Goal: Information Seeking & Learning: Learn about a topic

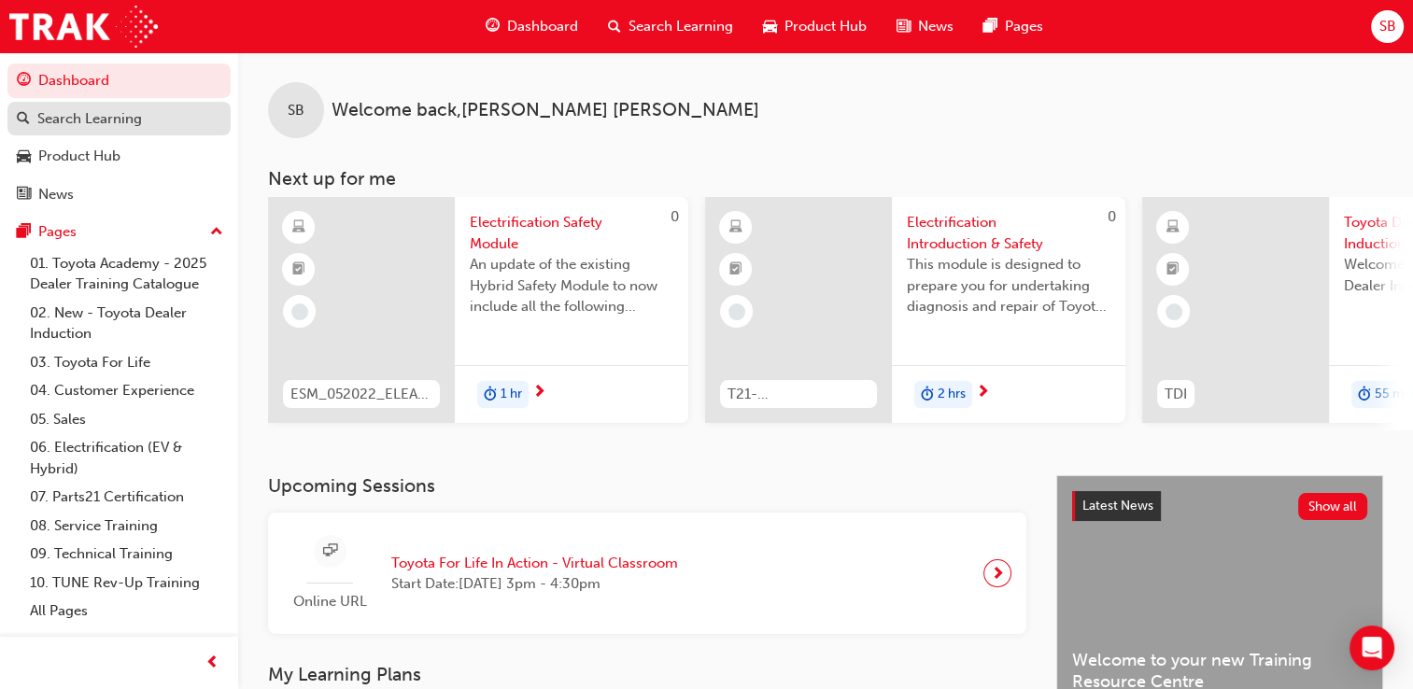
click at [87, 109] on div "Search Learning" at bounding box center [89, 118] width 105 height 21
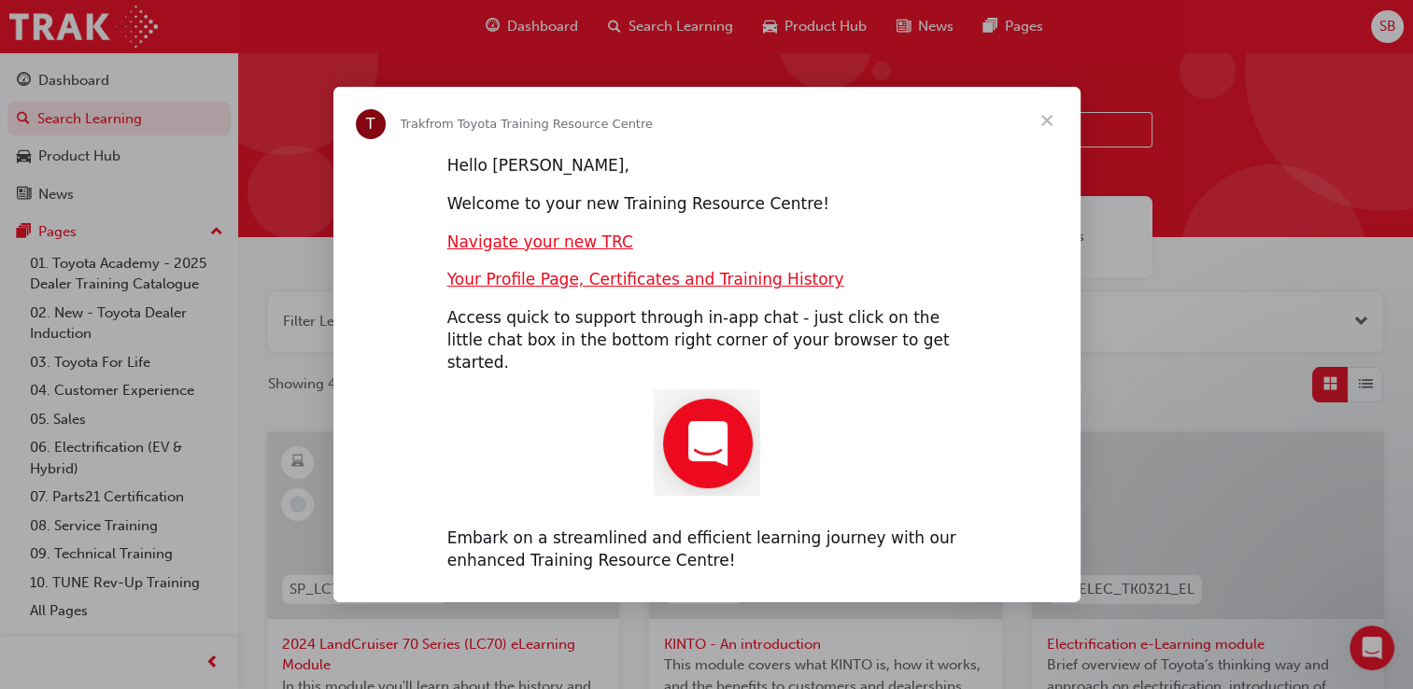
click at [1057, 130] on span "Close" at bounding box center [1046, 120] width 67 height 67
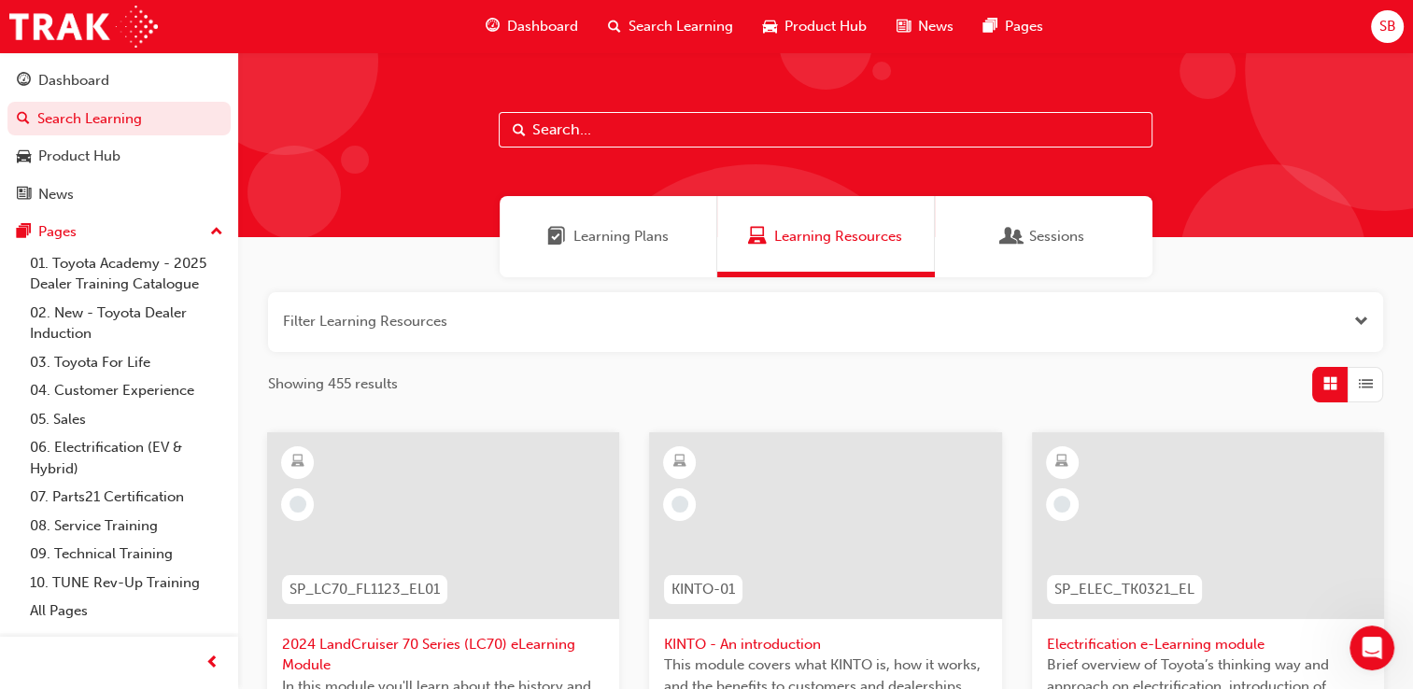
click at [868, 146] on input "text" at bounding box center [826, 129] width 654 height 35
type input "t"
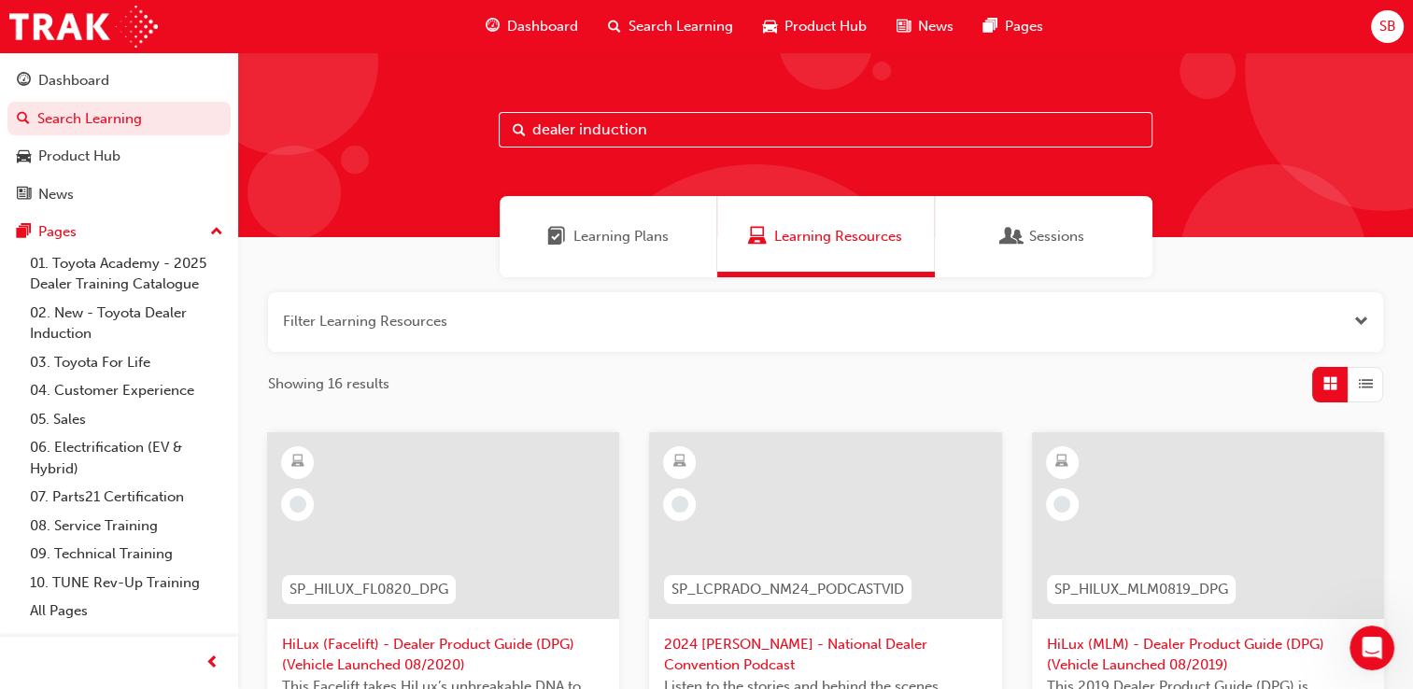
type input "dealer induction"
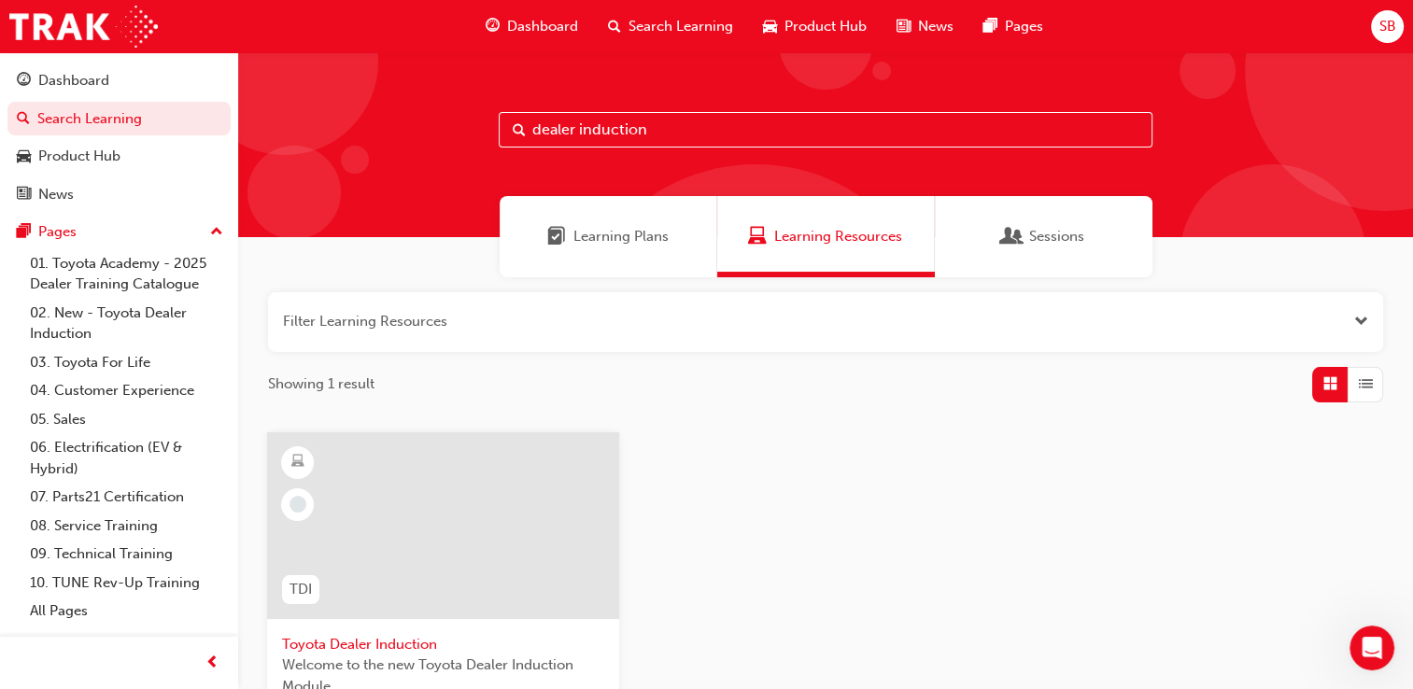
click at [411, 635] on span "Toyota Dealer Induction" at bounding box center [443, 644] width 322 height 21
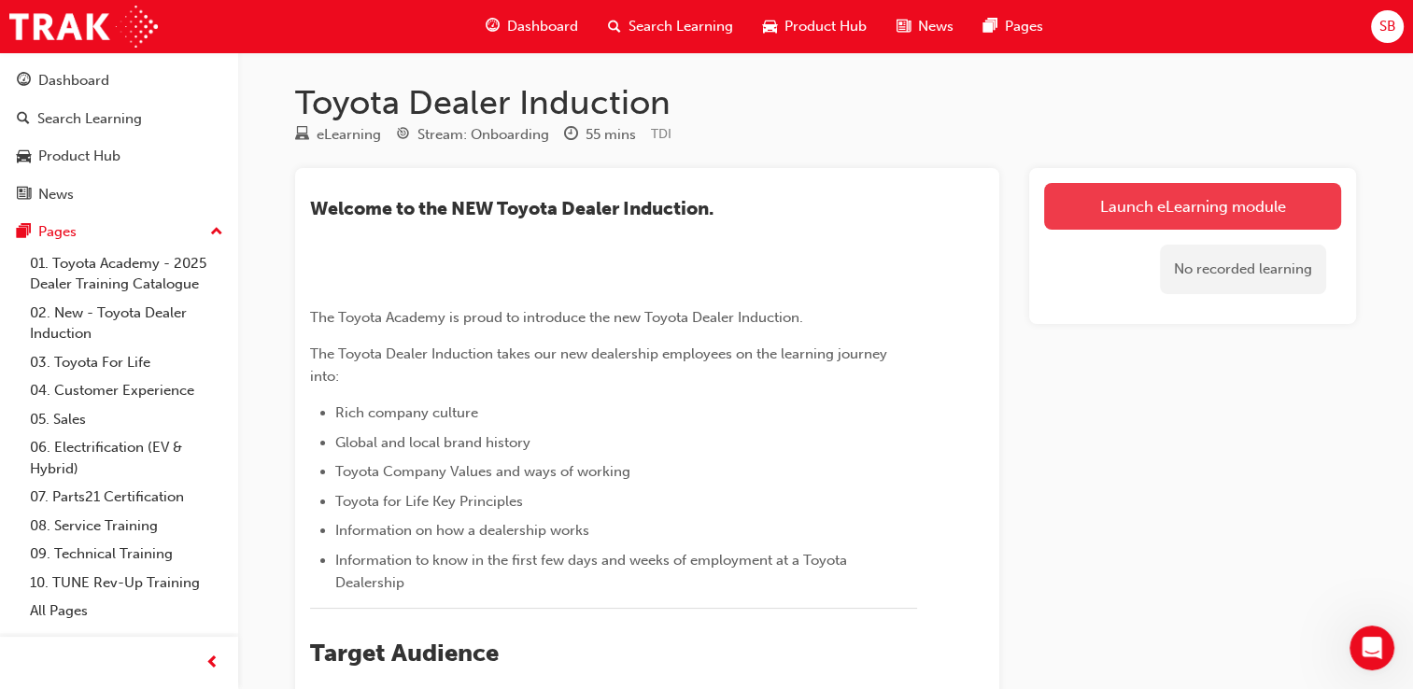
click at [1126, 204] on link "Launch eLearning module" at bounding box center [1192, 206] width 297 height 47
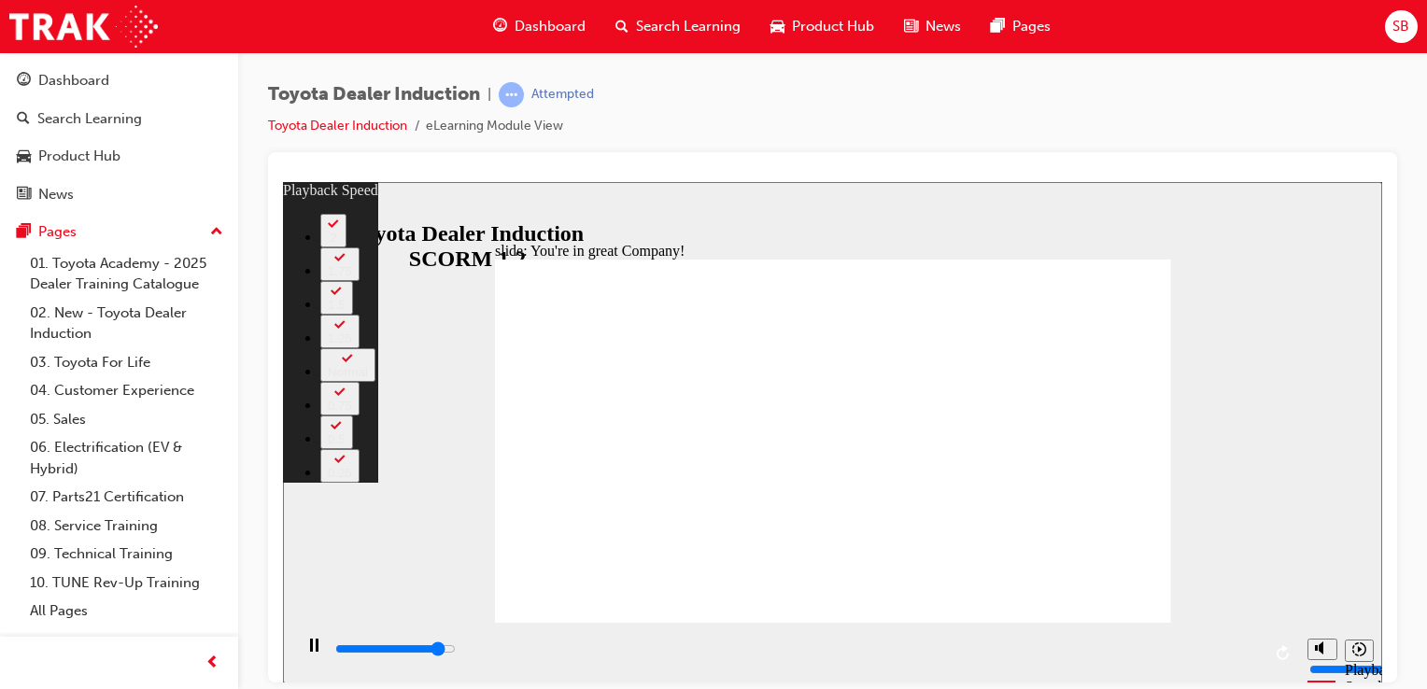
type input "6800"
type input "0"
type input "7100"
type input "0"
type input "7400"
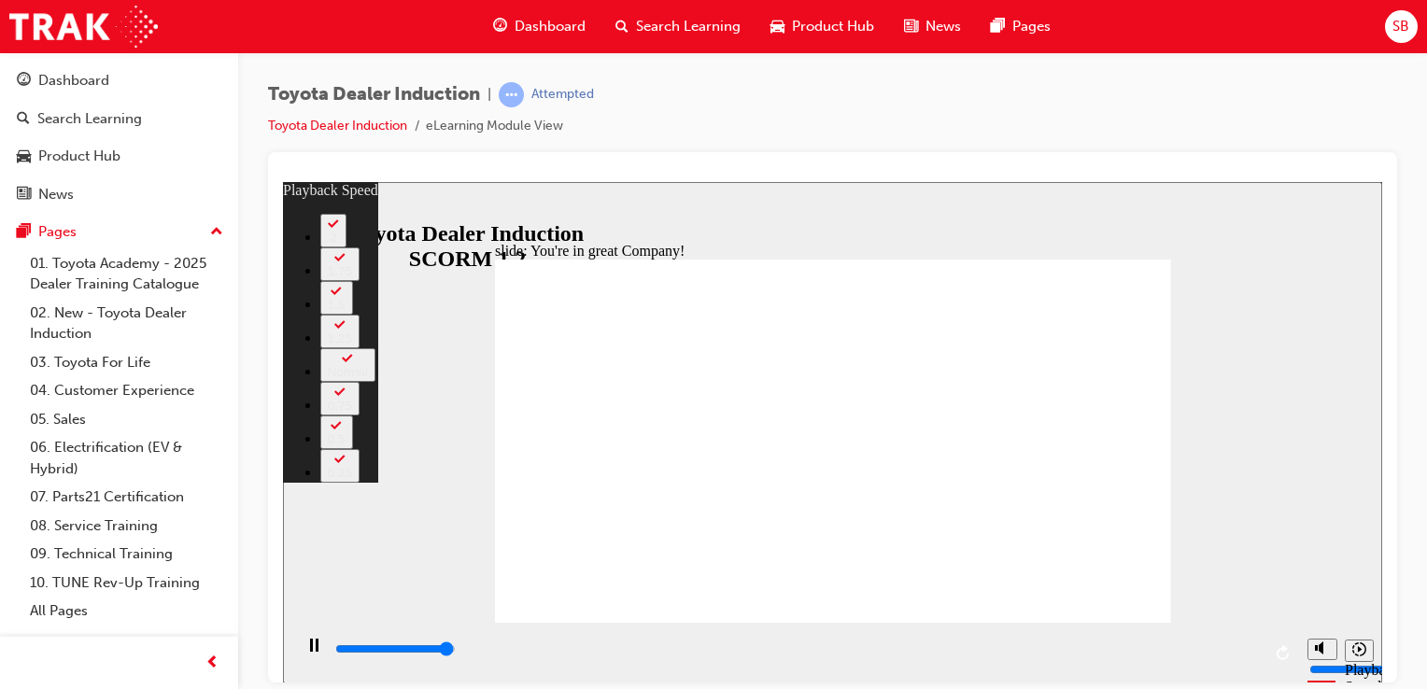
type input "1"
type input "7500"
type input "156"
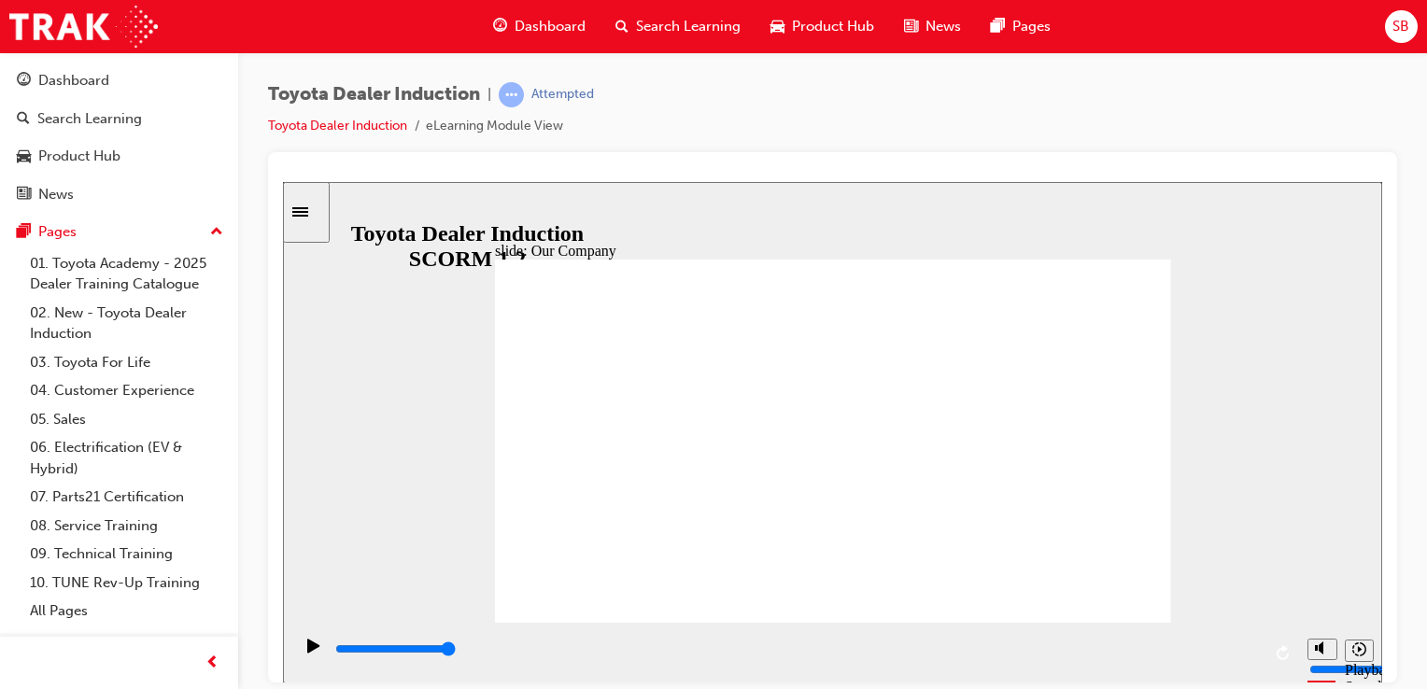
drag, startPoint x: 654, startPoint y: 549, endPoint x: 808, endPoint y: 558, distance: 154.3
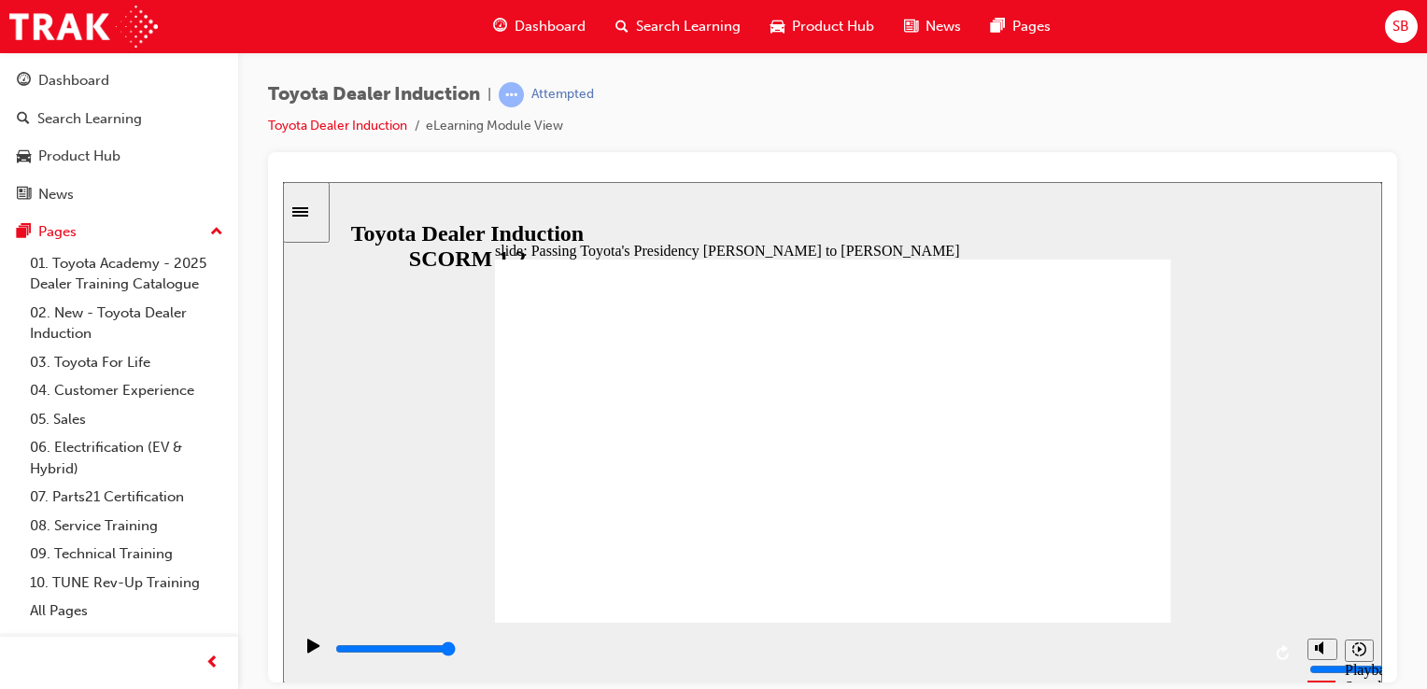
type input "5000"
radio input "true"
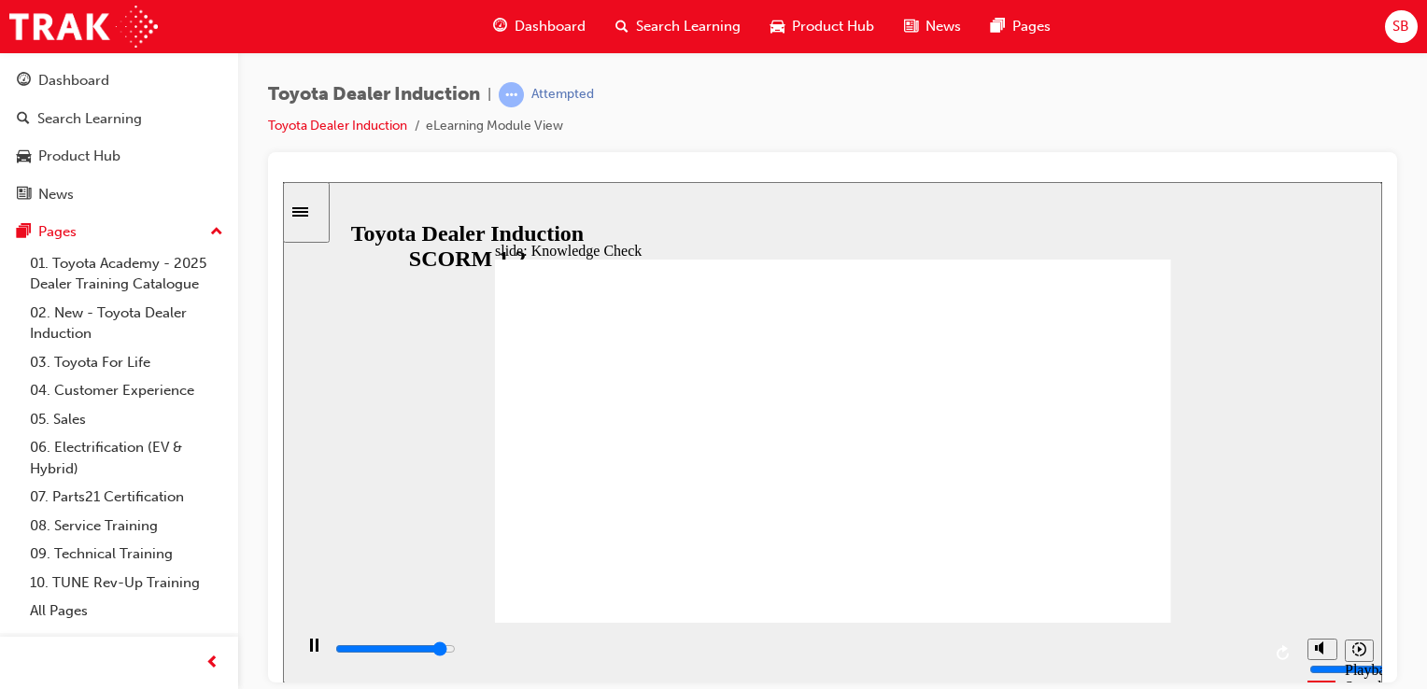
drag, startPoint x: 867, startPoint y: 501, endPoint x: 837, endPoint y: 468, distance: 45.6
type input "4600"
radio input "true"
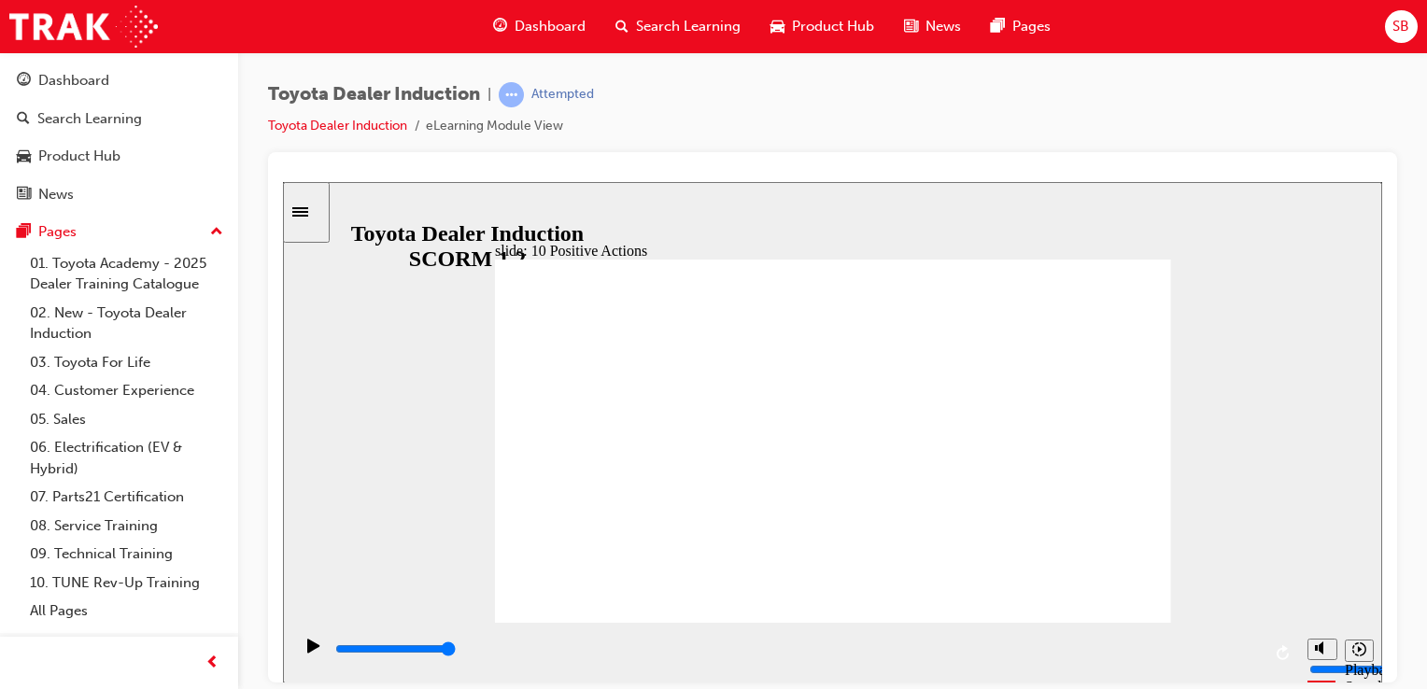
click at [1180, 248] on div "slide: 10 Positive Actions Multiply 1 Humans sense things instinctively in ways…" at bounding box center [832, 431] width 1099 height 501
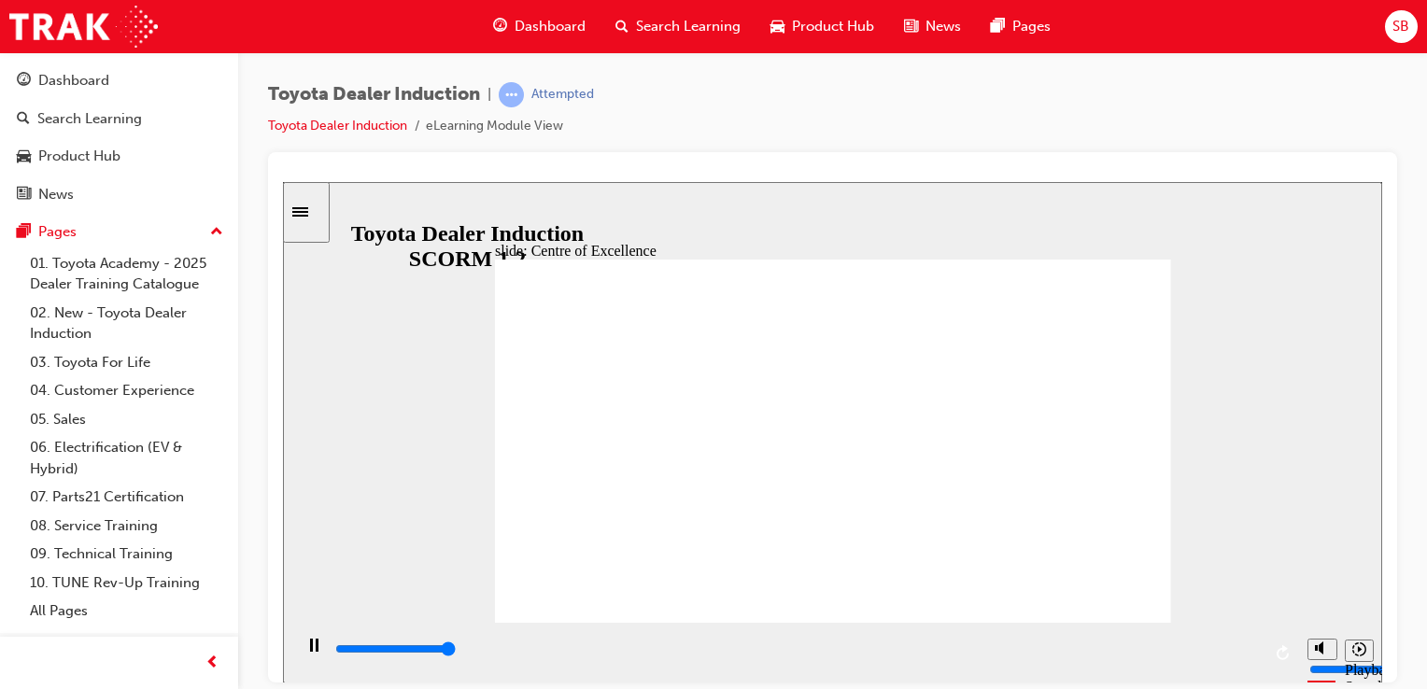
type input "15300"
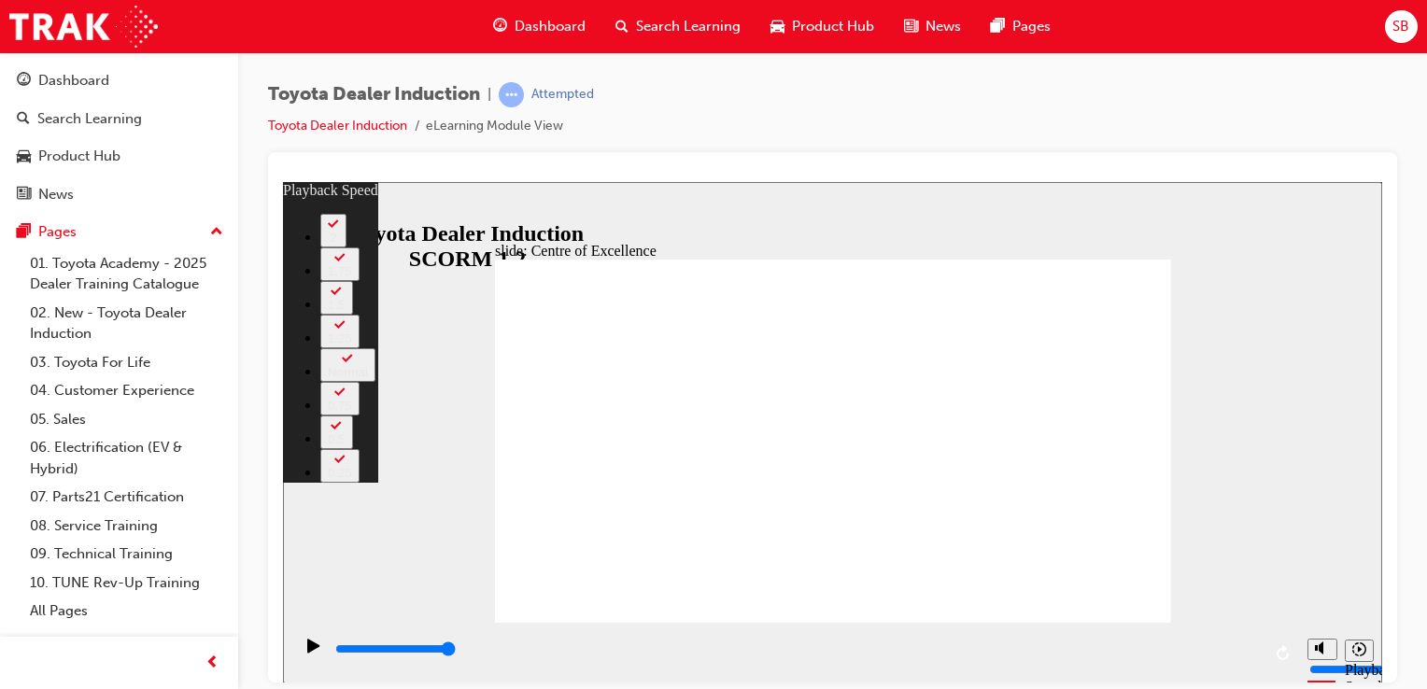
type input "248"
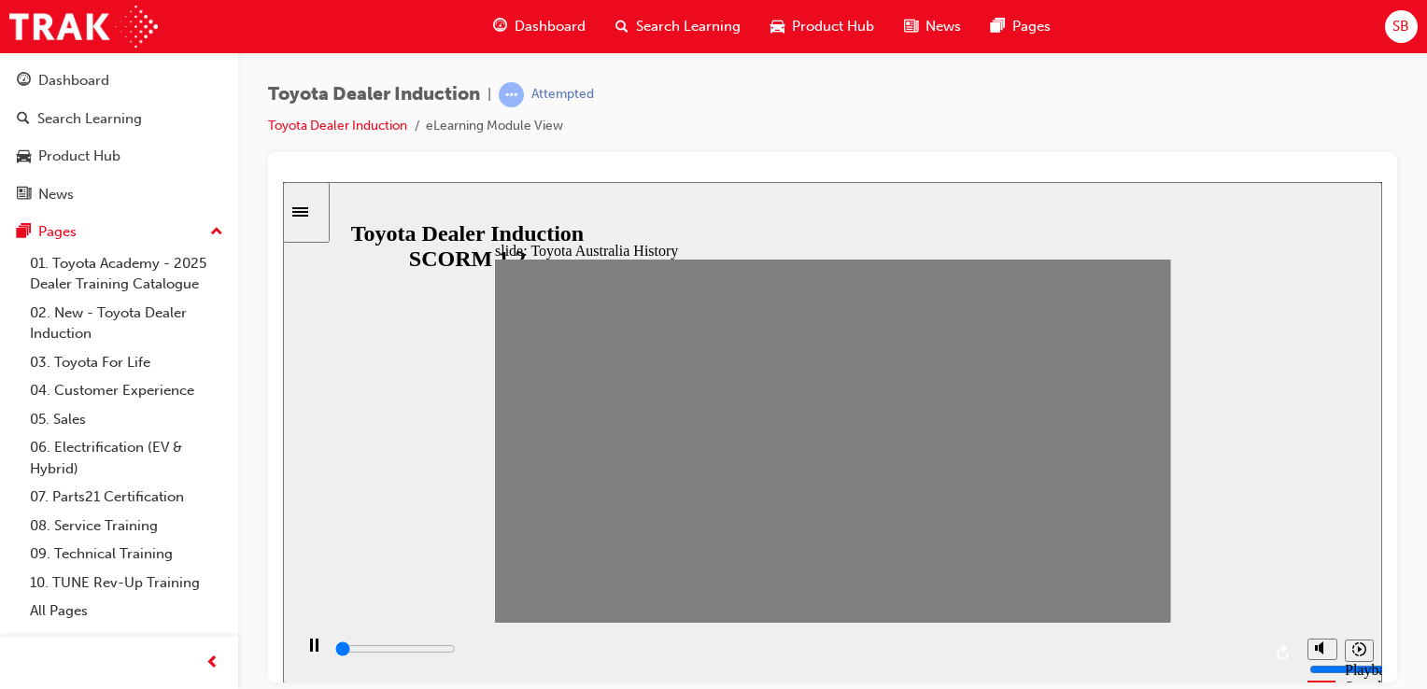
drag, startPoint x: 509, startPoint y: 443, endPoint x: 575, endPoint y: 451, distance: 66.8
type input "0"
type input "1"
drag, startPoint x: 575, startPoint y: 451, endPoint x: 555, endPoint y: 448, distance: 20.7
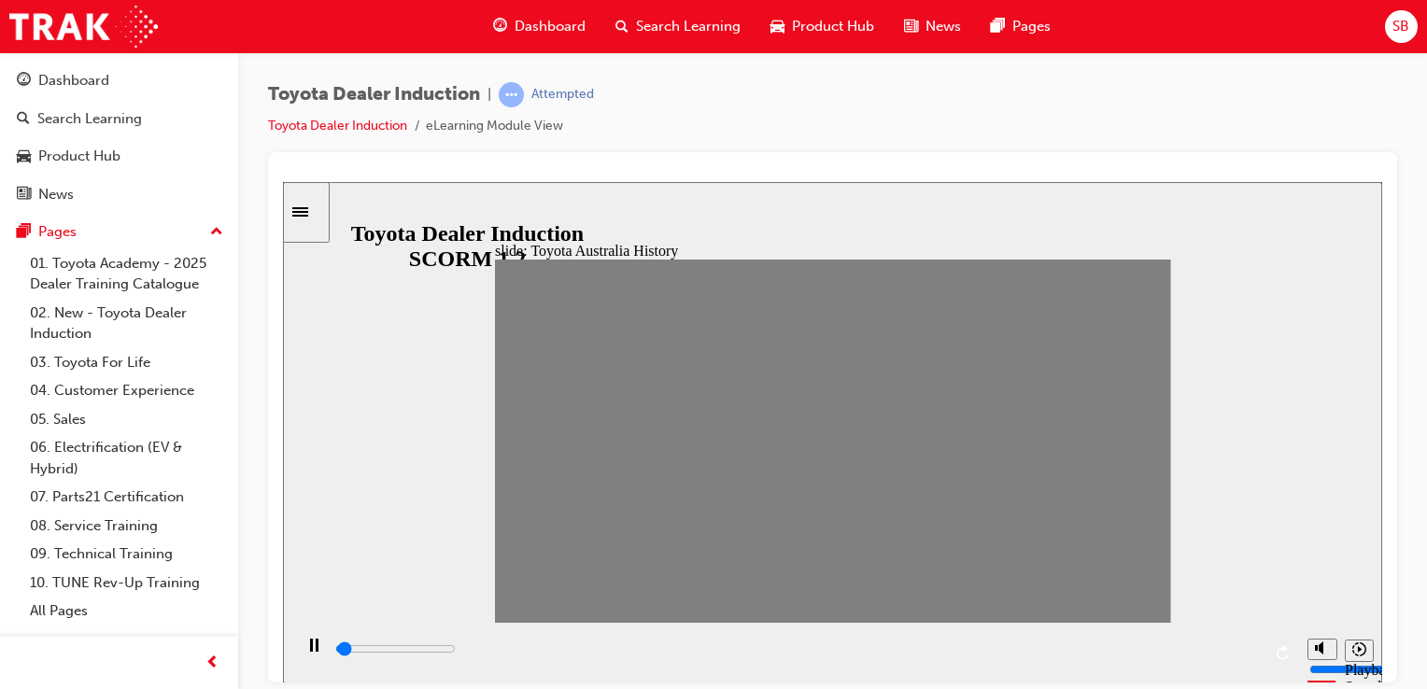
type input "0"
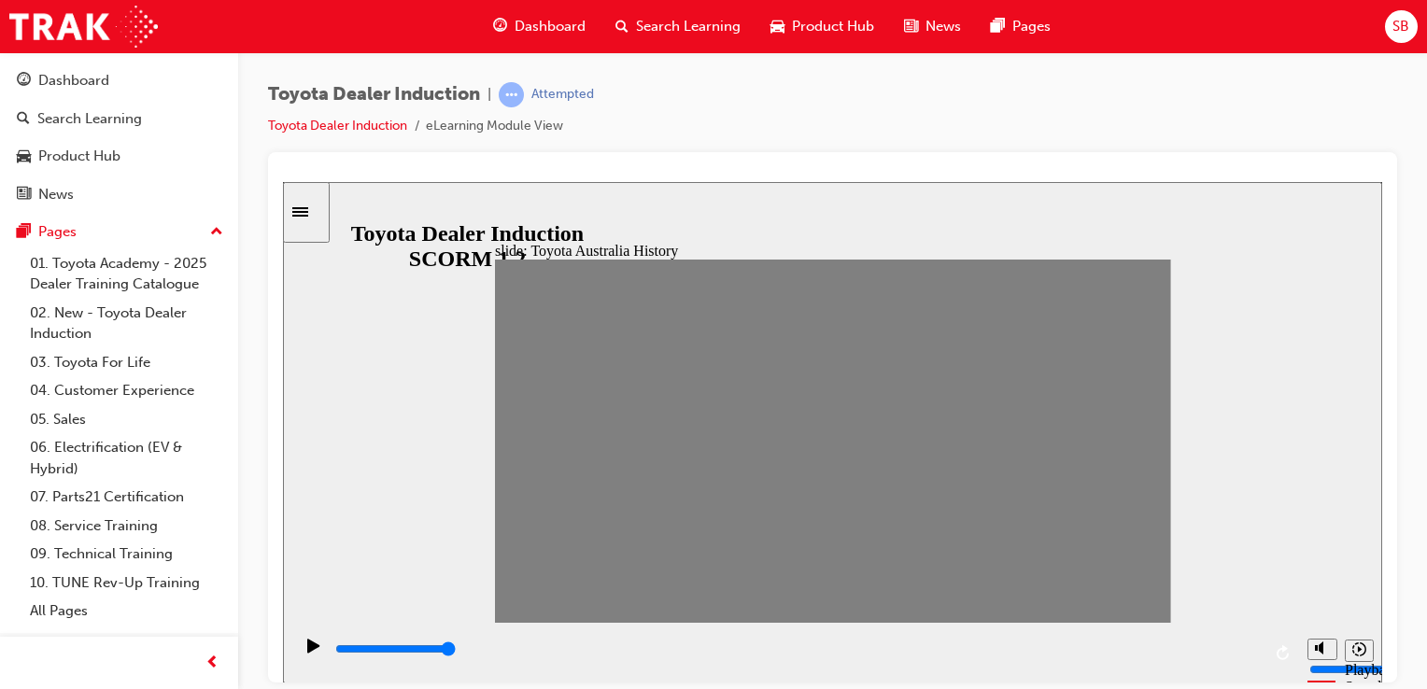
type input "2"
drag, startPoint x: 549, startPoint y: 449, endPoint x: 571, endPoint y: 449, distance: 21.5
drag, startPoint x: 583, startPoint y: 444, endPoint x: 610, endPoint y: 447, distance: 27.2
drag, startPoint x: 609, startPoint y: 442, endPoint x: 627, endPoint y: 441, distance: 18.7
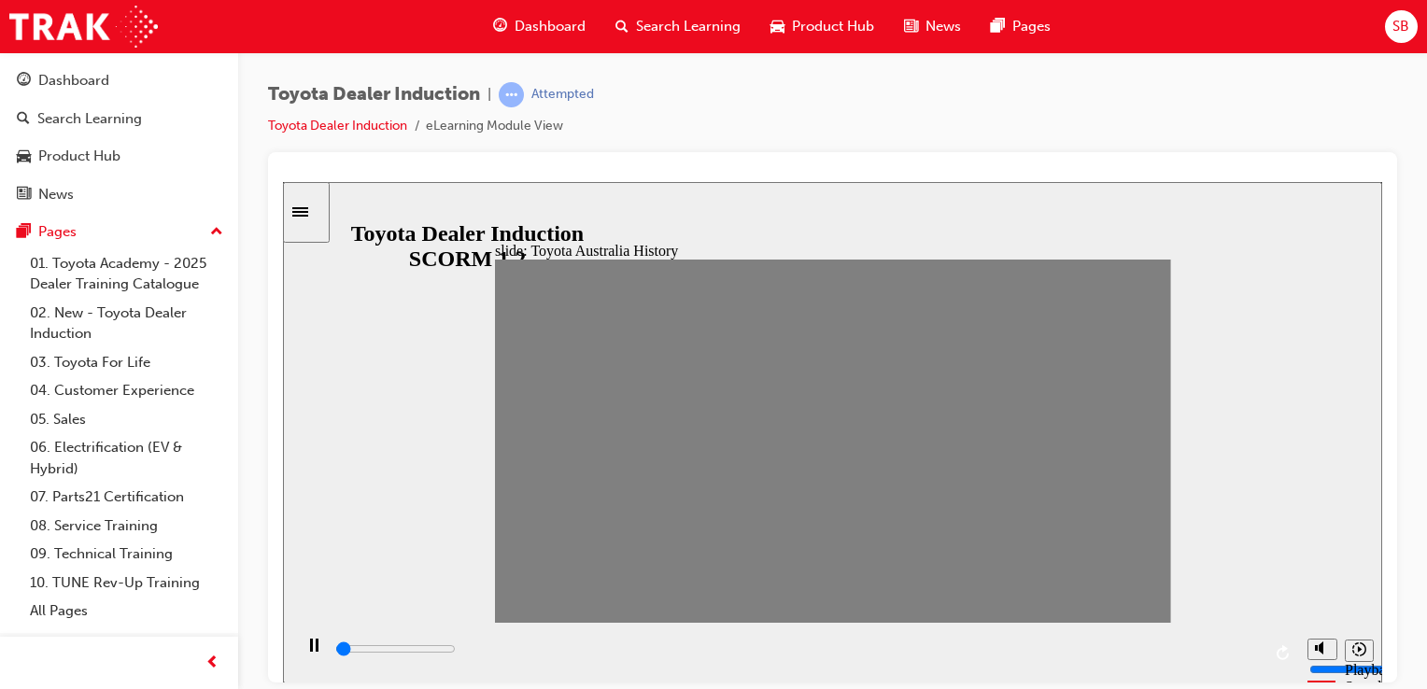
drag, startPoint x: 641, startPoint y: 445, endPoint x: 674, endPoint y: 445, distance: 33.6
drag, startPoint x: 674, startPoint y: 445, endPoint x: 706, endPoint y: 445, distance: 31.7
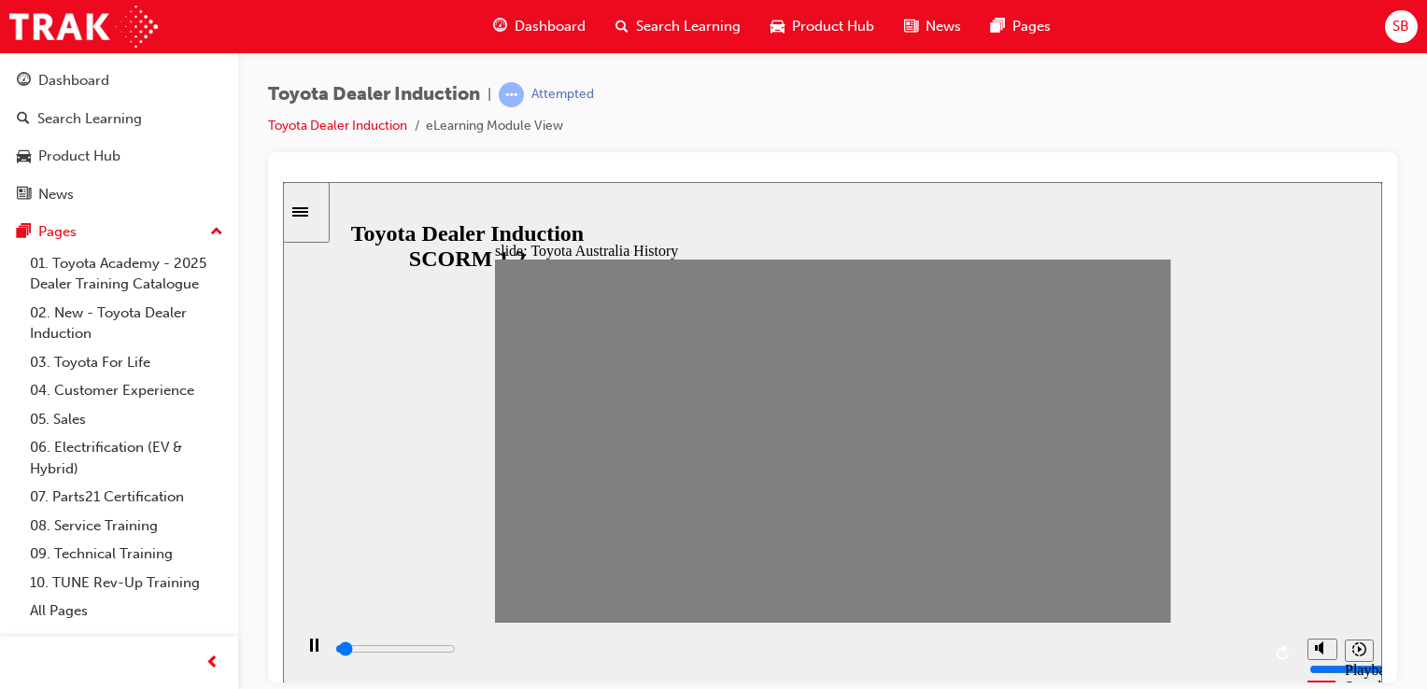
drag, startPoint x: 732, startPoint y: 446, endPoint x: 754, endPoint y: 447, distance: 22.4
drag, startPoint x: 769, startPoint y: 448, endPoint x: 806, endPoint y: 447, distance: 36.4
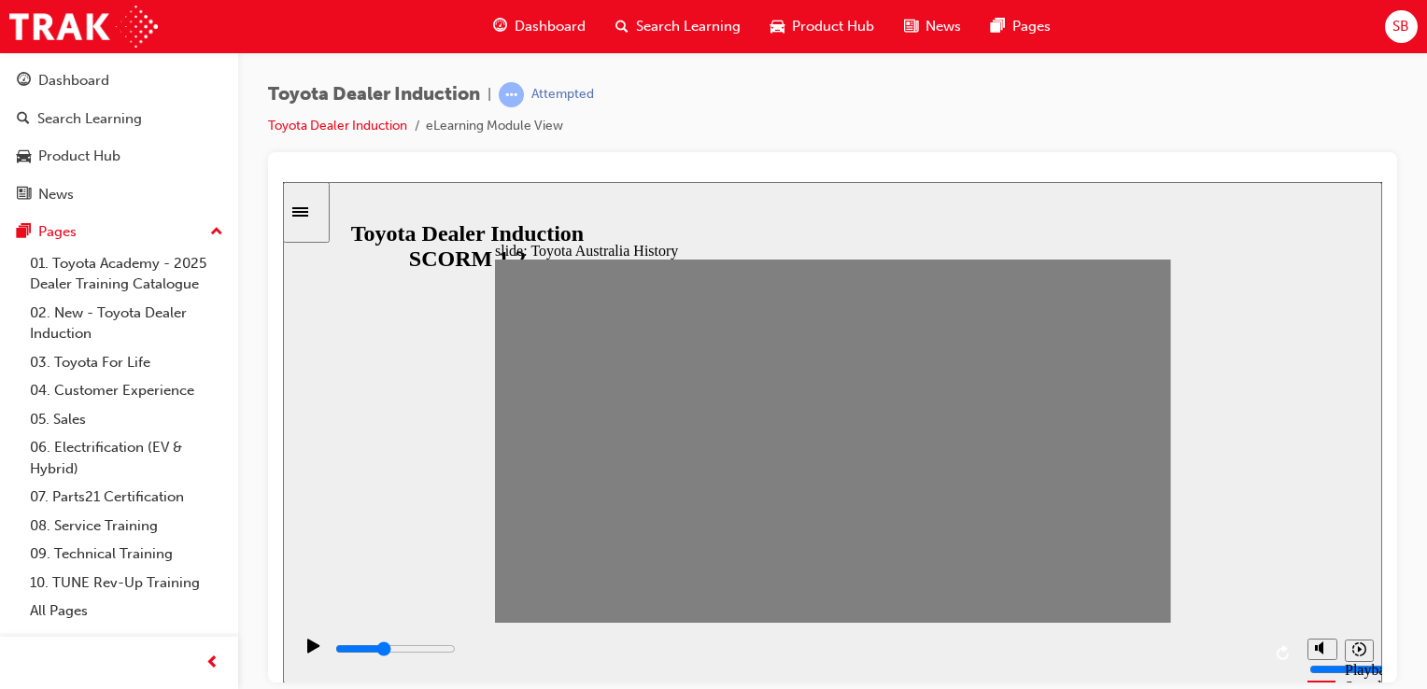
drag, startPoint x: 806, startPoint y: 447, endPoint x: 832, endPoint y: 447, distance: 26.1
drag, startPoint x: 826, startPoint y: 437, endPoint x: 858, endPoint y: 440, distance: 31.9
drag, startPoint x: 858, startPoint y: 440, endPoint x: 881, endPoint y: 441, distance: 23.4
drag, startPoint x: 881, startPoint y: 441, endPoint x: 911, endPoint y: 445, distance: 30.2
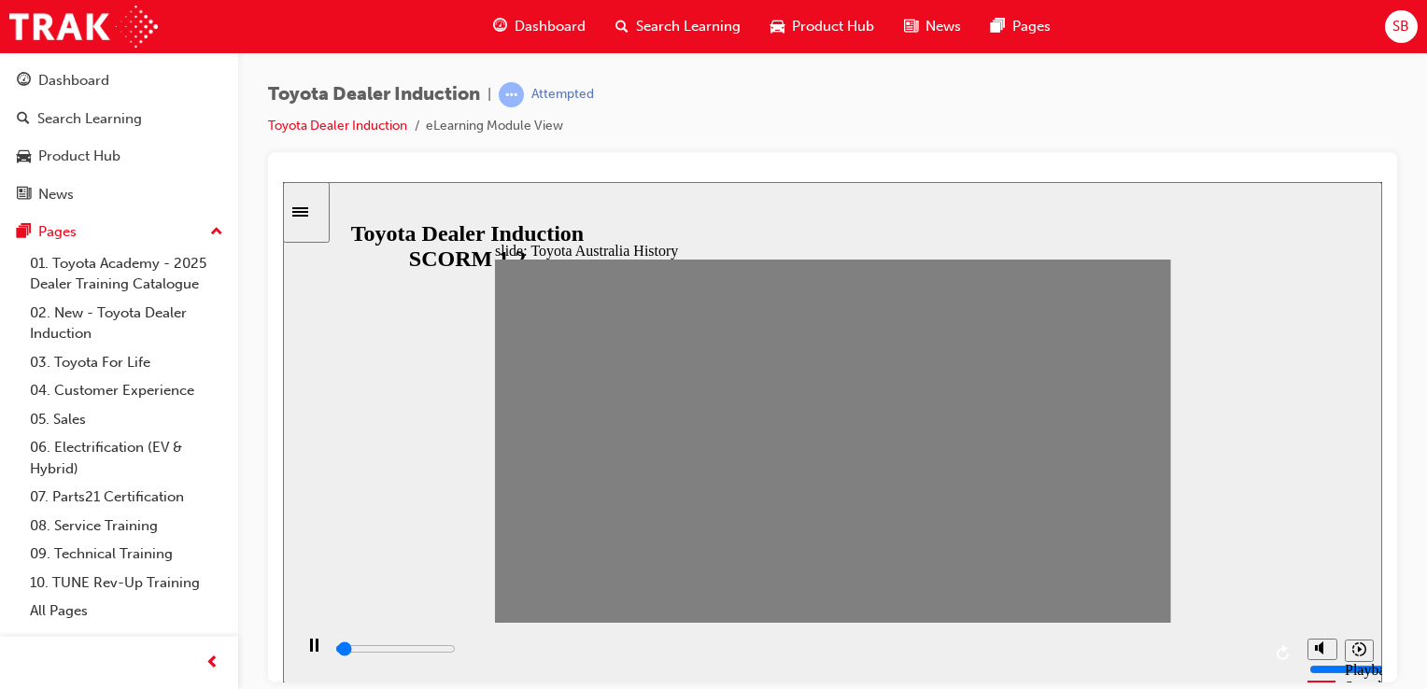
drag, startPoint x: 911, startPoint y: 445, endPoint x: 930, endPoint y: 444, distance: 18.7
drag, startPoint x: 960, startPoint y: 444, endPoint x: 1008, endPoint y: 461, distance: 51.7
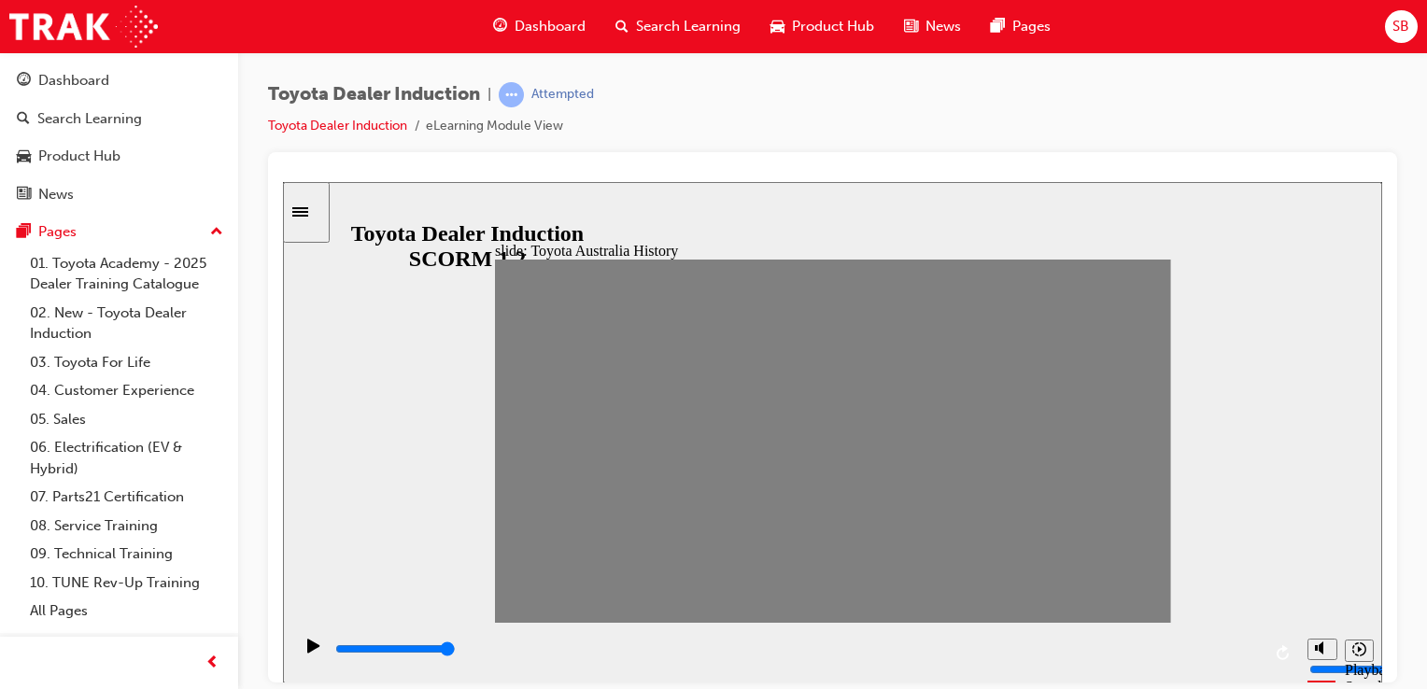
type input "0"
type input "15"
drag, startPoint x: 1018, startPoint y: 448, endPoint x: 989, endPoint y: 445, distance: 29.1
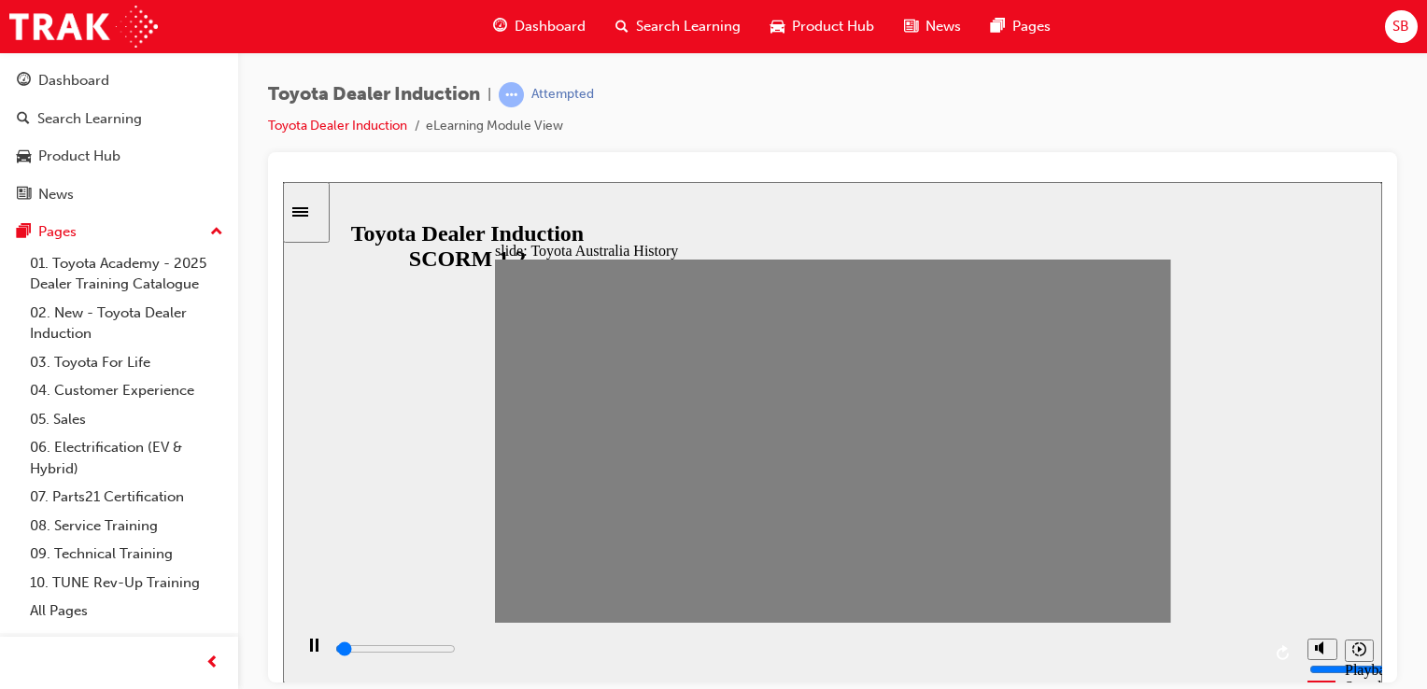
drag, startPoint x: 995, startPoint y: 447, endPoint x: 1008, endPoint y: 447, distance: 13.1
drag, startPoint x: 995, startPoint y: 446, endPoint x: 1005, endPoint y: 445, distance: 9.4
type input "0"
type input "16"
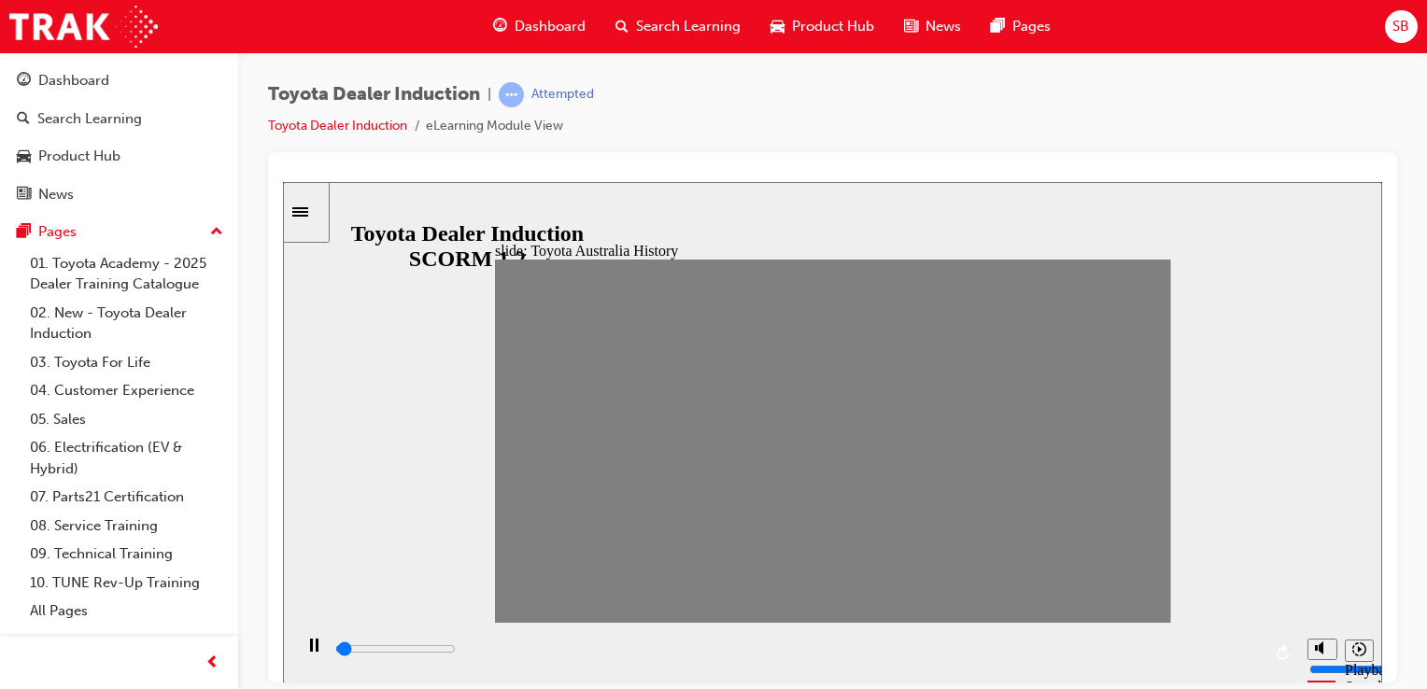
drag, startPoint x: 995, startPoint y: 445, endPoint x: 1005, endPoint y: 446, distance: 9.4
drag, startPoint x: 1020, startPoint y: 448, endPoint x: 1038, endPoint y: 445, distance: 18.9
drag, startPoint x: 1041, startPoint y: 445, endPoint x: 1072, endPoint y: 445, distance: 30.8
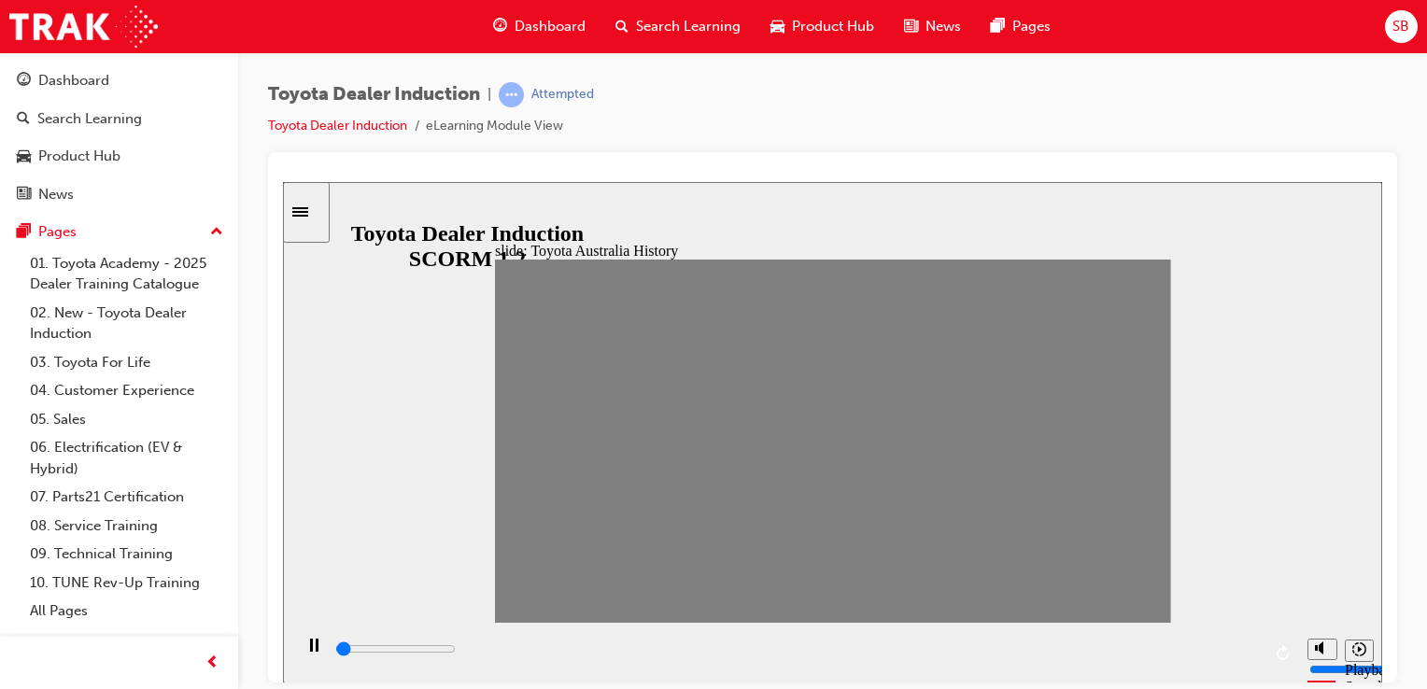
drag, startPoint x: 1072, startPoint y: 445, endPoint x: 1094, endPoint y: 445, distance: 22.4
drag, startPoint x: 1106, startPoint y: 444, endPoint x: 1150, endPoint y: 444, distance: 44.8
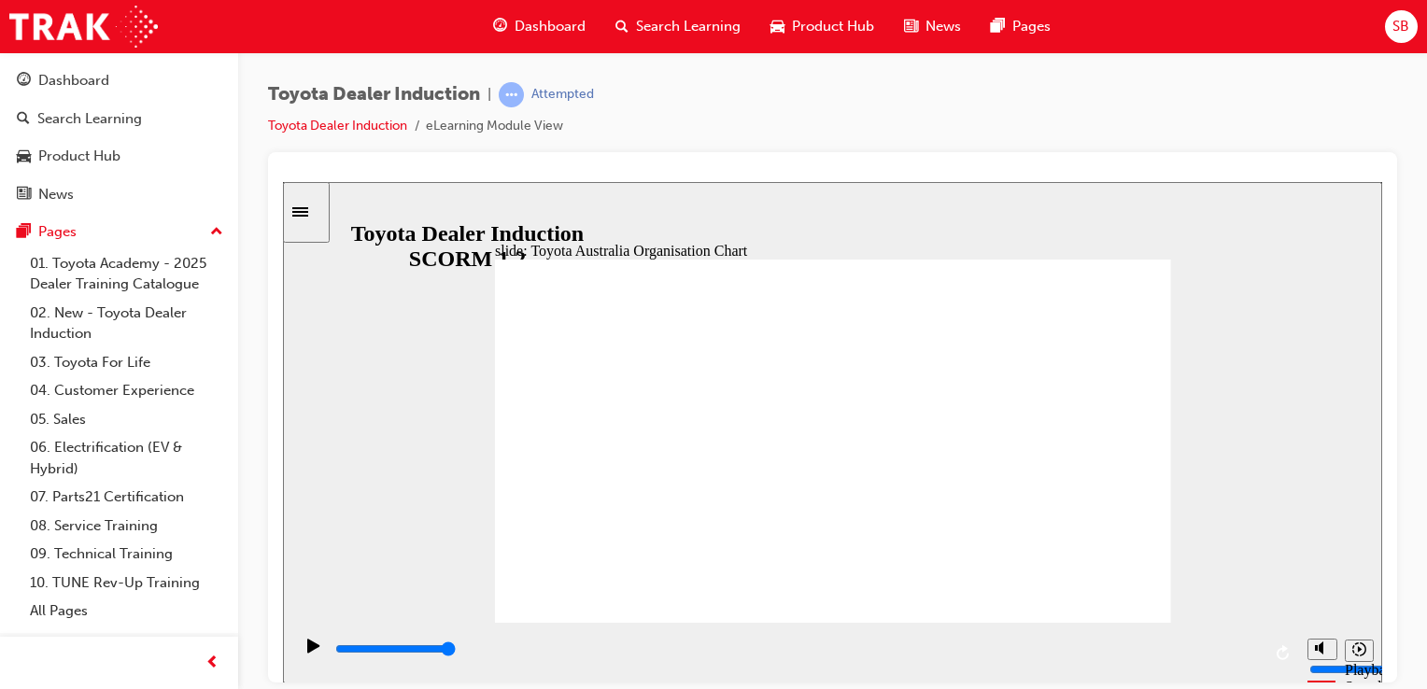
type input "5000"
radio input "false"
radio input "true"
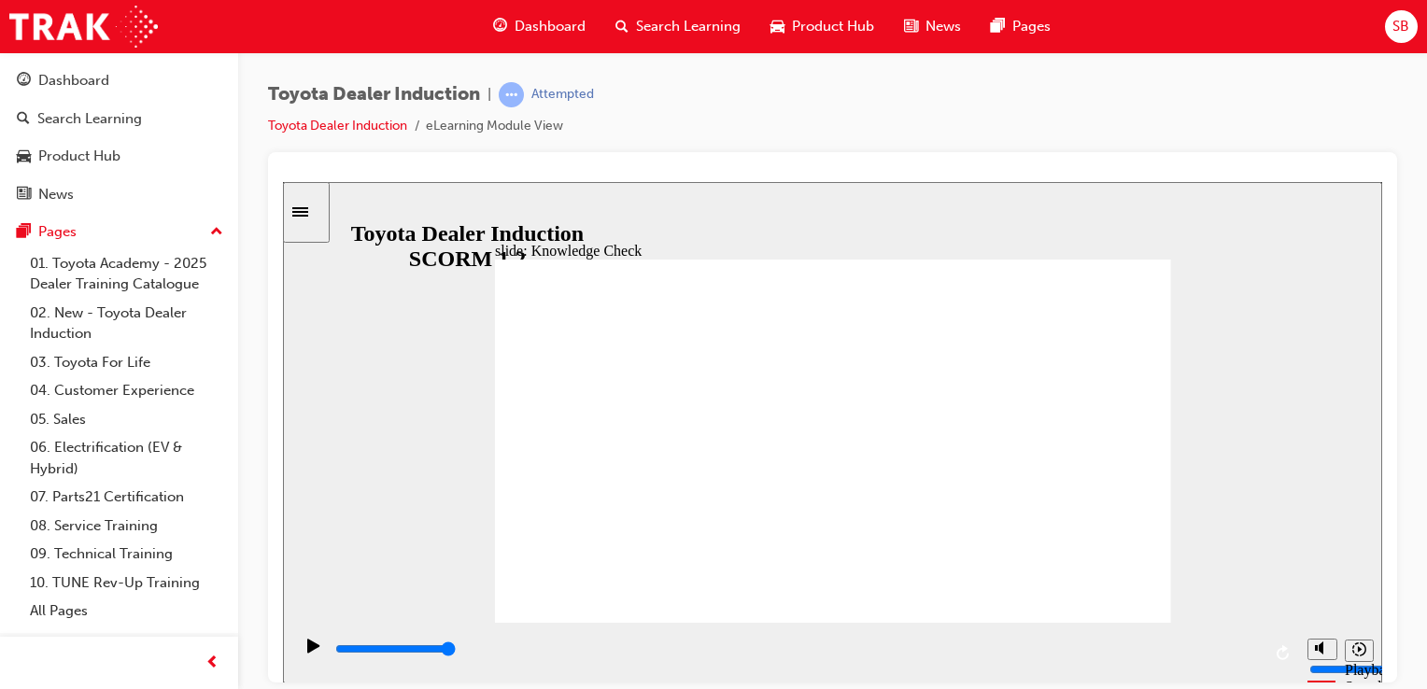
type input "5000"
radio input "true"
type input "5000"
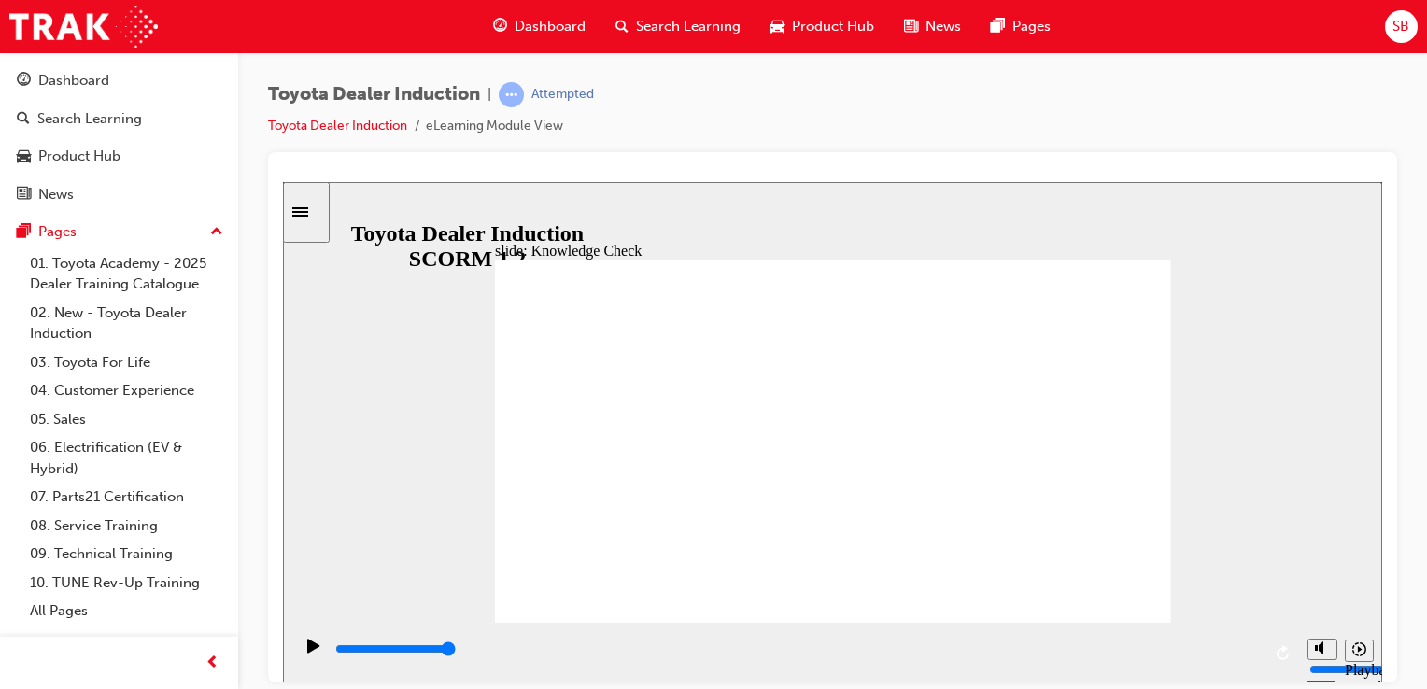
radio input "true"
type input "9200"
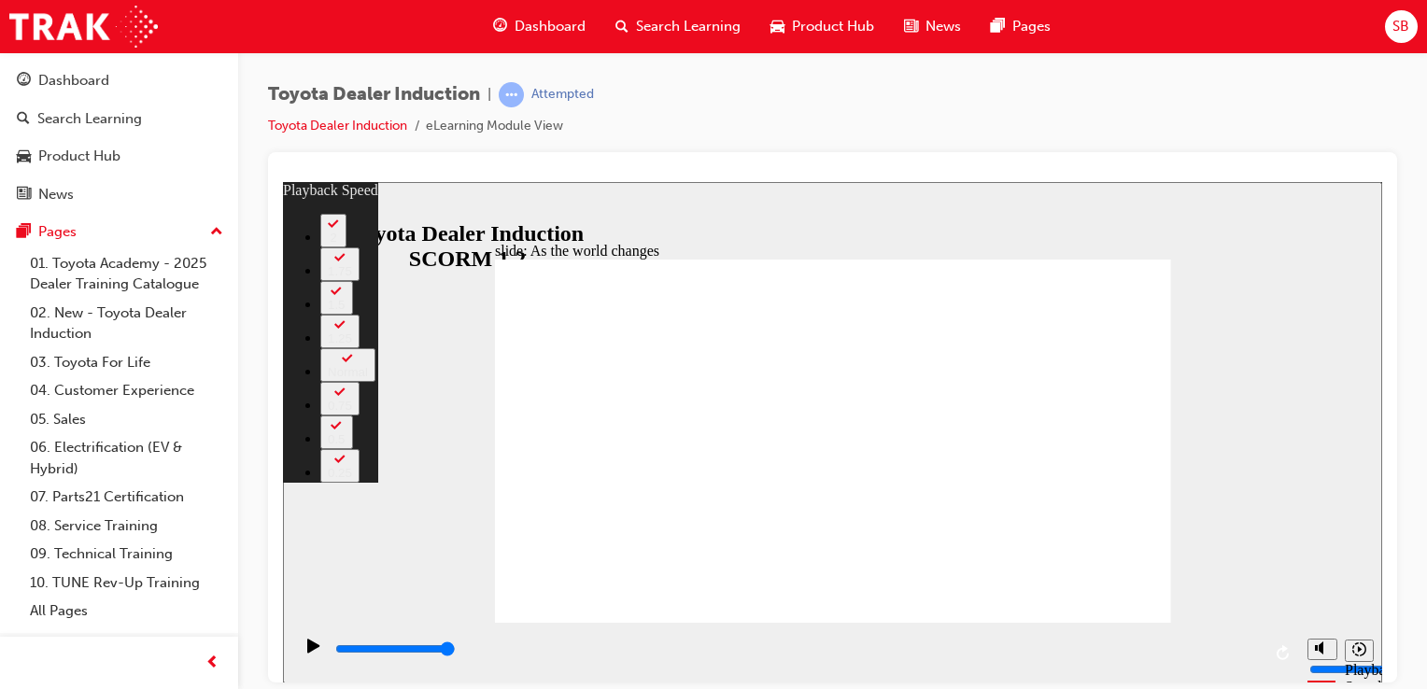
type input "128"
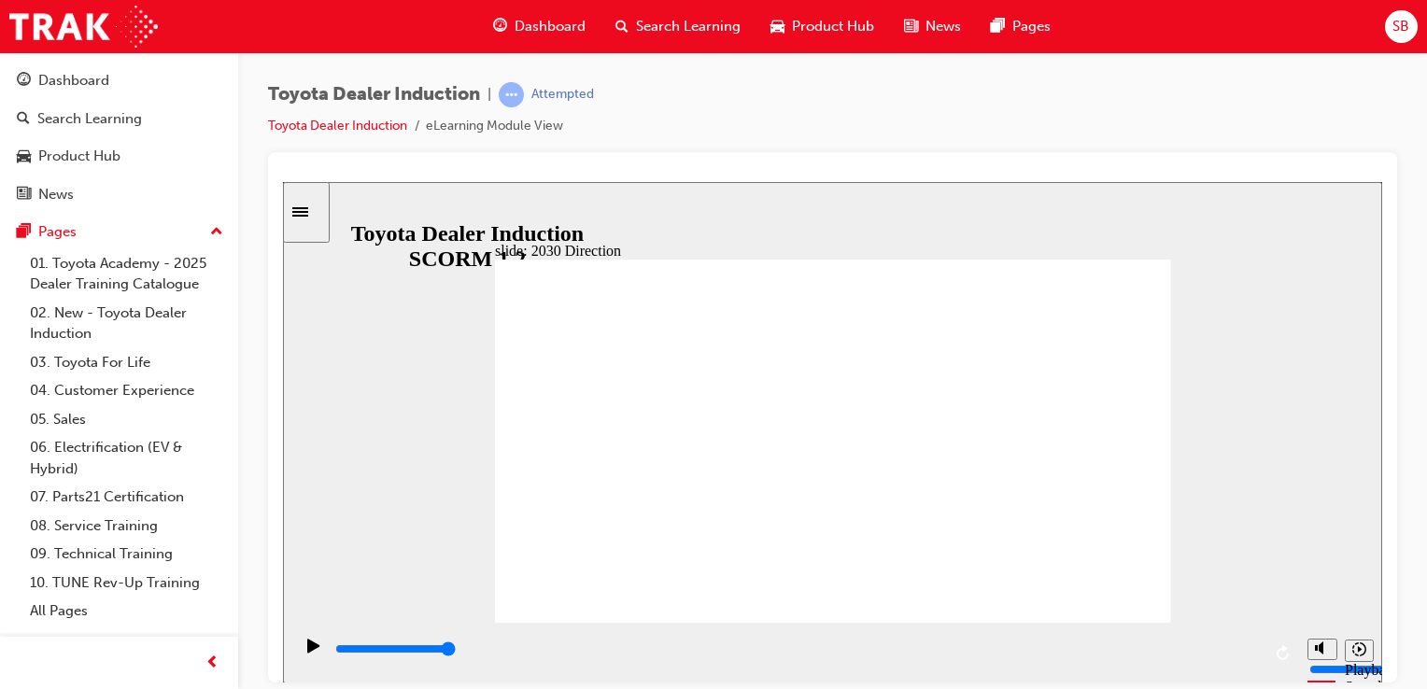
type input "5000"
type input "y"
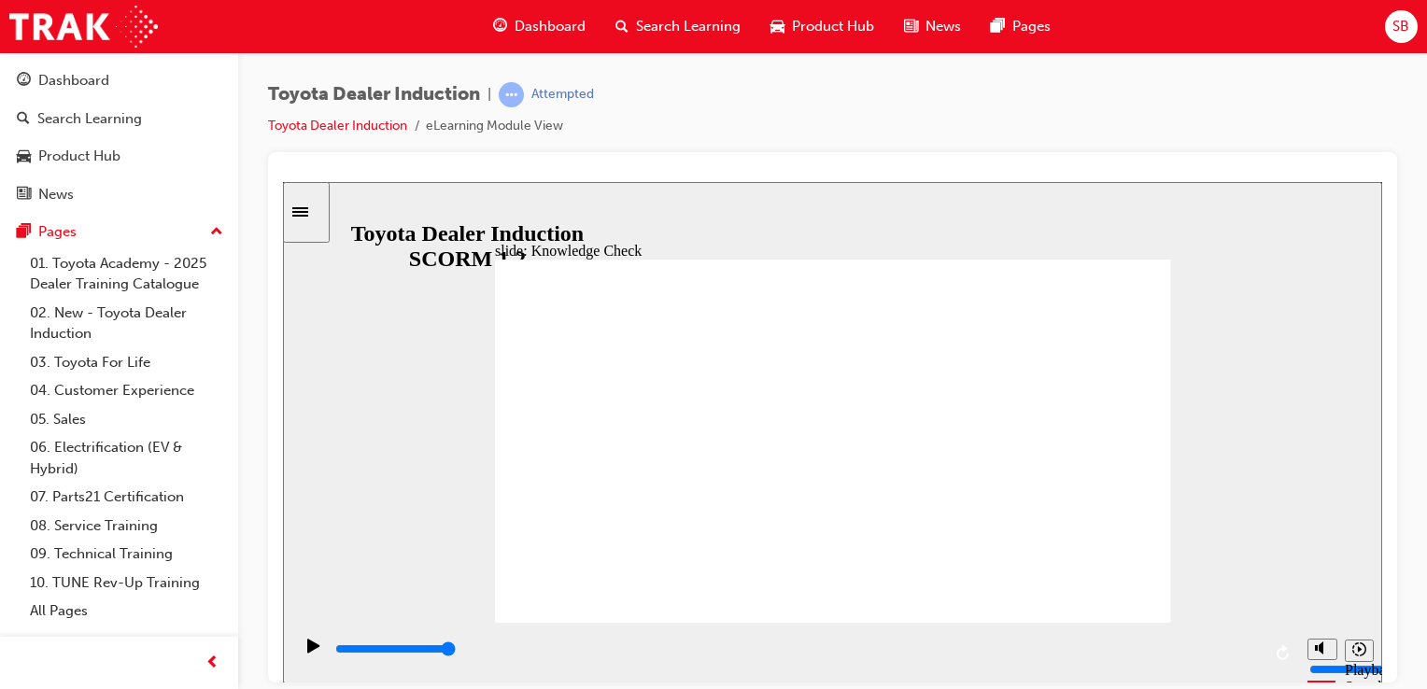
type input "y"
type input "yh"
type input "yhr"
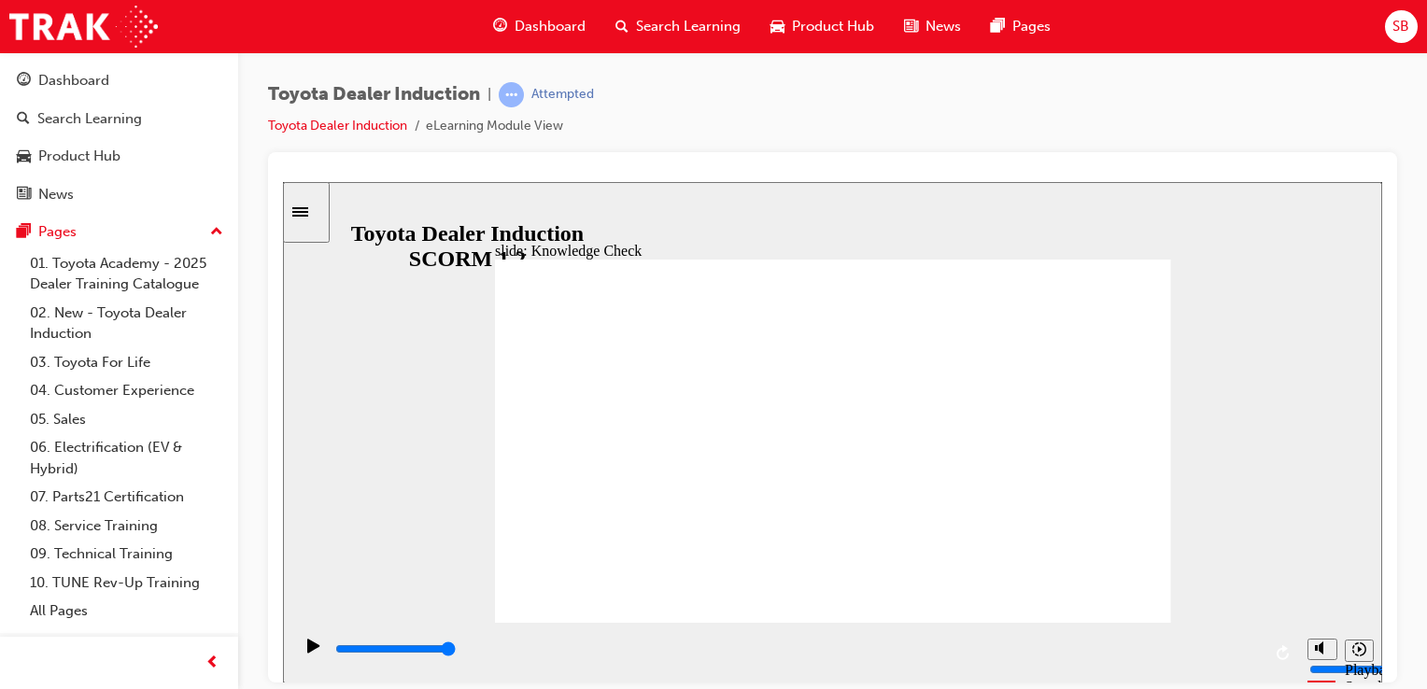
type input "yh"
type input "y"
type input "t"
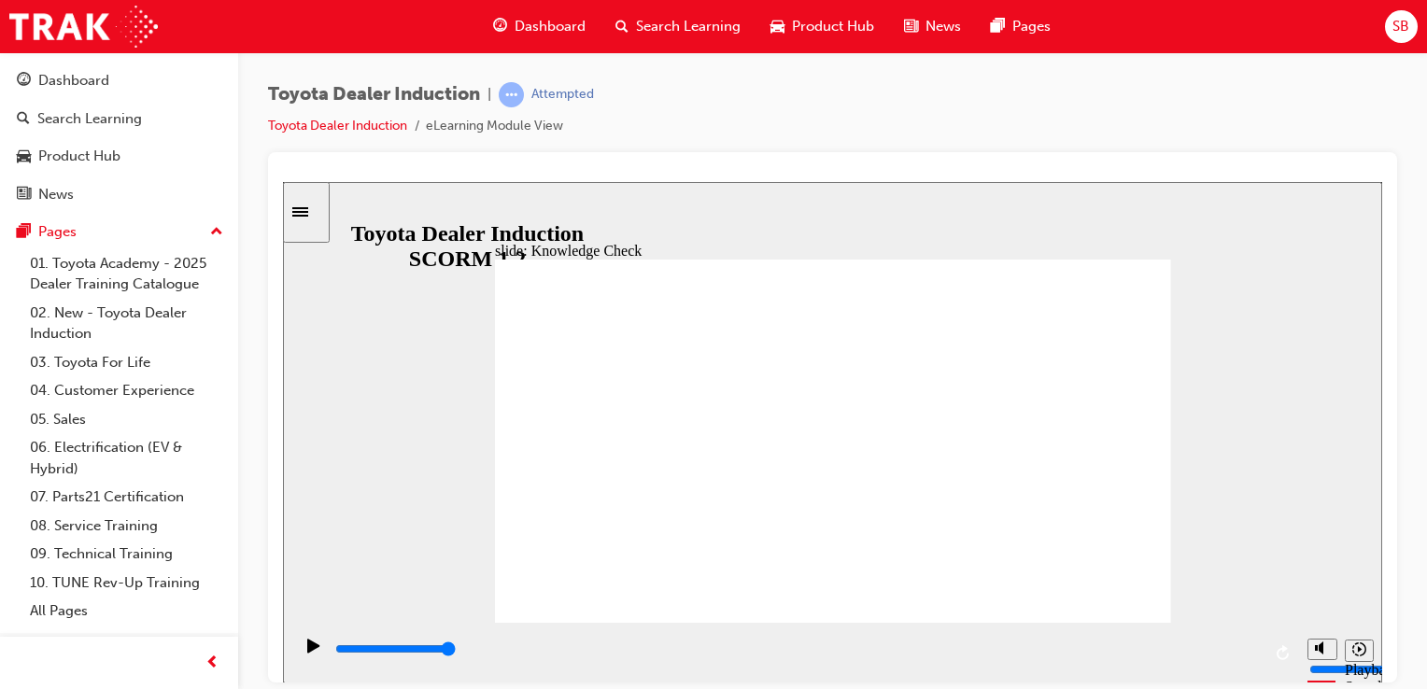
type input "t"
type input "th"
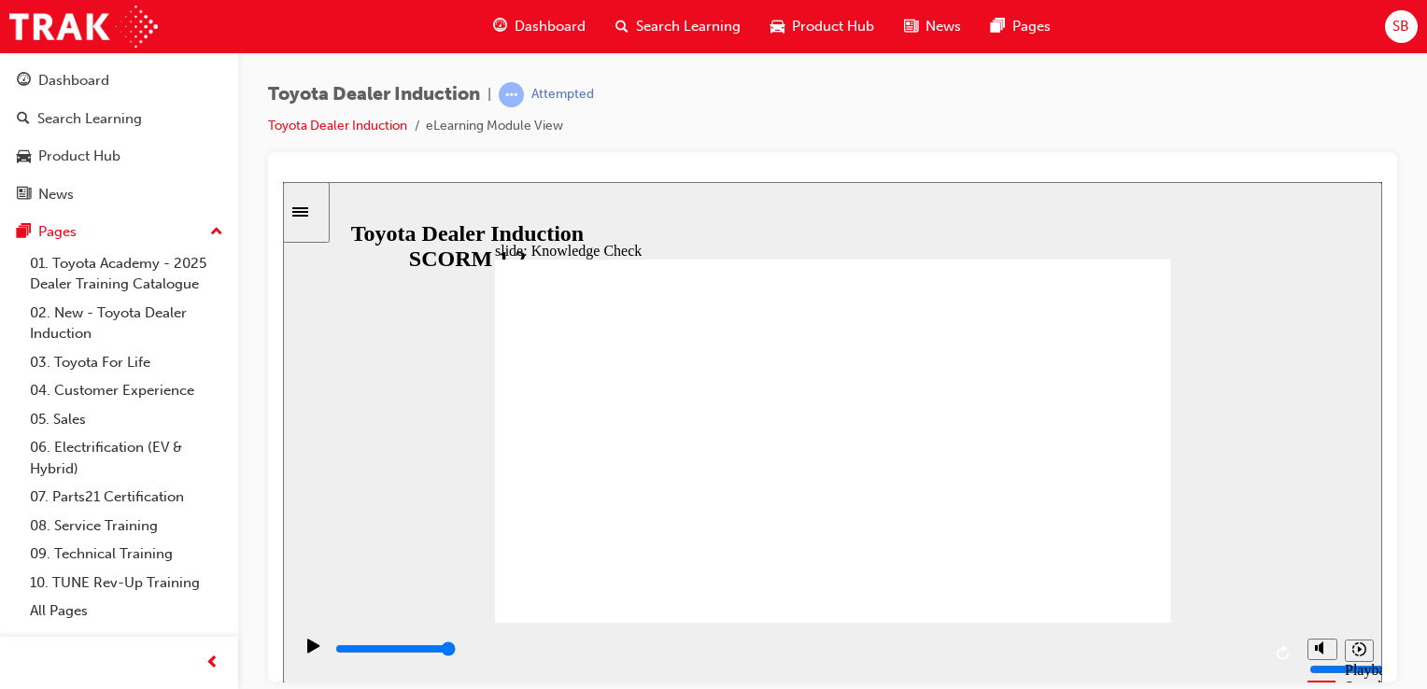
type input "th b"
type input "th be"
type input "th bes"
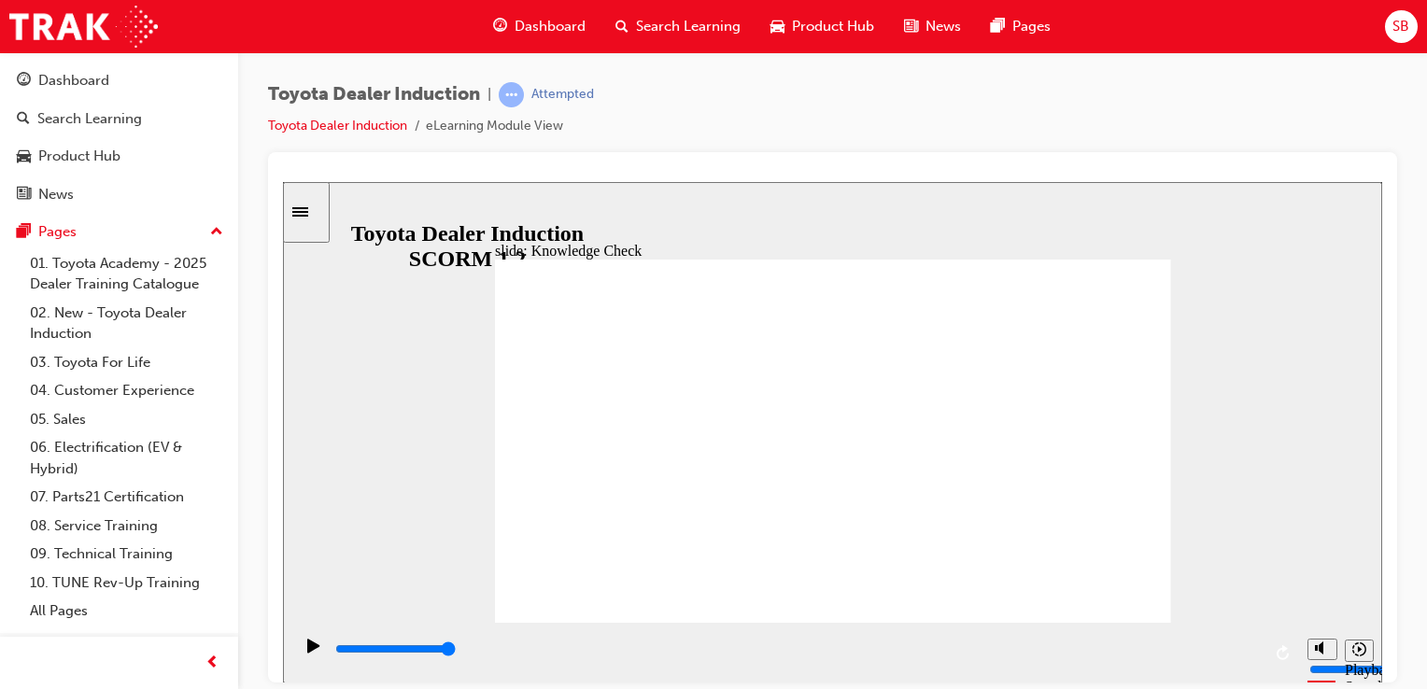
type input "th bes"
type input "th best"
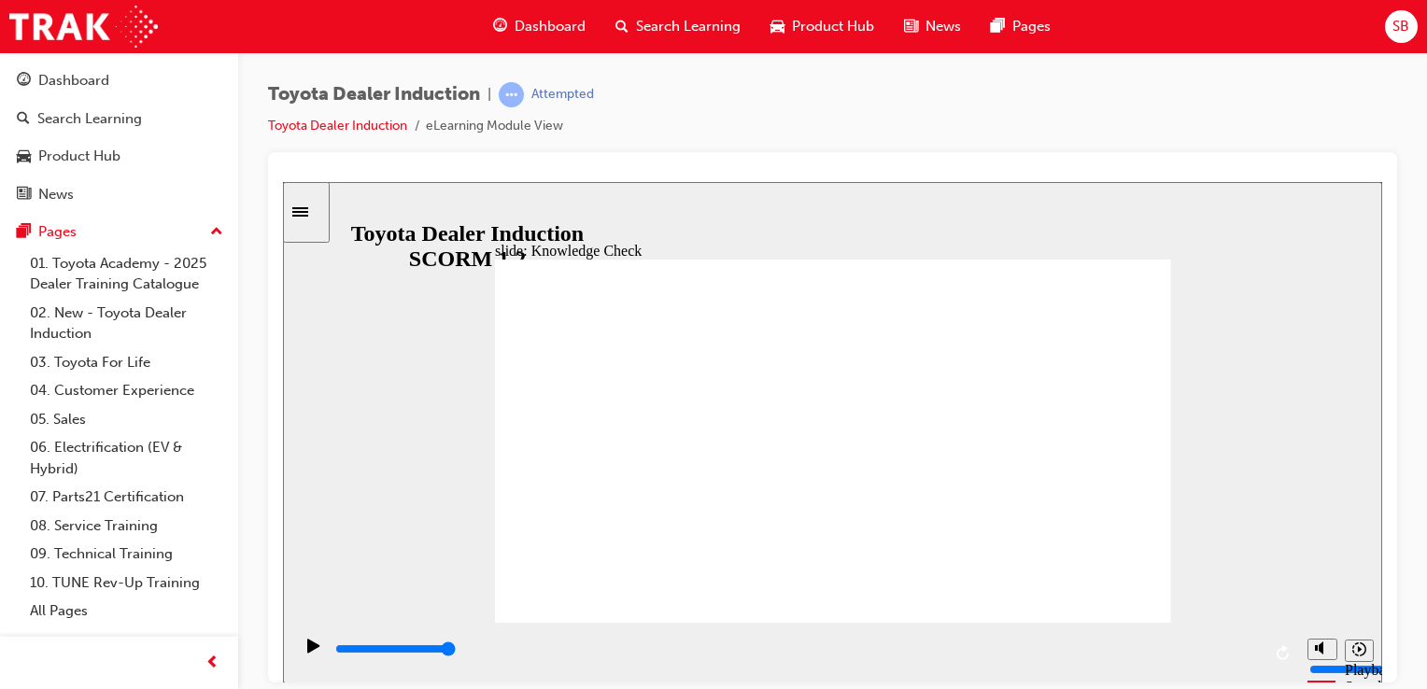
type input "th best v"
type input "th best va"
type input "th best vae"
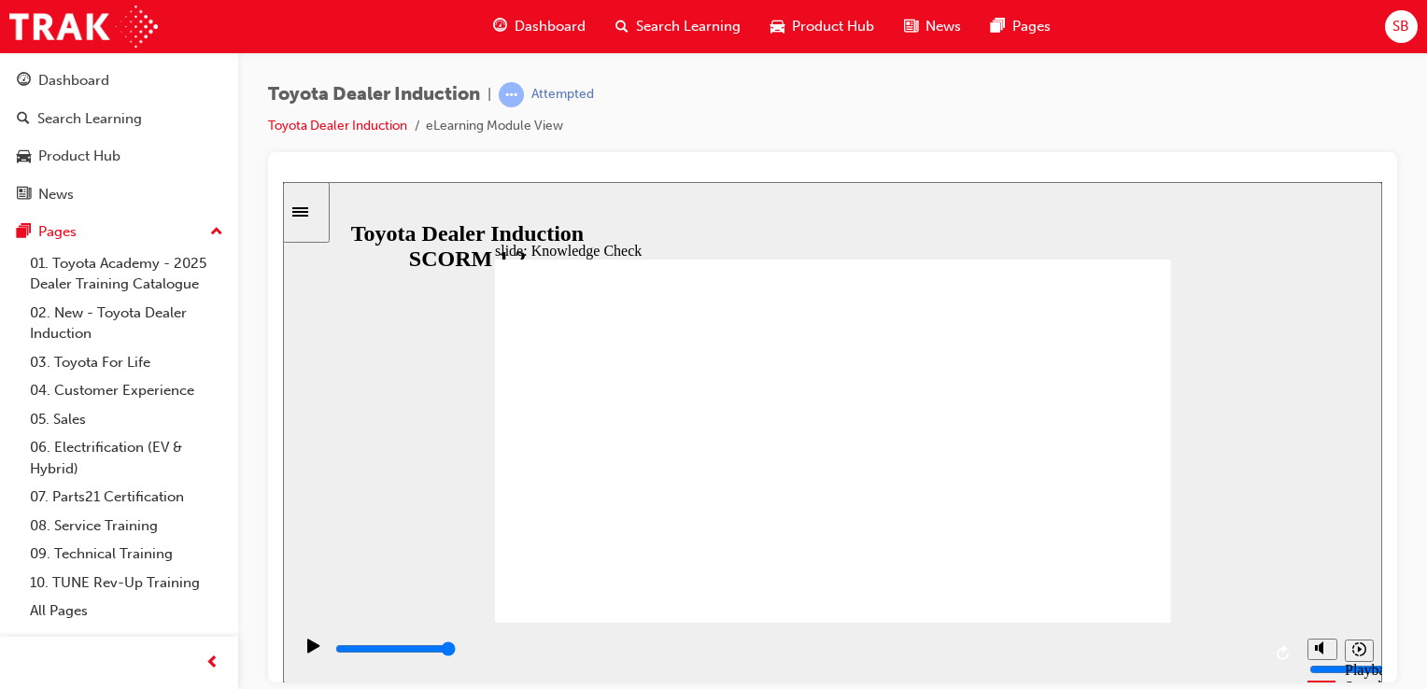
type input "th best vae"
type input "th best vaed"
type input "th best vae"
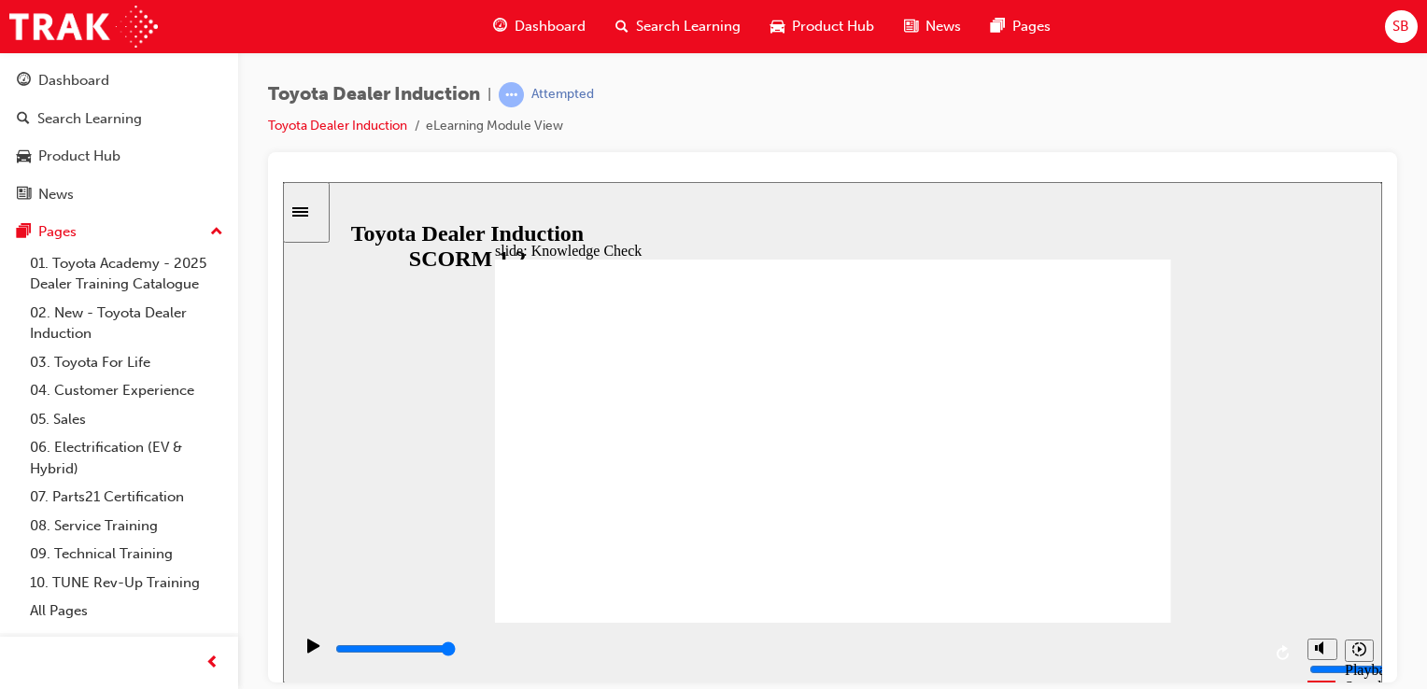
type input "th best va"
type input "th best v"
type input "th best"
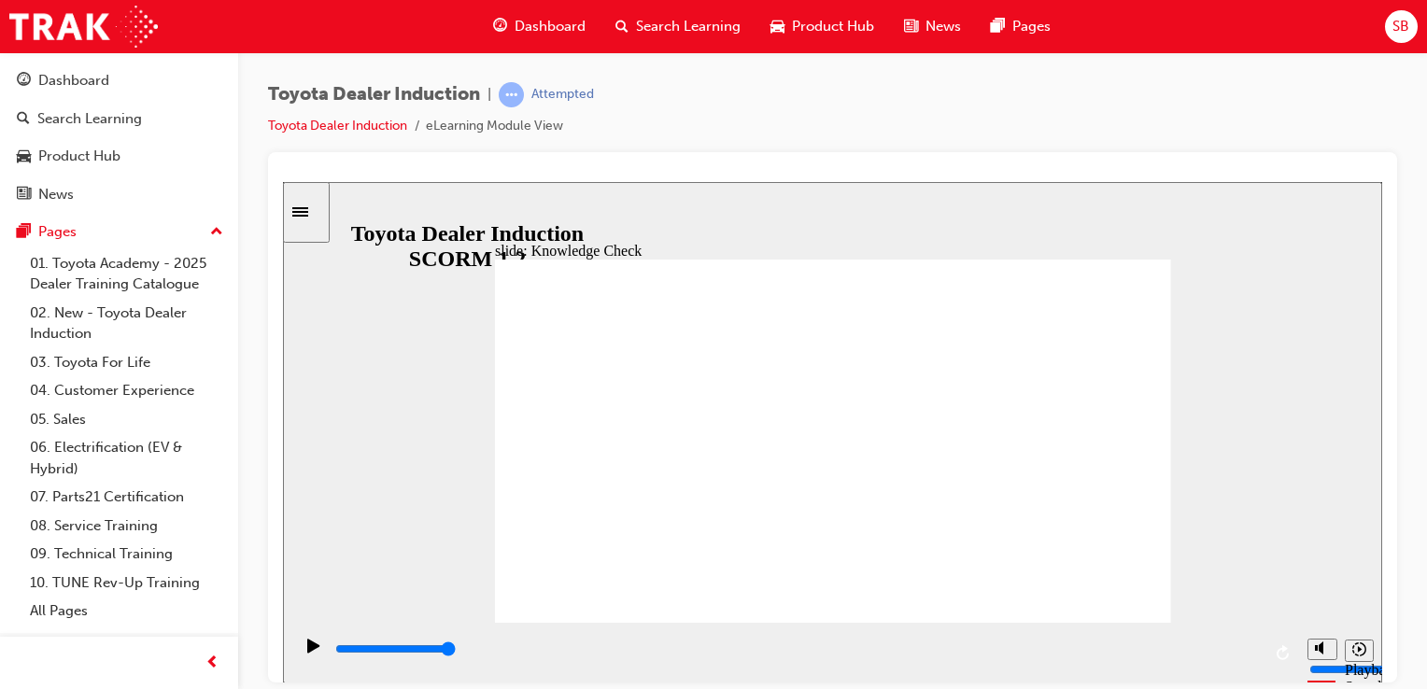
type input "th best"
type input "th best v"
type input "th best va"
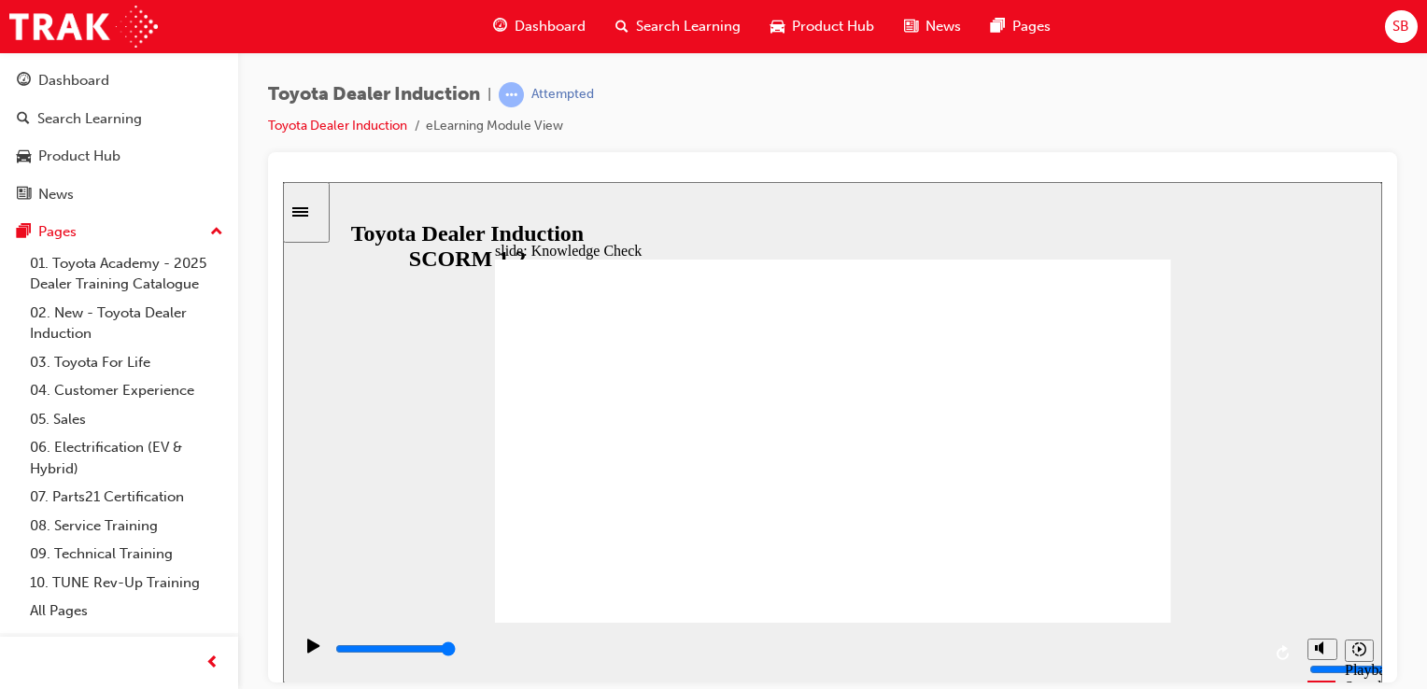
type input "th best v"
type input "th best"
type input "th best c"
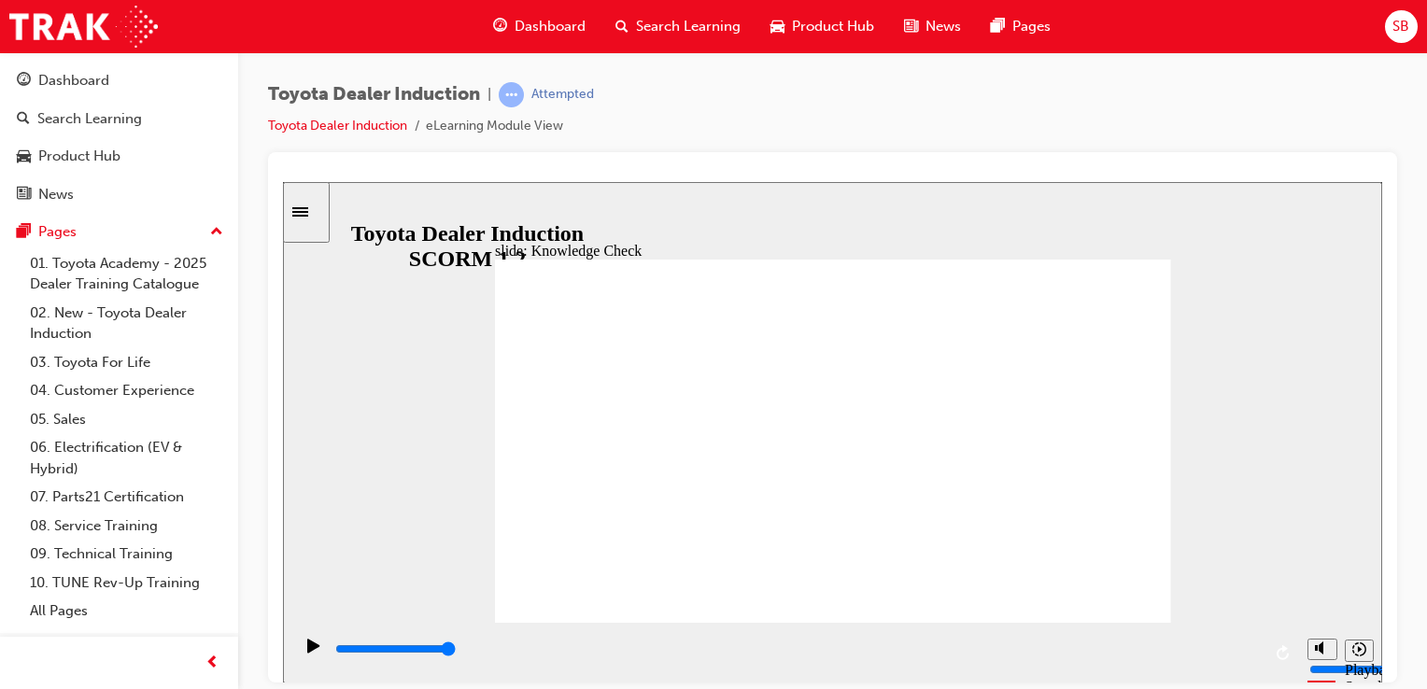
type input "th best c"
type input "th best ca"
type input "th best car"
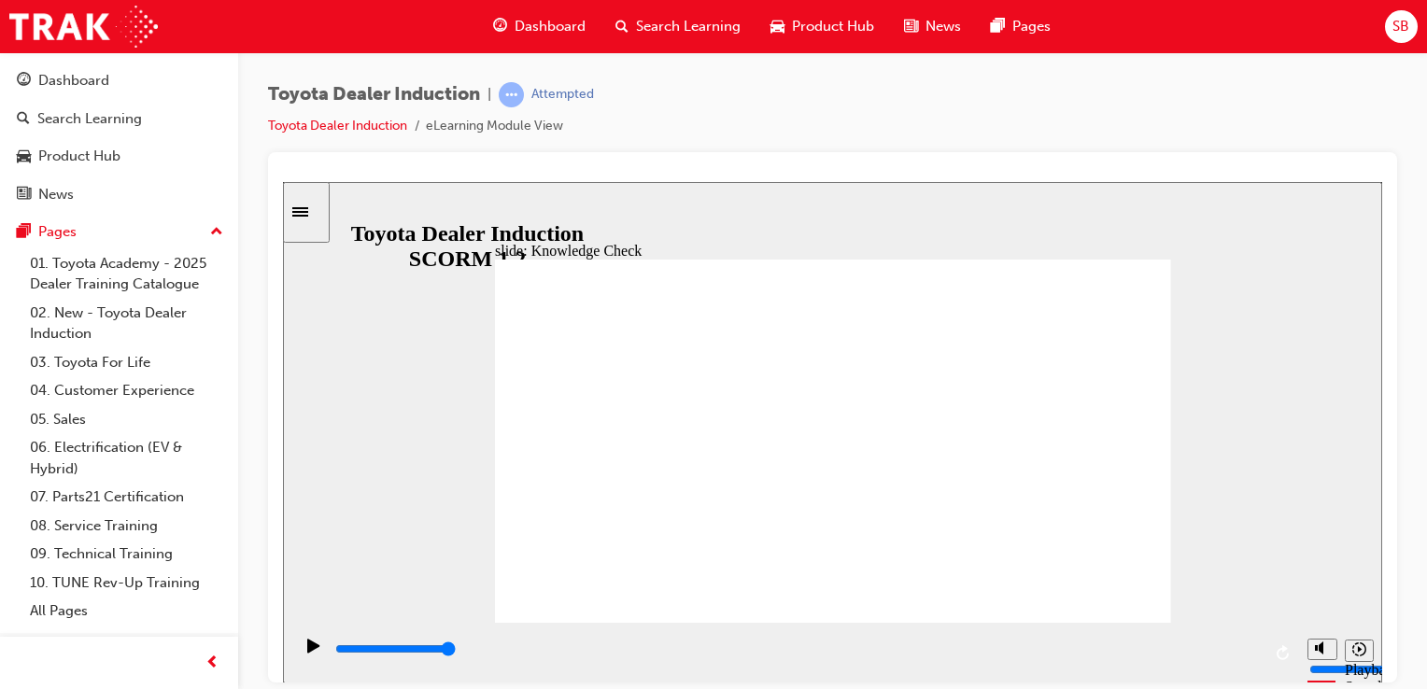
type input "th best card"
type input "th best car"
type input "th best cars"
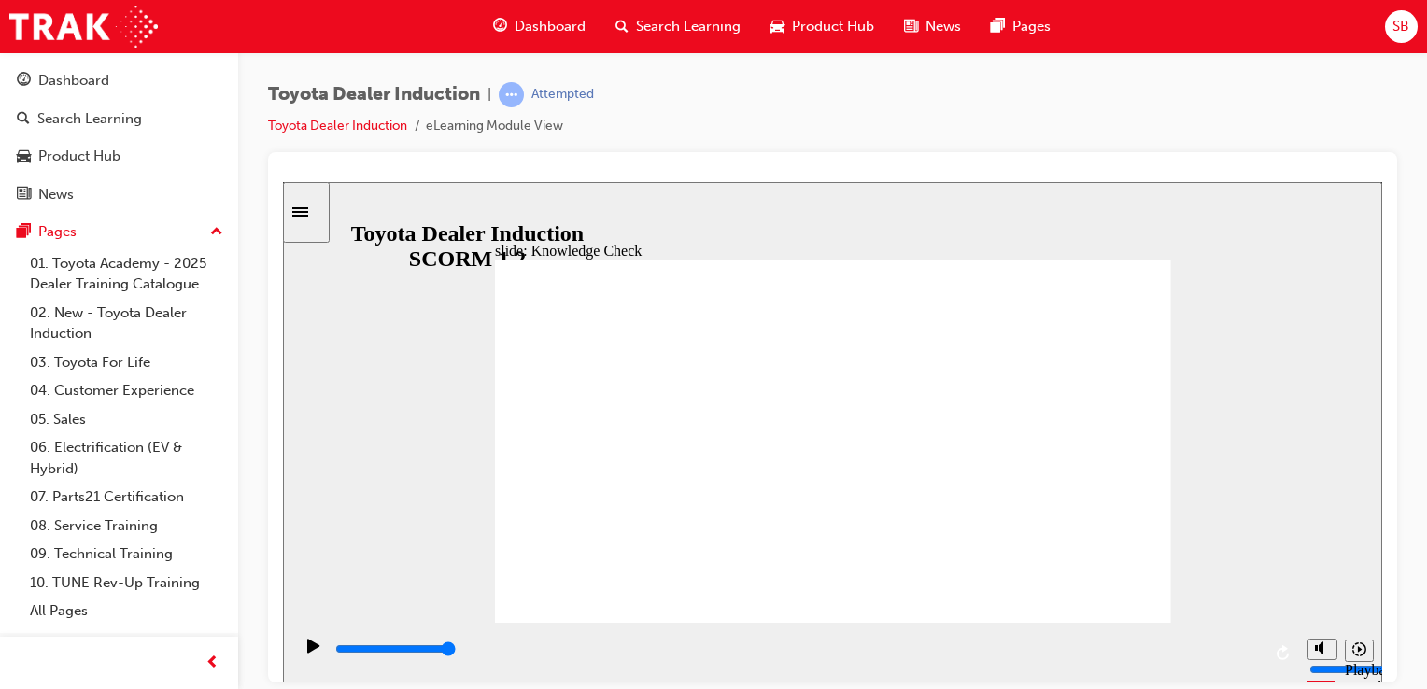
type input "th best cars"
type input "th best carss"
type input "th best cars"
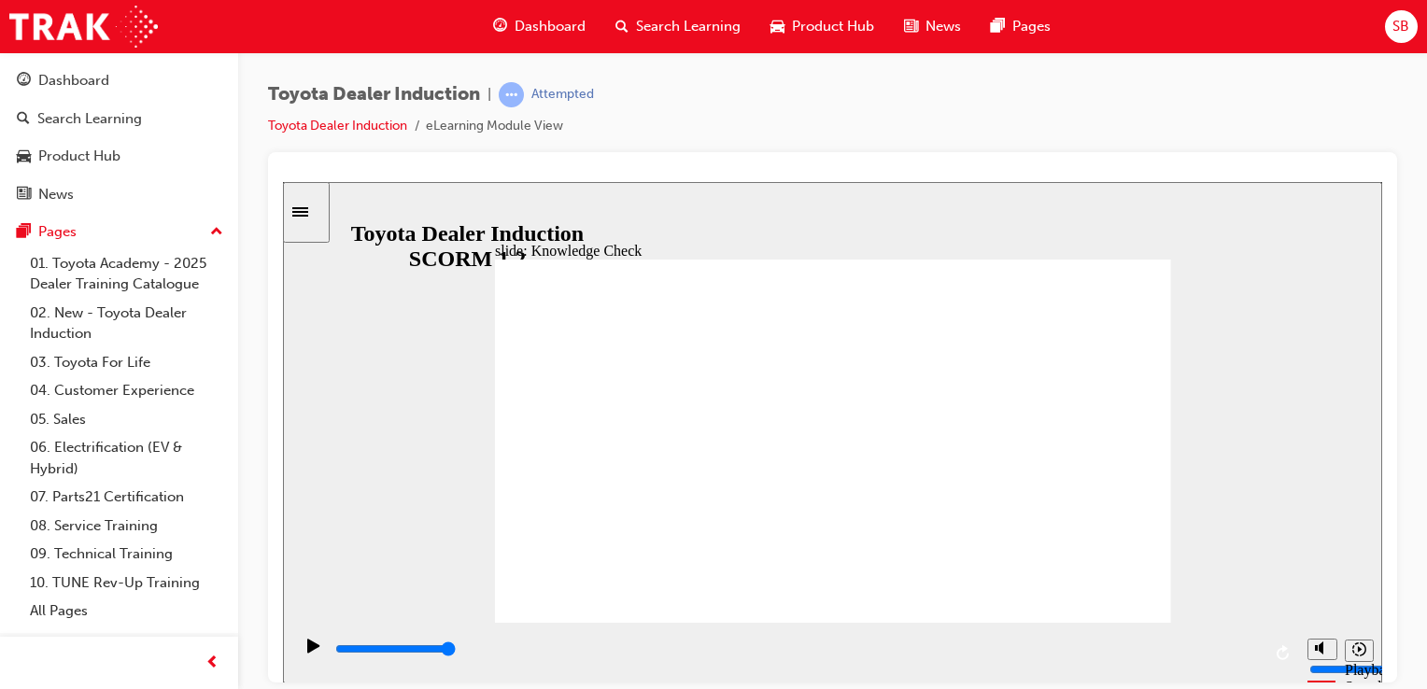
type input "th best cars\"
type input "th best cars"
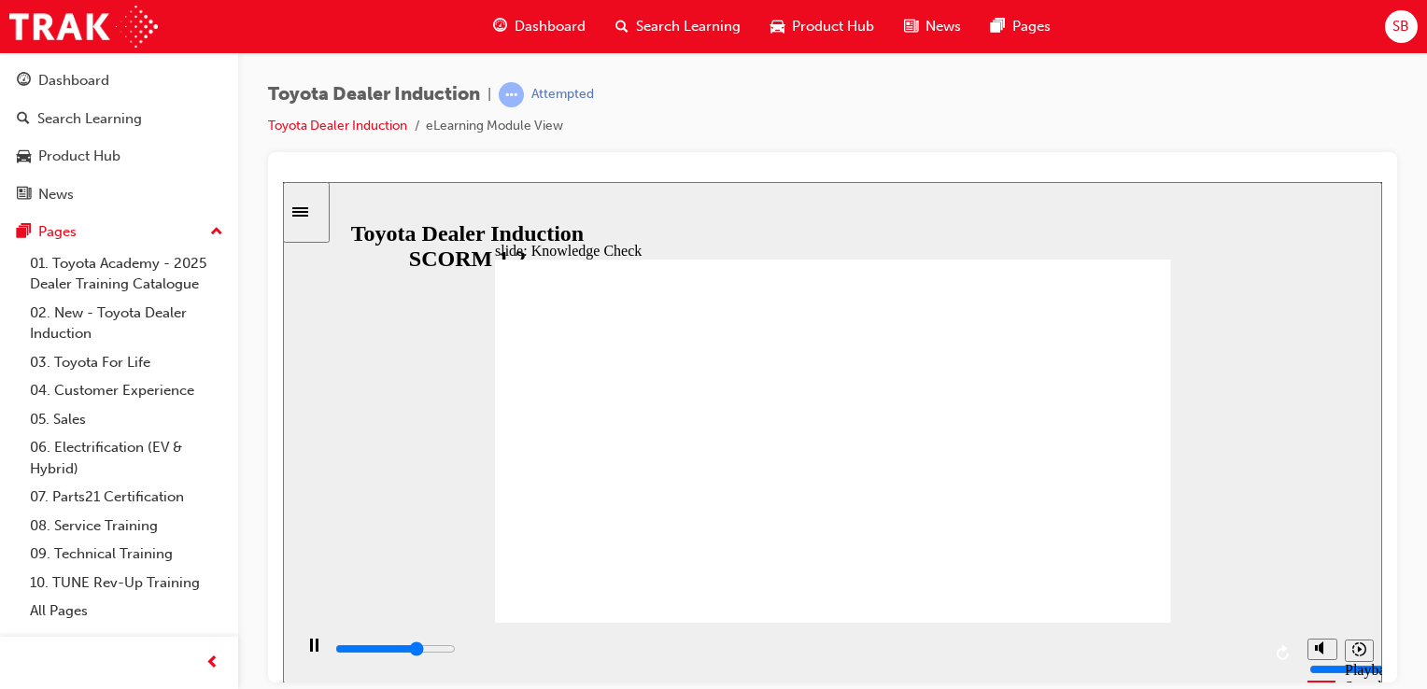
type input "3900"
type input "h"
type input "4100"
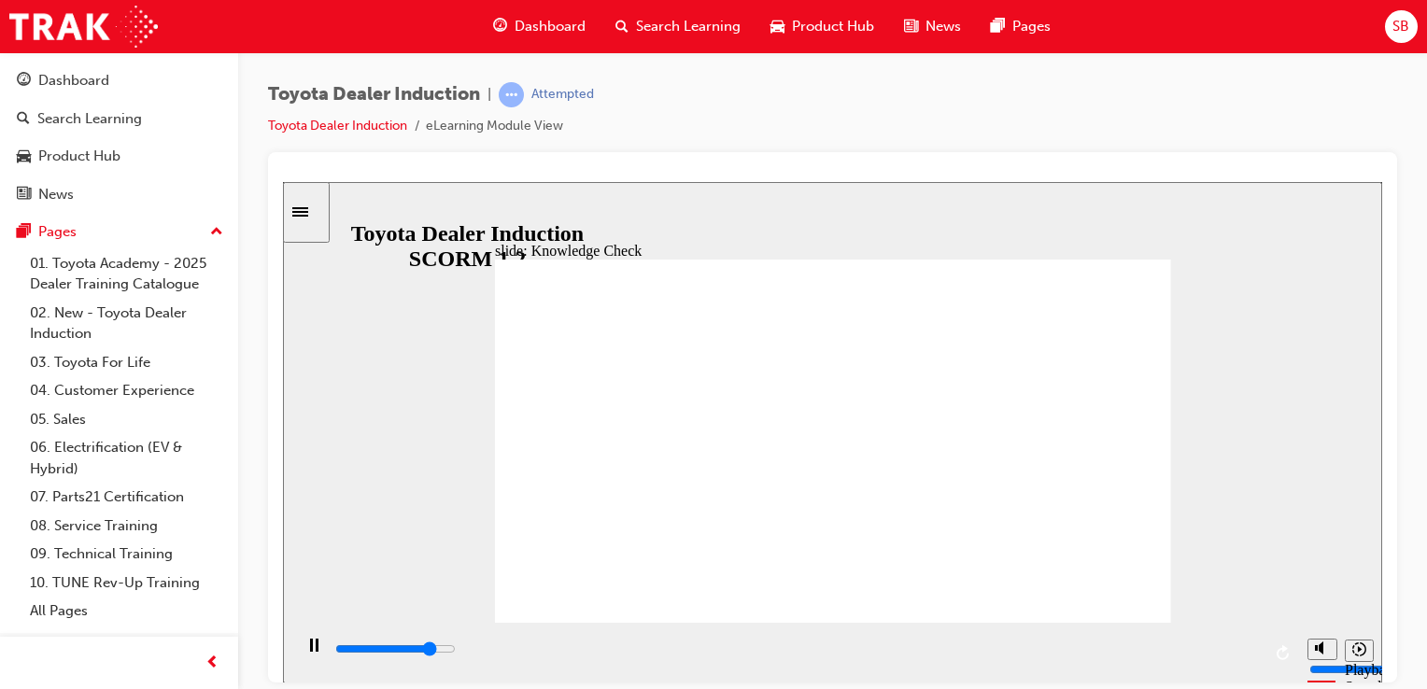
type input "ha"
type input "5000"
type input "hap"
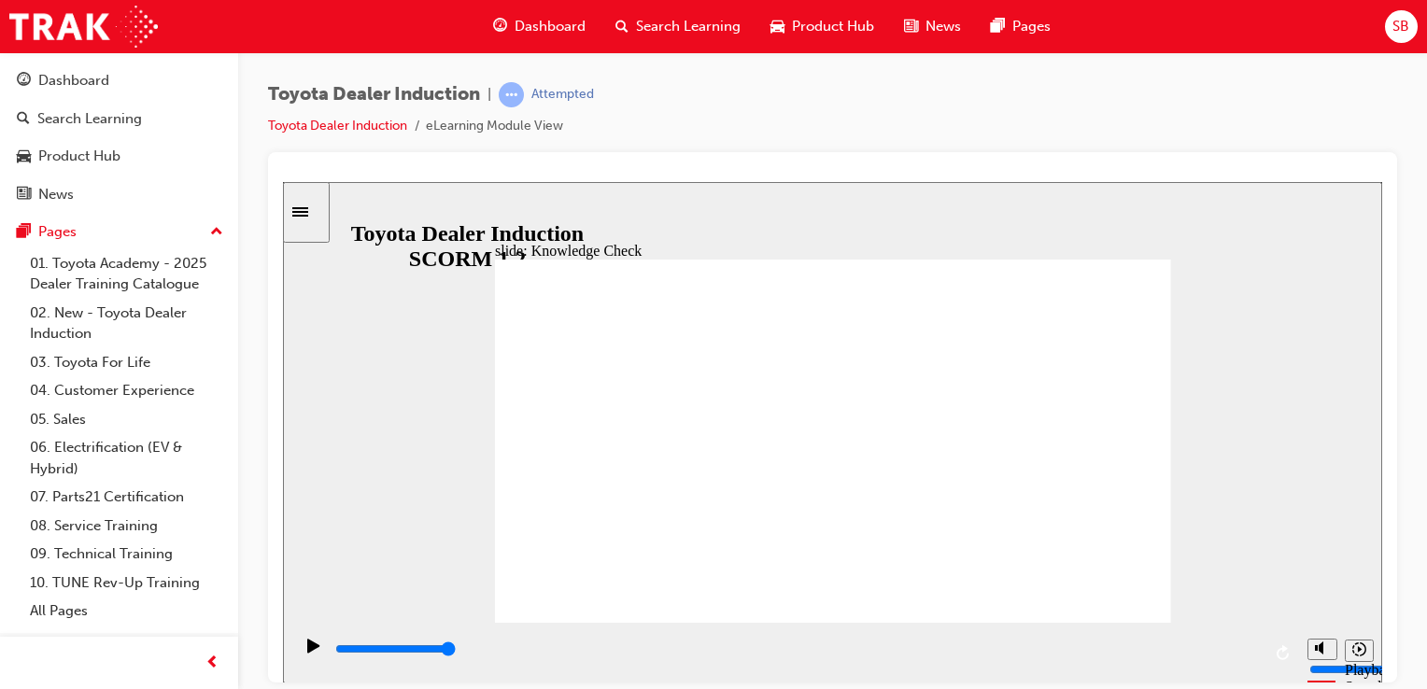
type input "happ"
type input "happy"
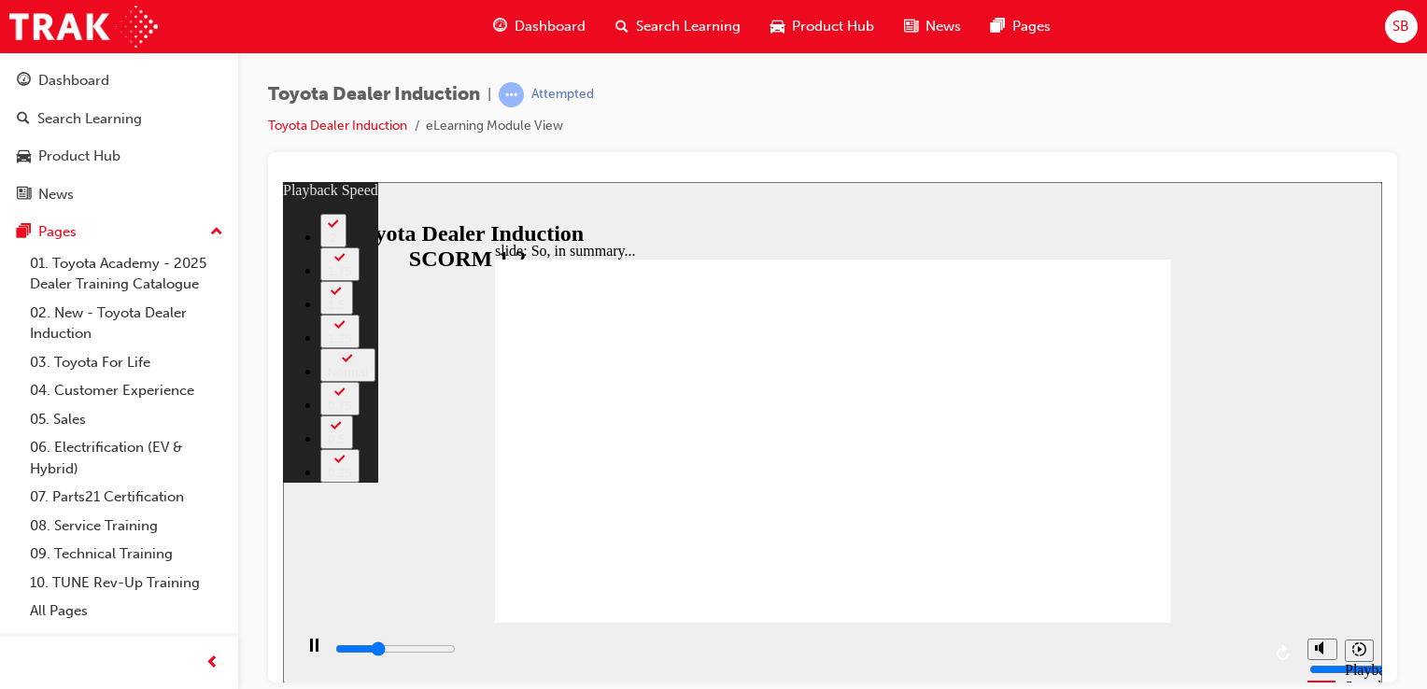
type input "2200"
type input "0"
type input "2500"
type input "0"
type input "2700"
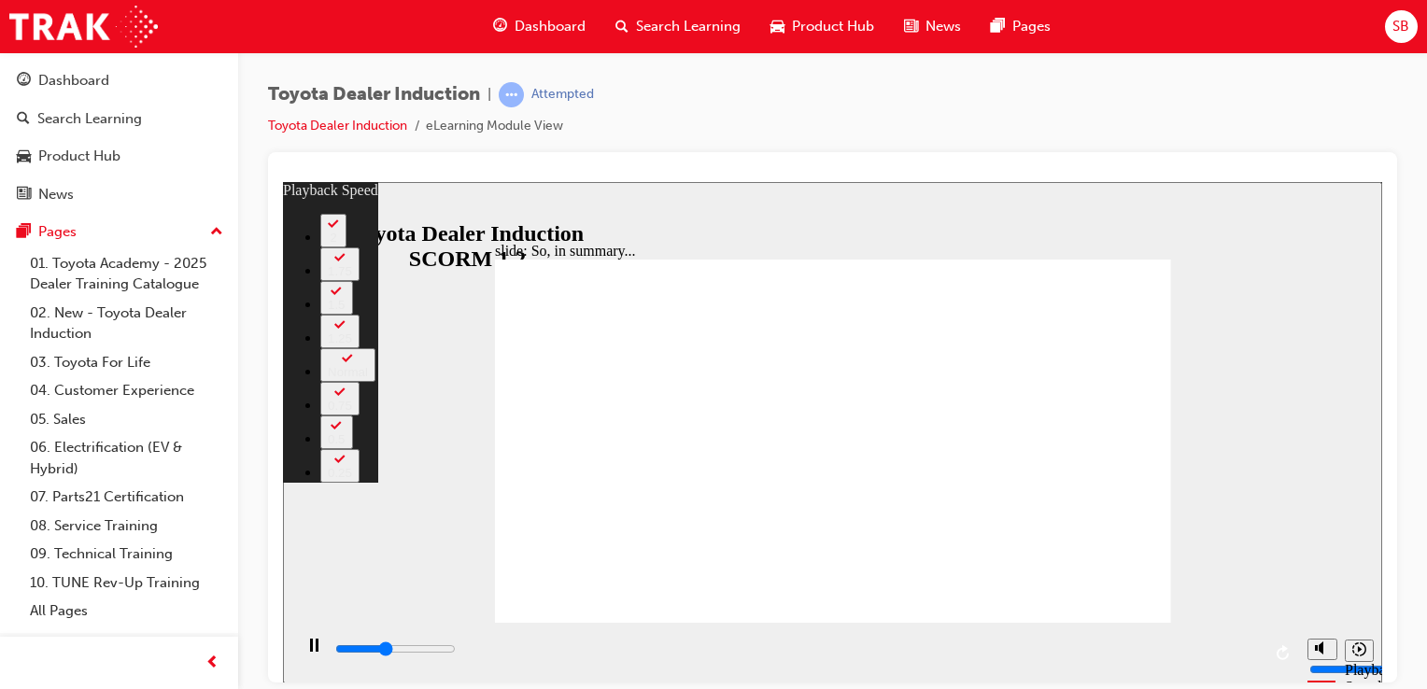
type input "1"
type input "3000"
type input "1"
type input "3300"
type input "1"
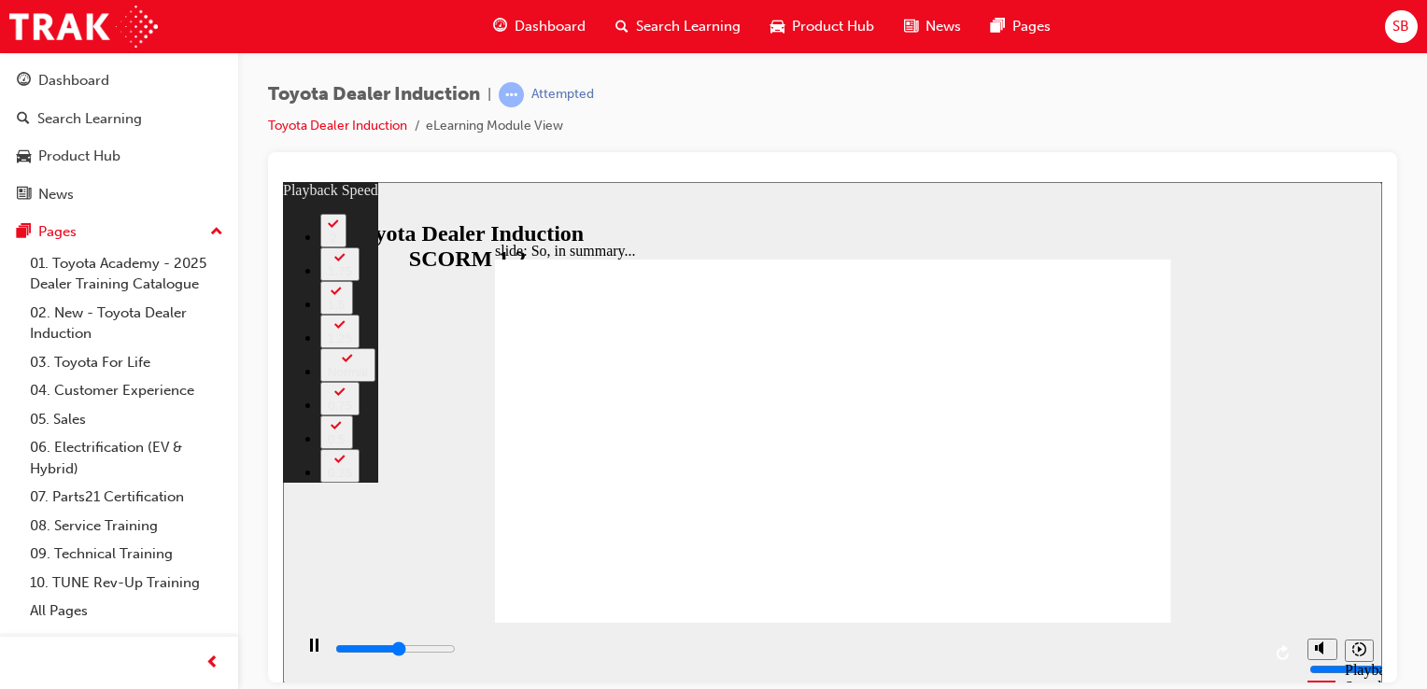
type input "3500"
type input "1"
type input "3600"
type input "4600"
type input "2"
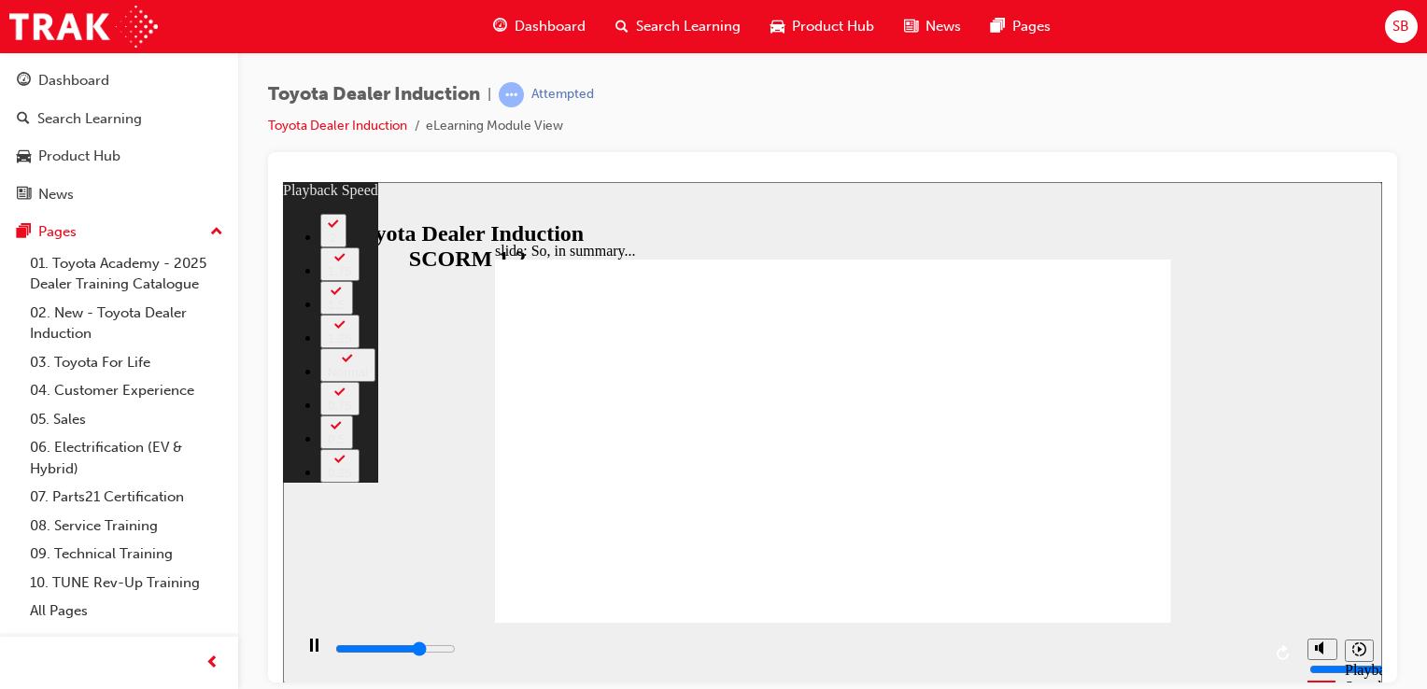
type input "4900"
type input "3"
type input "5100"
type input "3"
type input "5100"
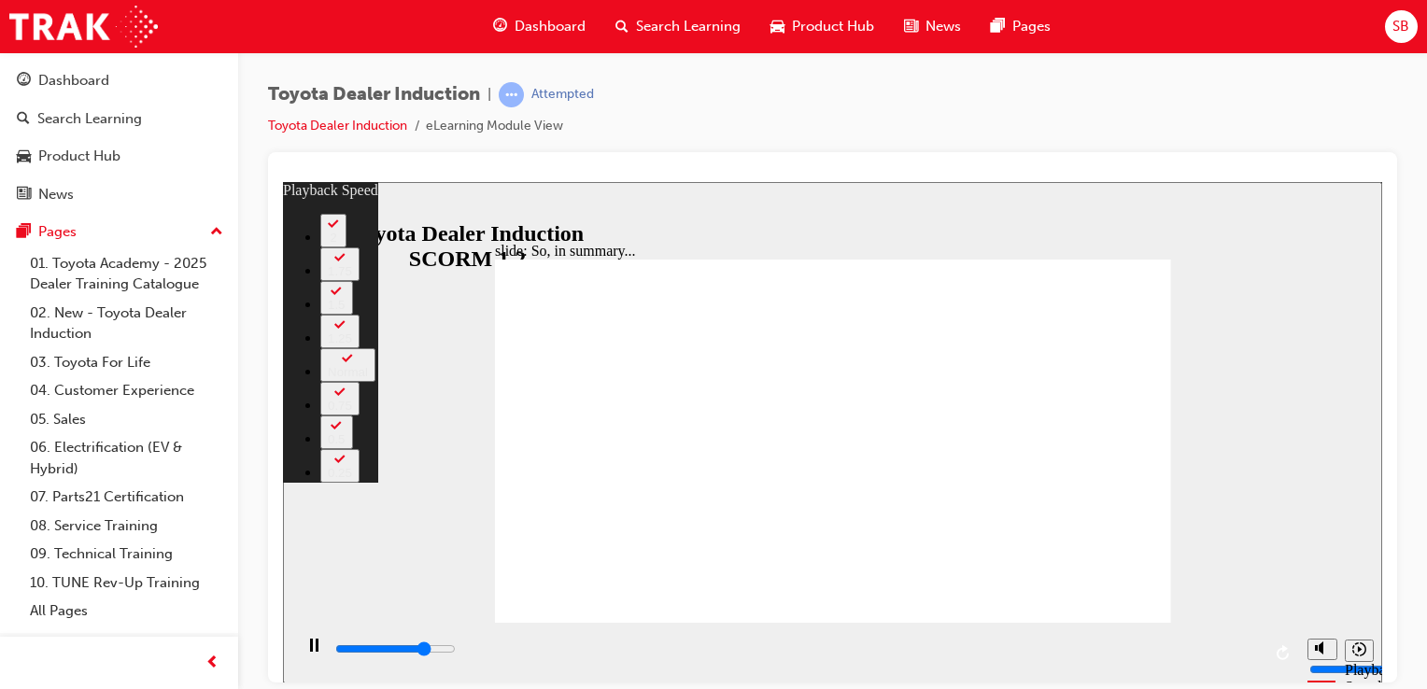
type input "3"
type input "5400"
type input "3"
type input "5700"
type input "3"
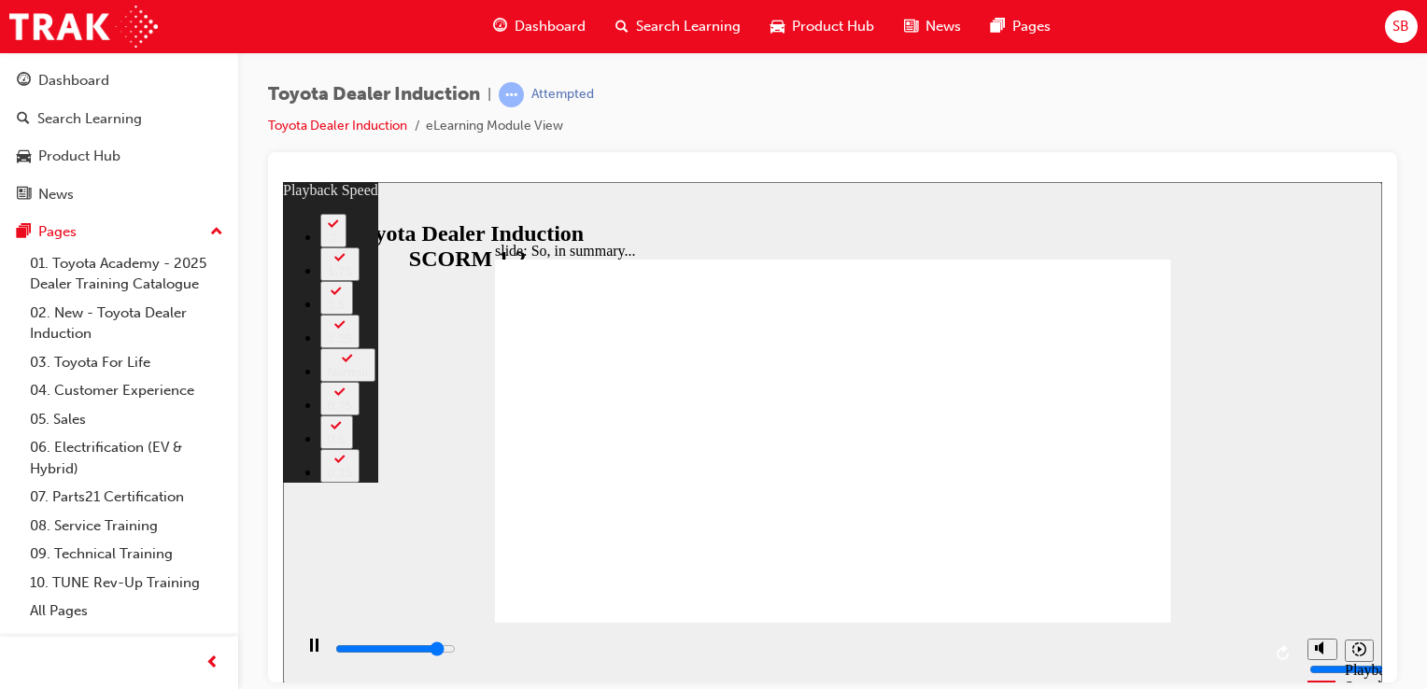
type input "5900"
type input "4"
type input "6200"
type input "4"
type input "6400"
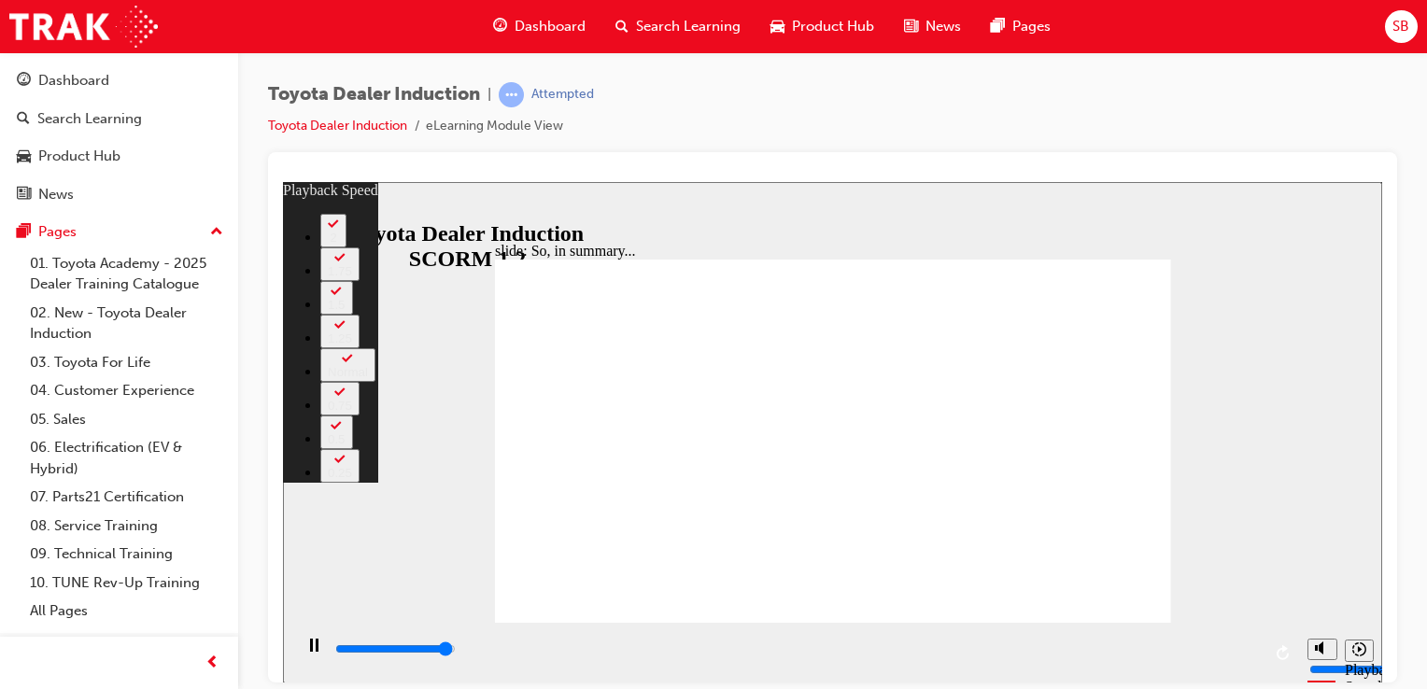
type input "4"
type input "6500"
type input "128"
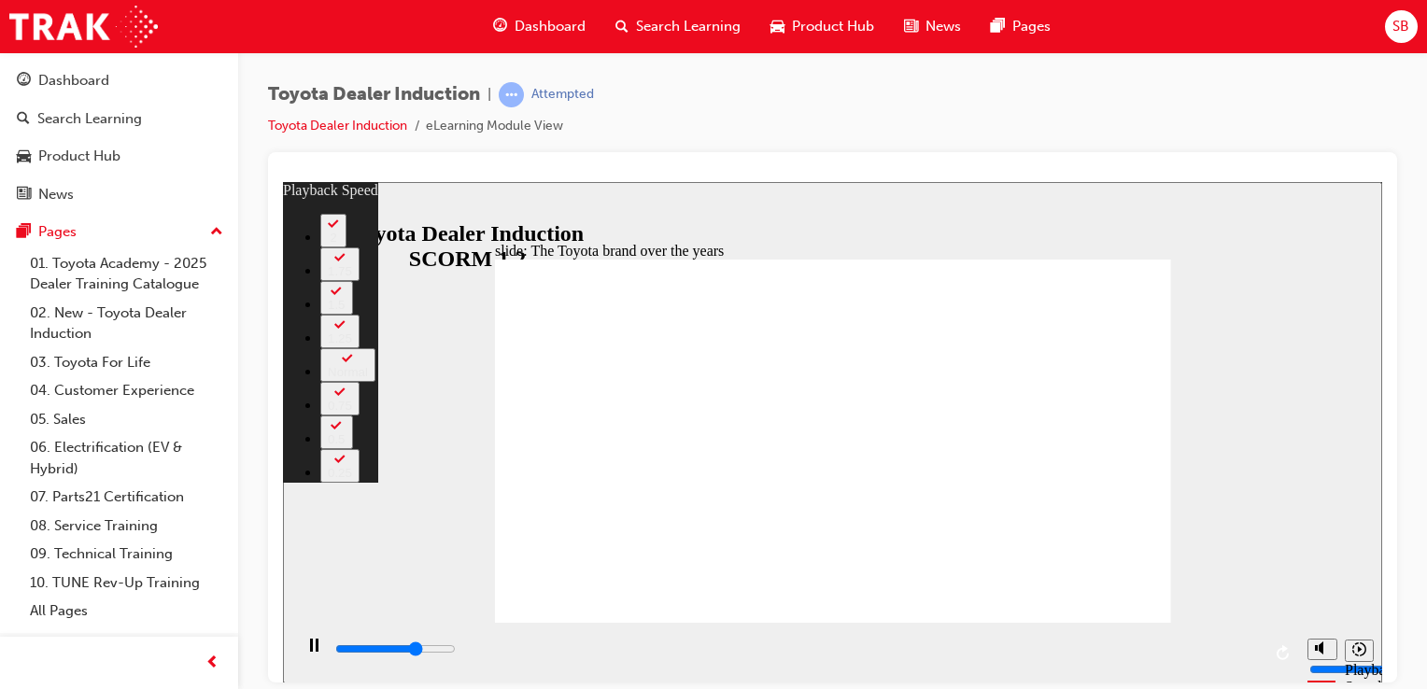
type input "5800"
type input "0"
type input "6000"
type input "0"
type input "6300"
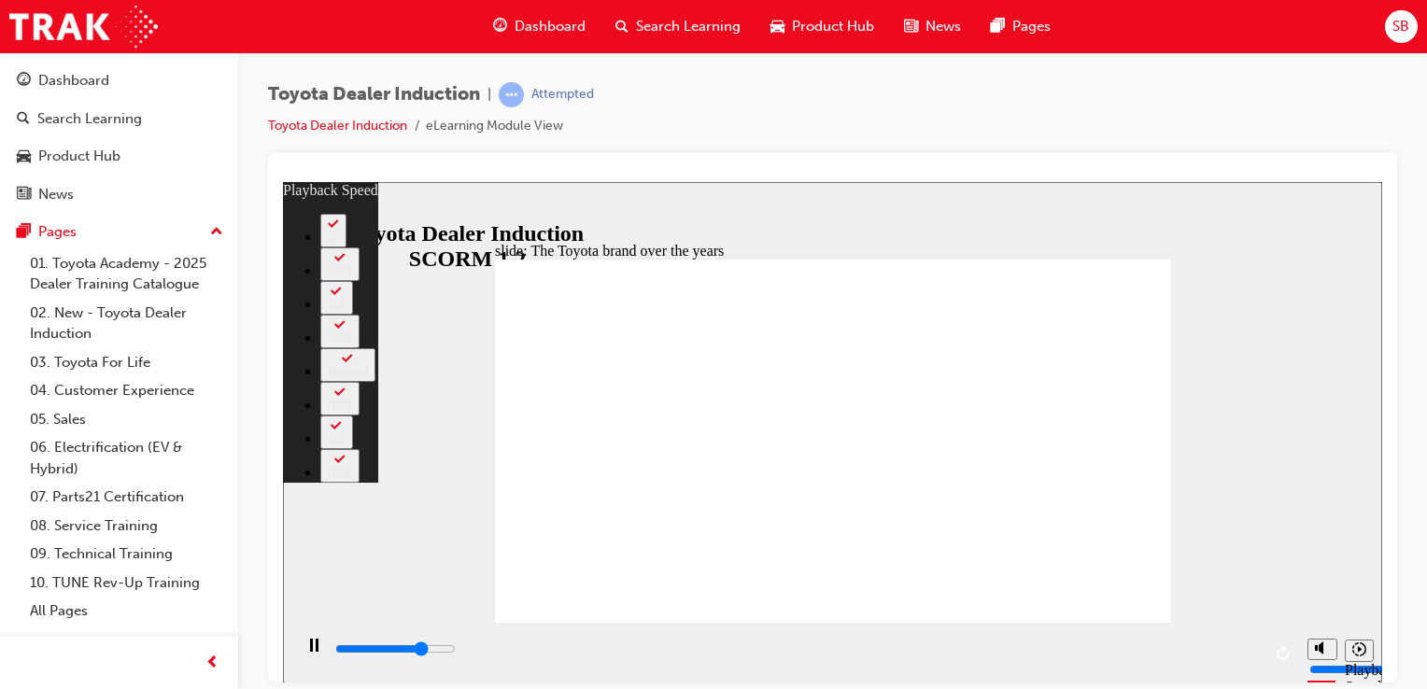
type input "0"
type input "6600"
type input "1"
type input "6800"
type input "1"
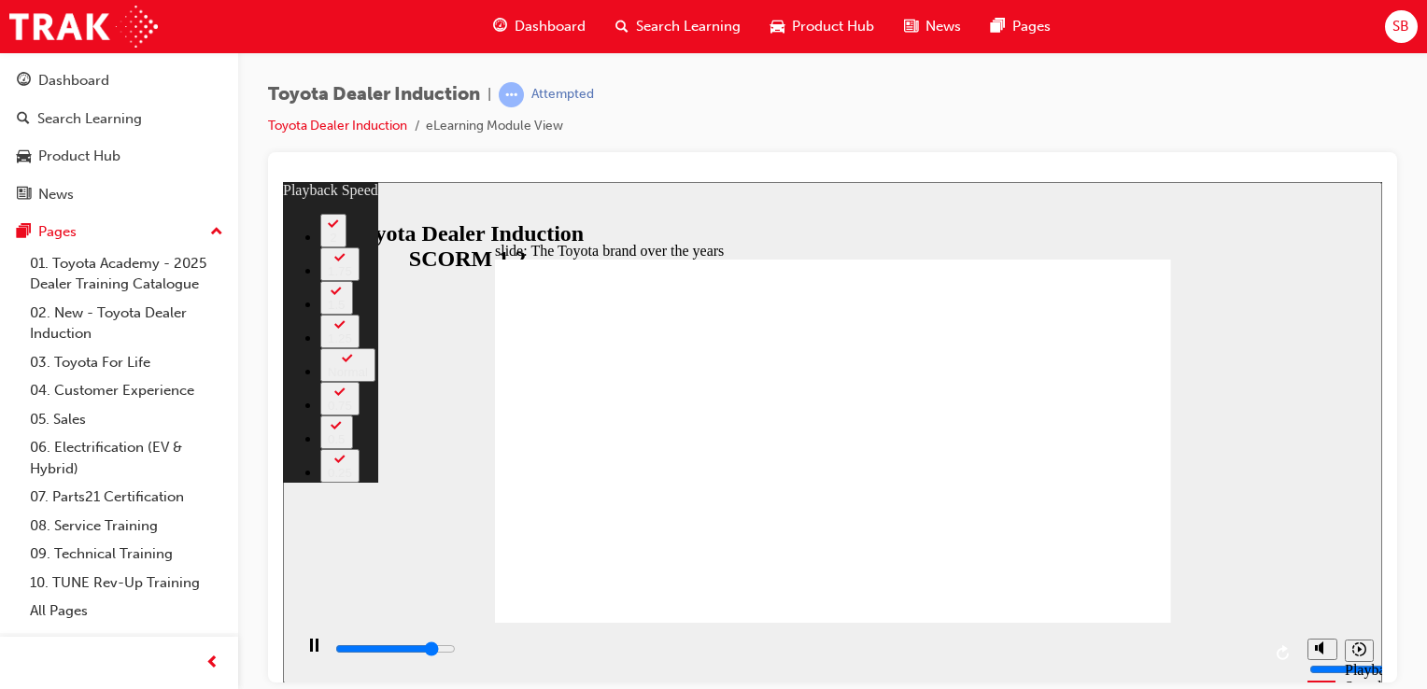
type input "7100"
type input "1"
type input "7400"
type input "2"
type input "7600"
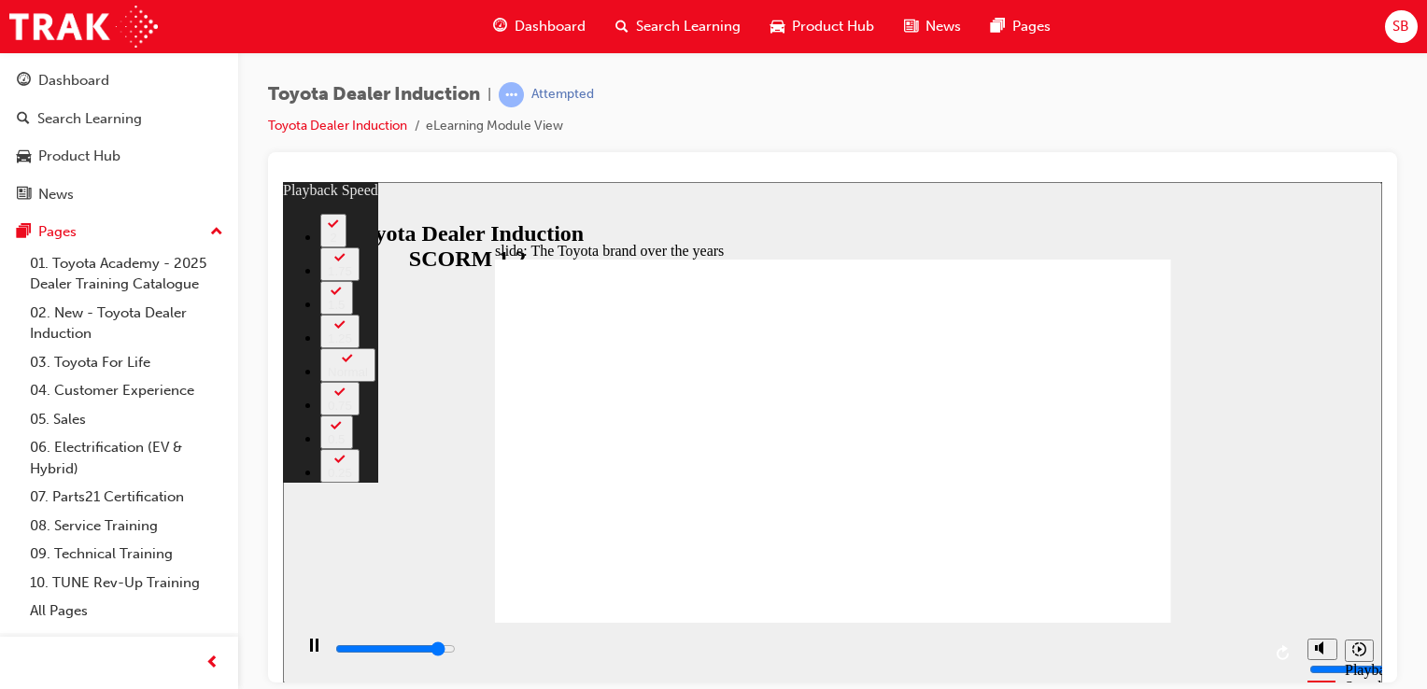
type input "2"
type input "7900"
type input "2"
type input "8200"
type input "2"
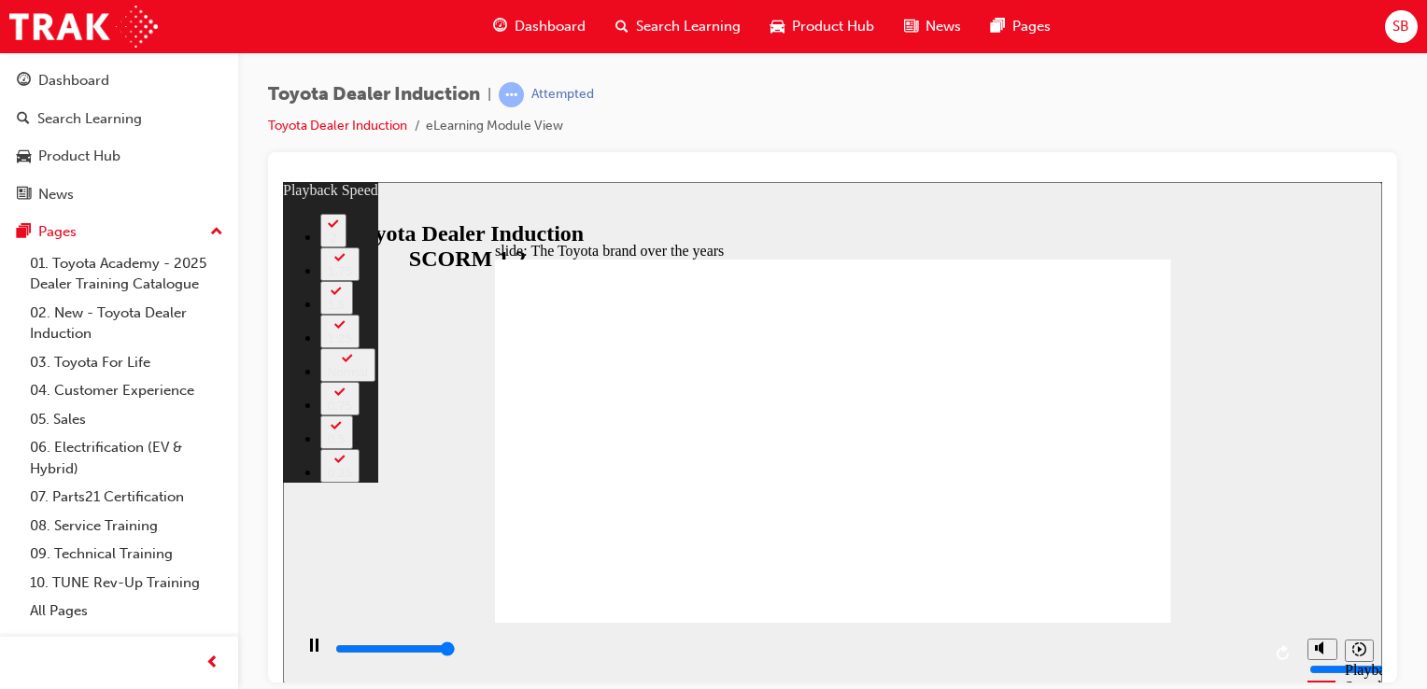
type input "8400"
type input "3"
type input "8400"
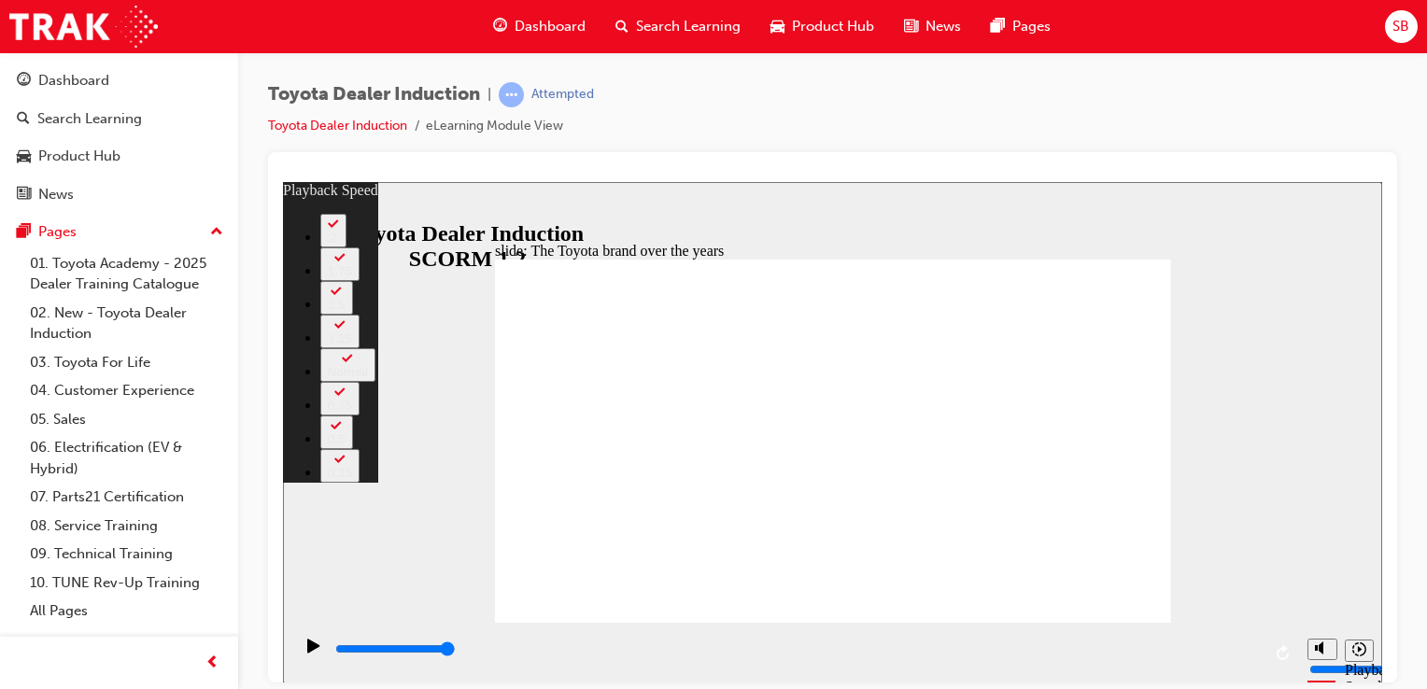
type input "165"
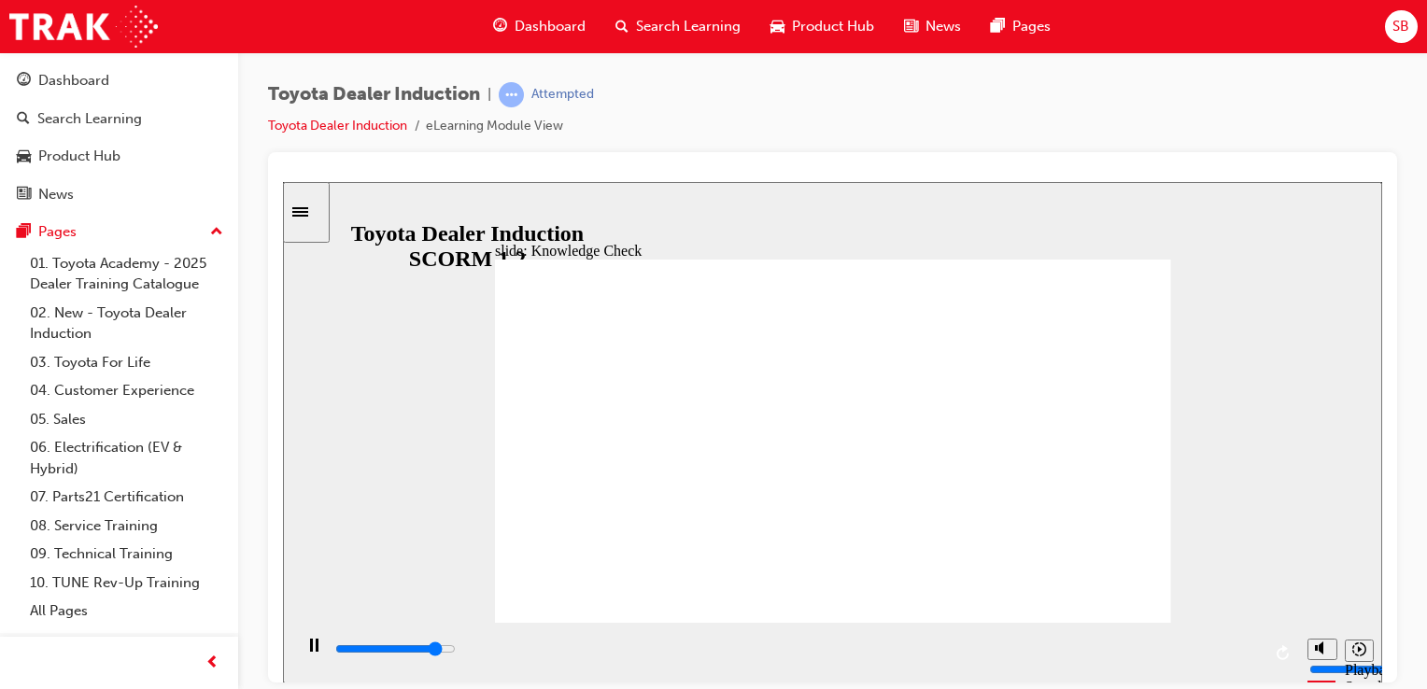
type input "4500"
radio input "true"
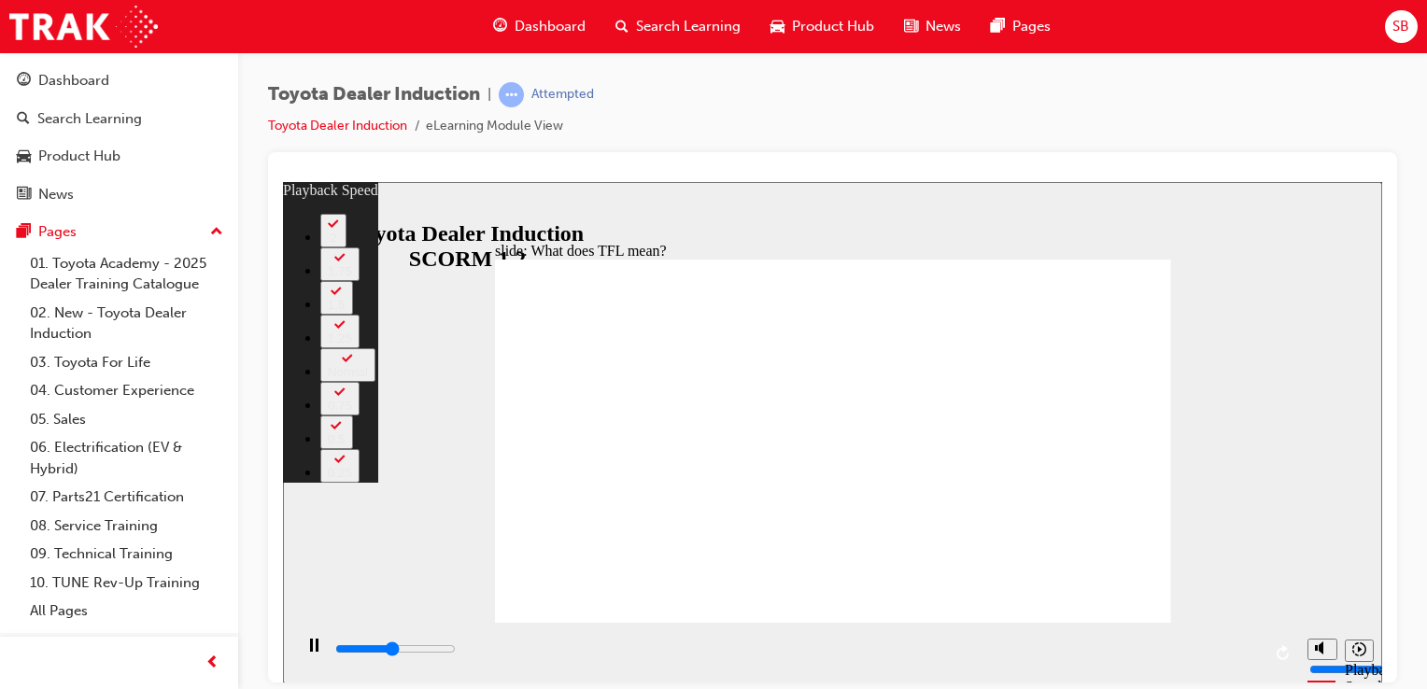
type input "5100"
type input "0"
type input "5400"
type input "1"
type input "5600"
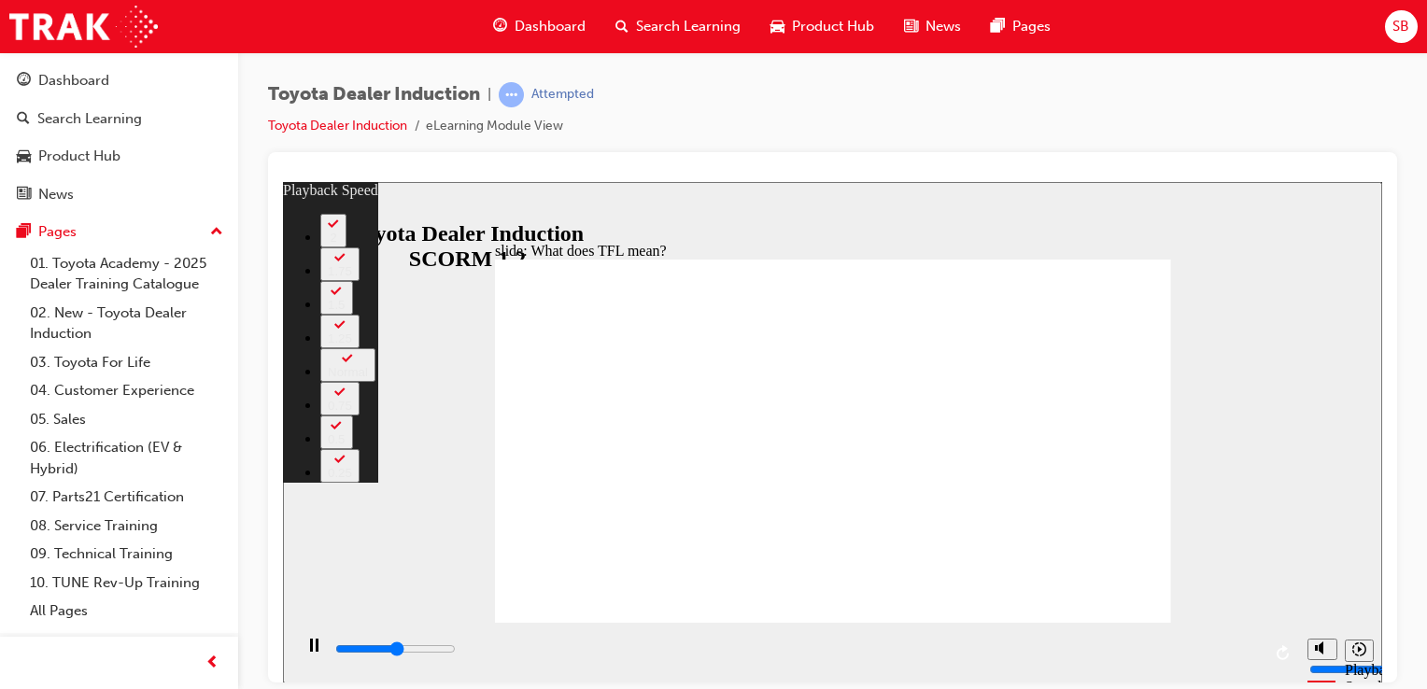
type input "1"
type input "5900"
type input "1"
type input "6200"
type input "1"
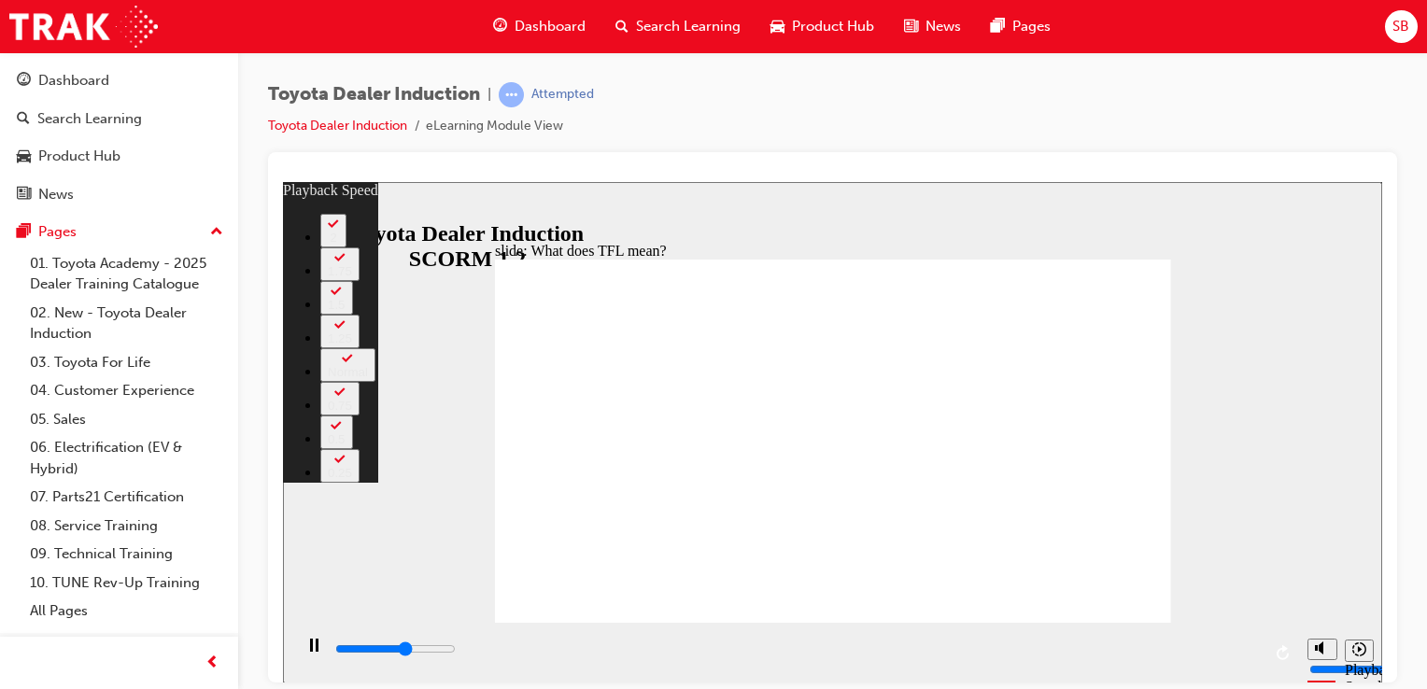
type input "6400"
type input "2"
type input "6700"
type input "2"
type input "7000"
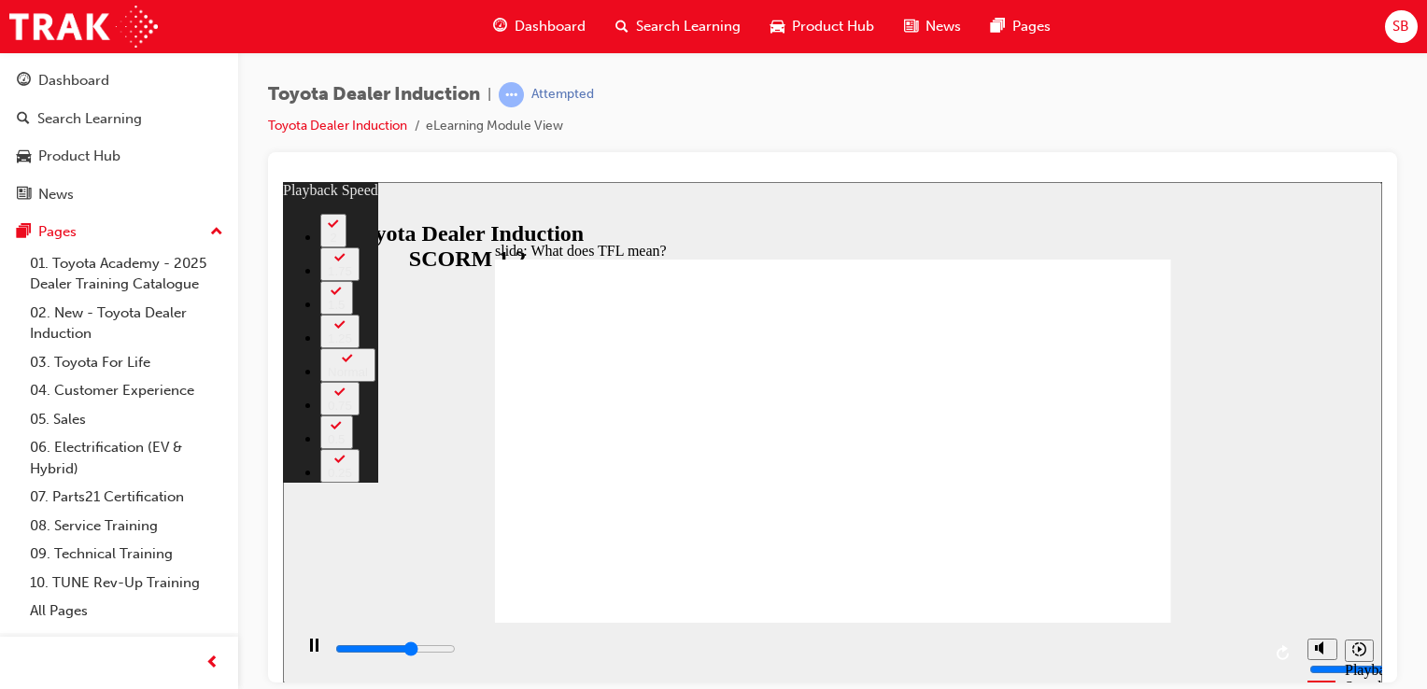
type input "2"
type input "7200"
type input "2"
type input "7500"
type input "3"
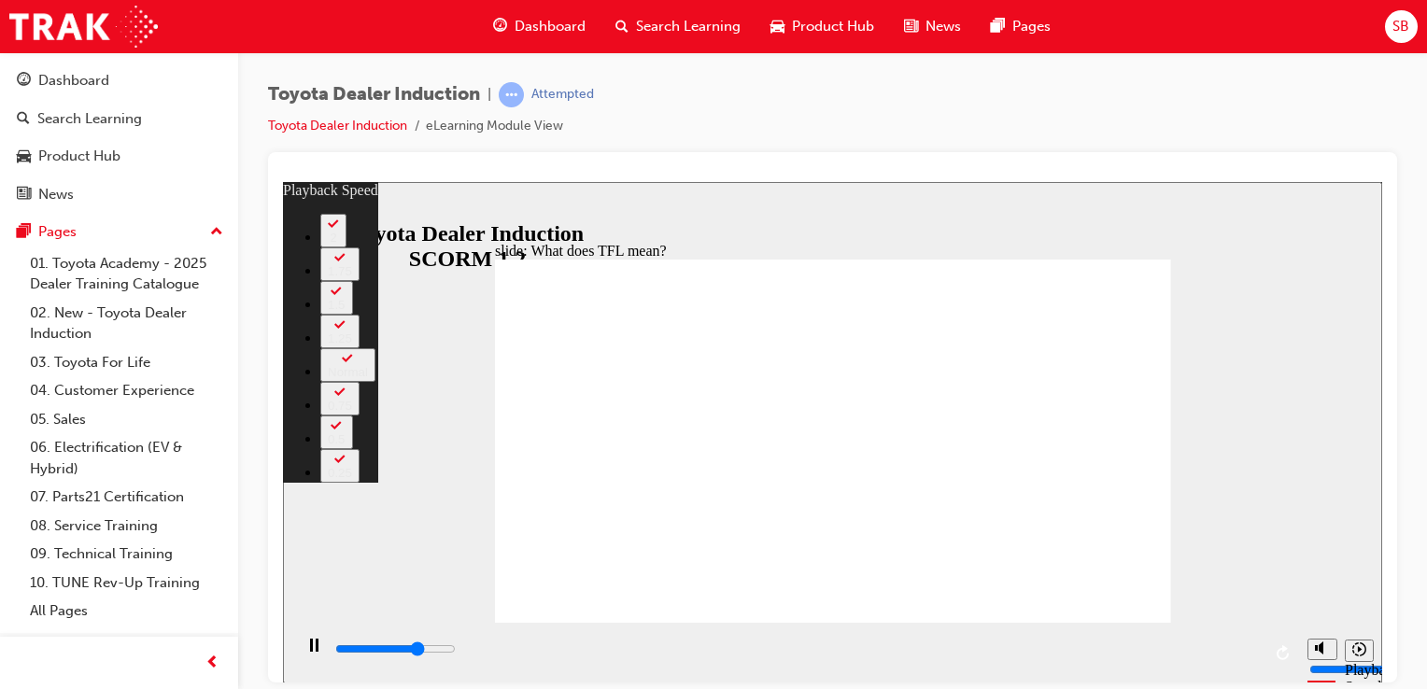
type input "7800"
type input "3"
type input "7800"
type input "3"
type input "8000"
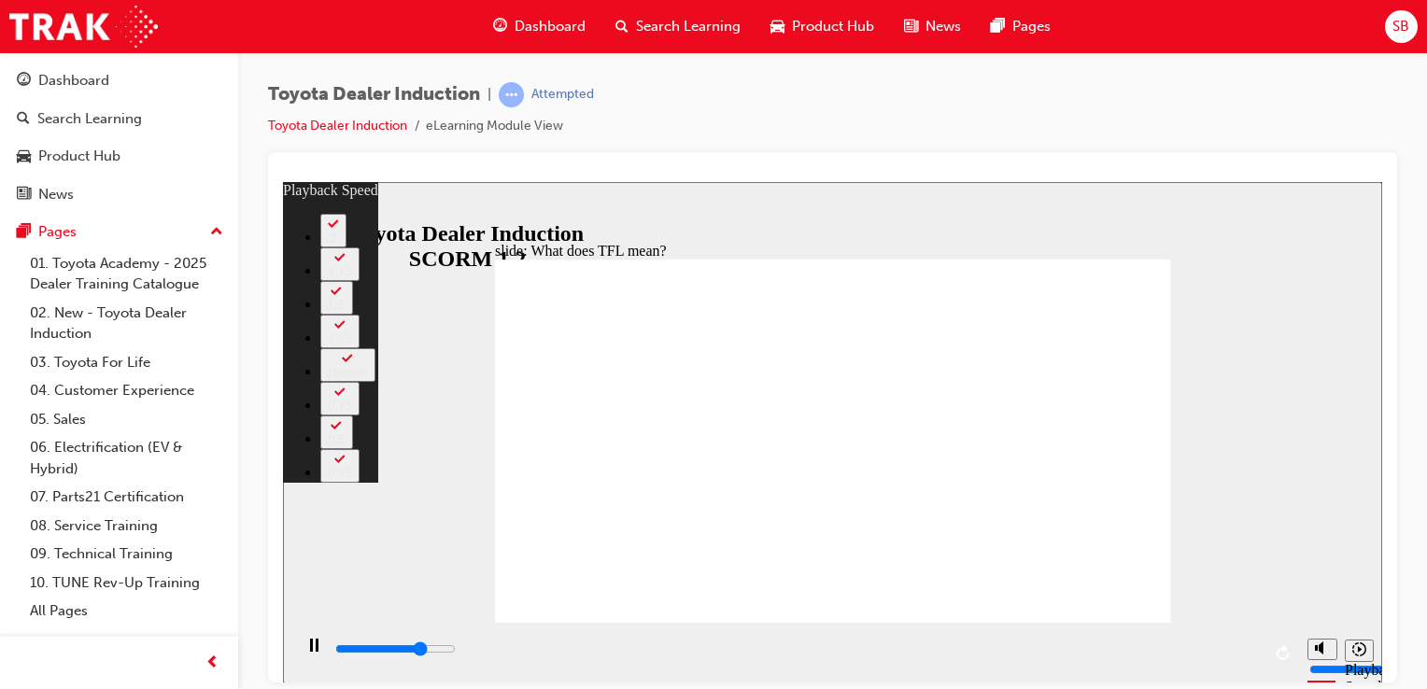
type input "3"
type input "8300"
type input "3"
type input "8600"
type input "4"
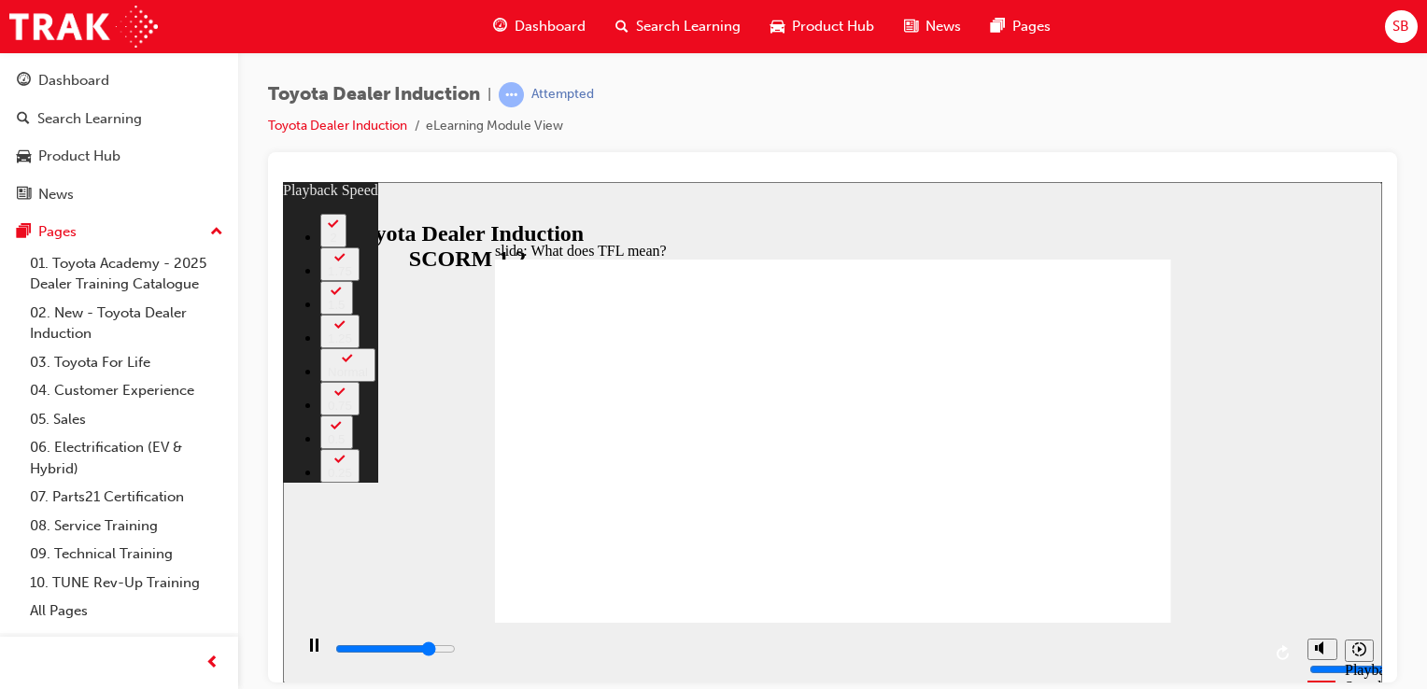
type input "8900"
type input "4"
type input "9100"
type input "4"
type input "9400"
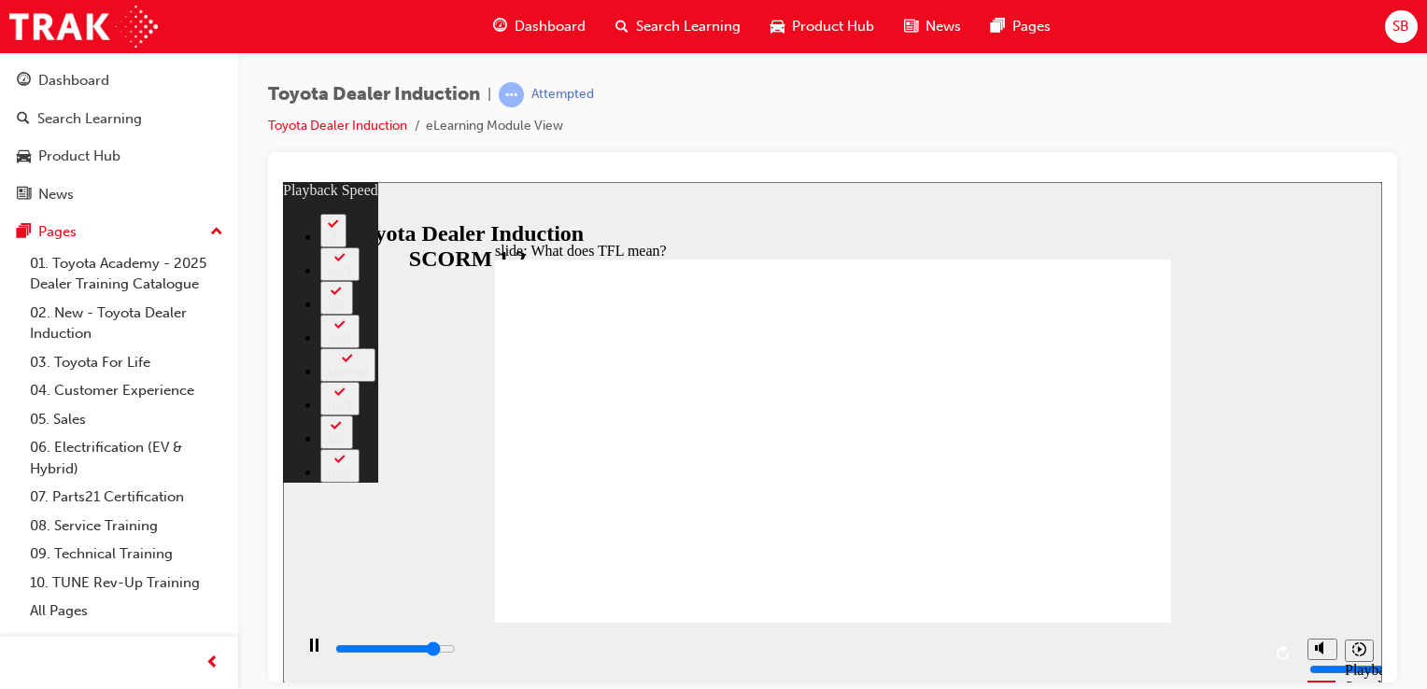
type input "5"
type input "9600"
type input "5"
type input "9900"
type input "5"
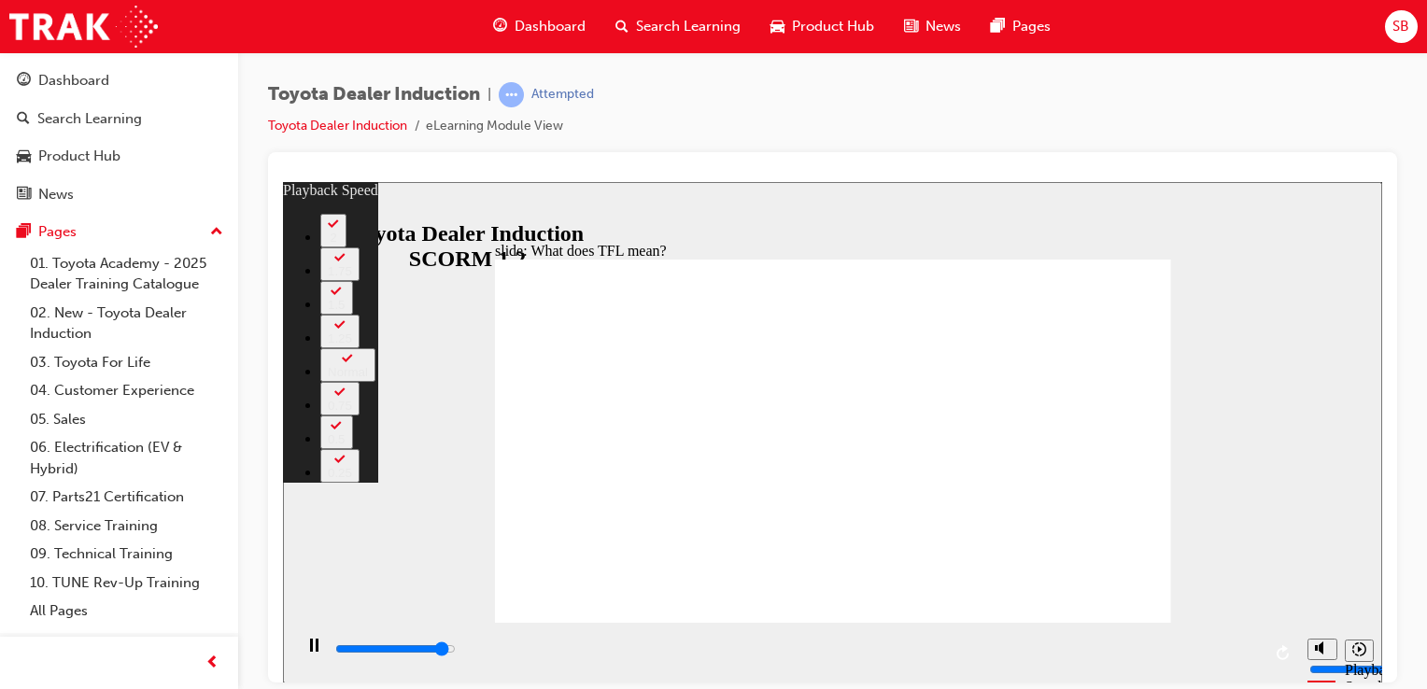
type input "10200"
type input "5"
type input "10400"
type input "6"
type input "10700"
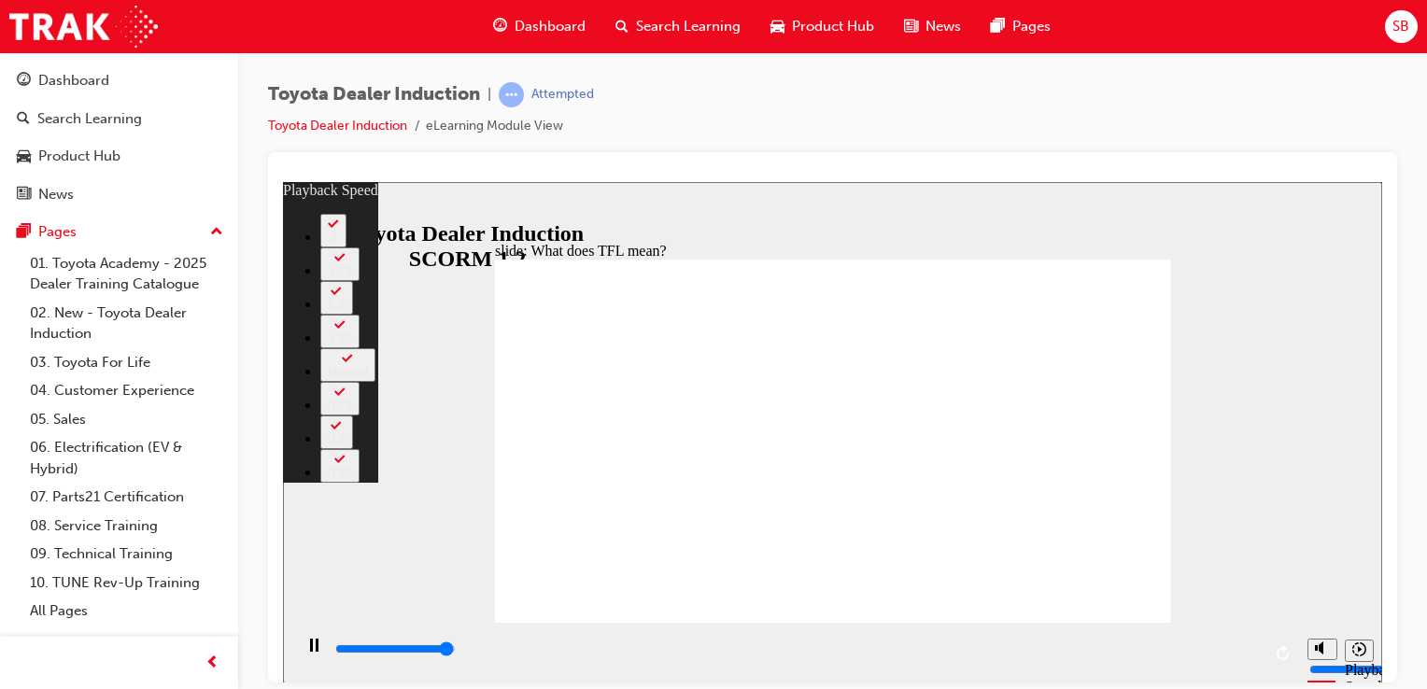
type input "6"
type input "10800"
click at [52, 618] on link "All Pages" at bounding box center [126, 611] width 208 height 29
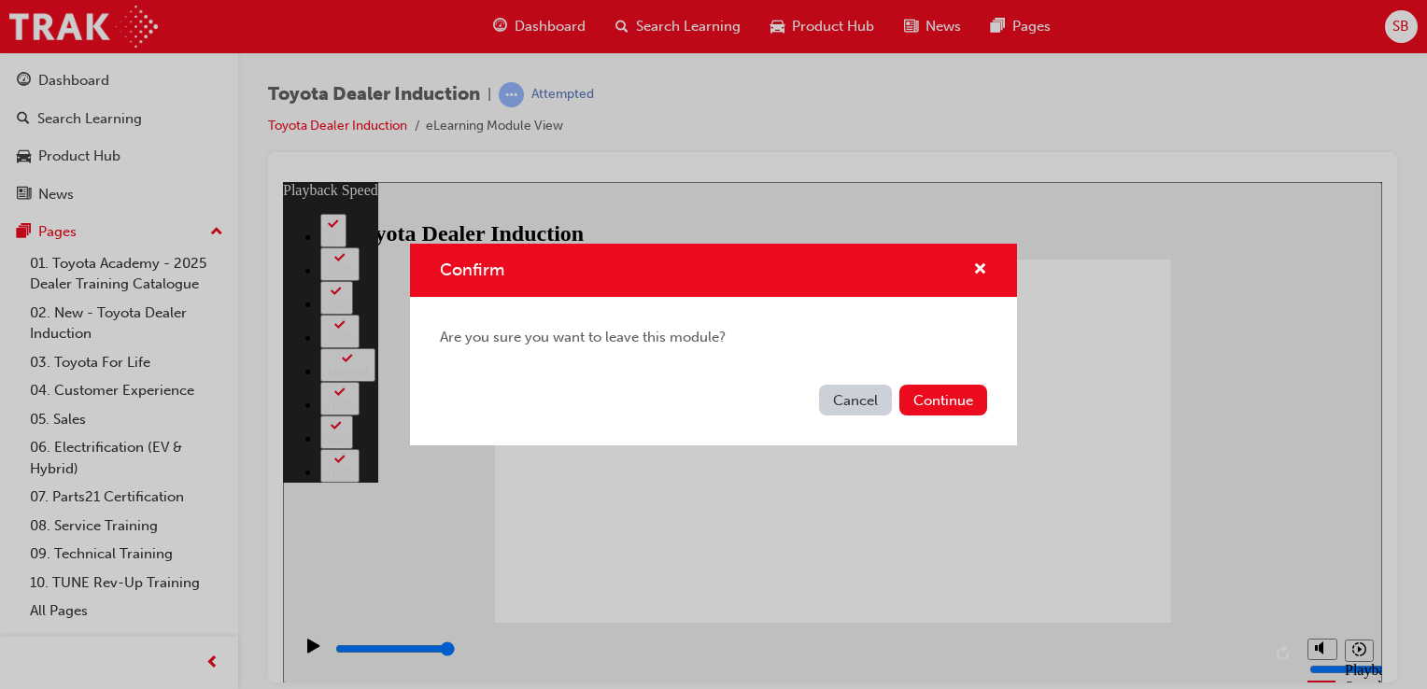
click at [850, 392] on button "Cancel" at bounding box center [855, 400] width 73 height 31
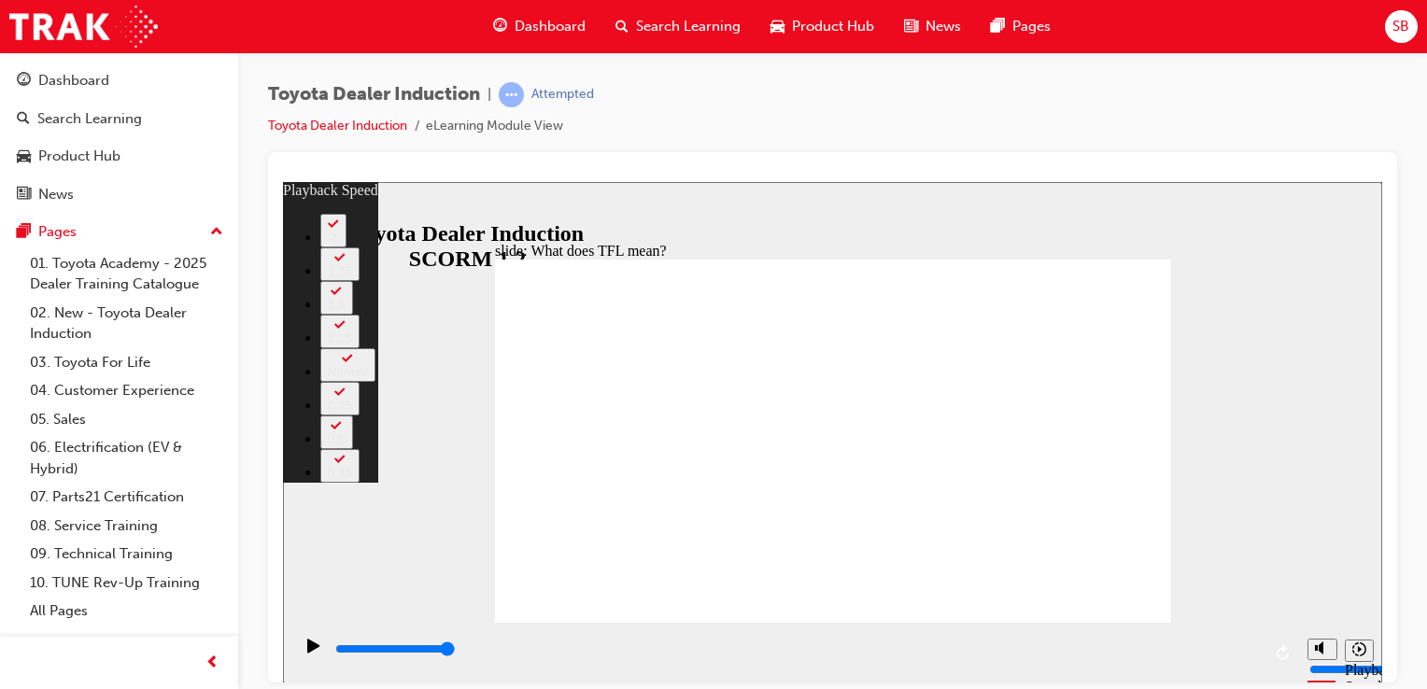
type input "139"
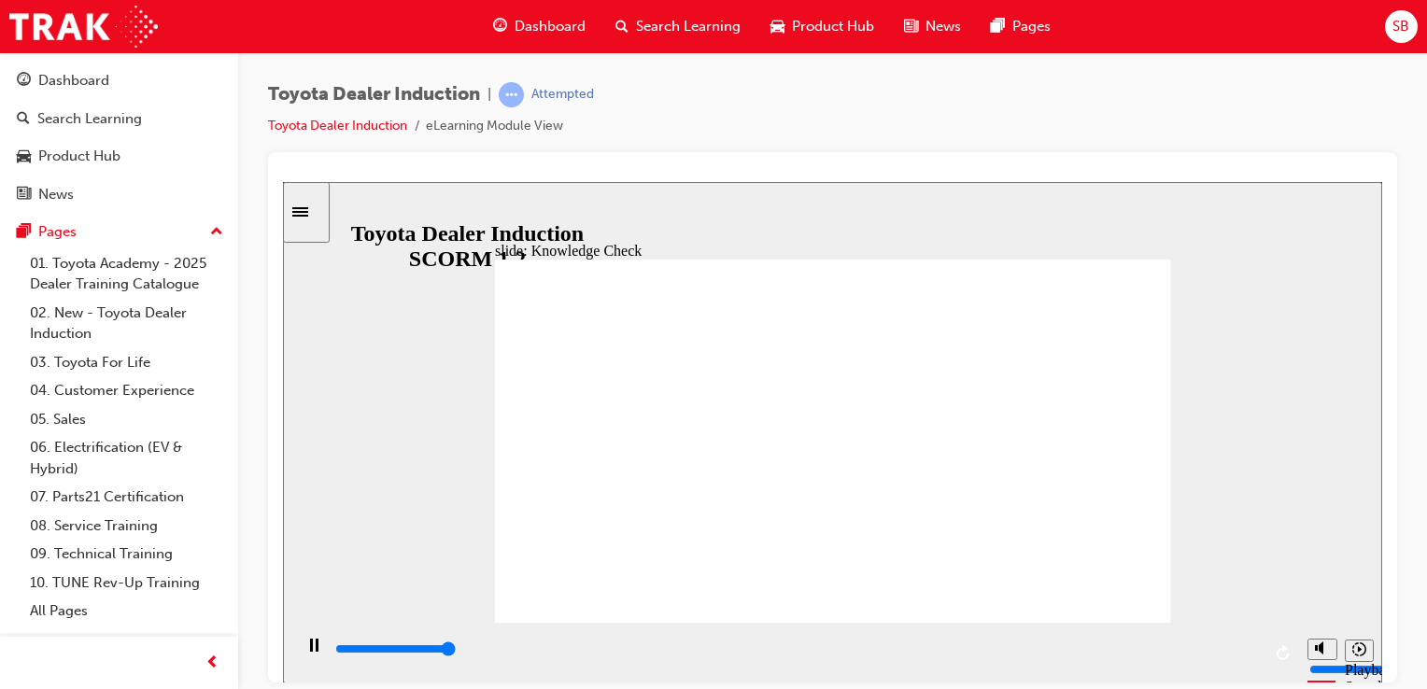
type input "5000"
radio input "true"
drag, startPoint x: 687, startPoint y: 521, endPoint x: 1129, endPoint y: 276, distance: 504.9
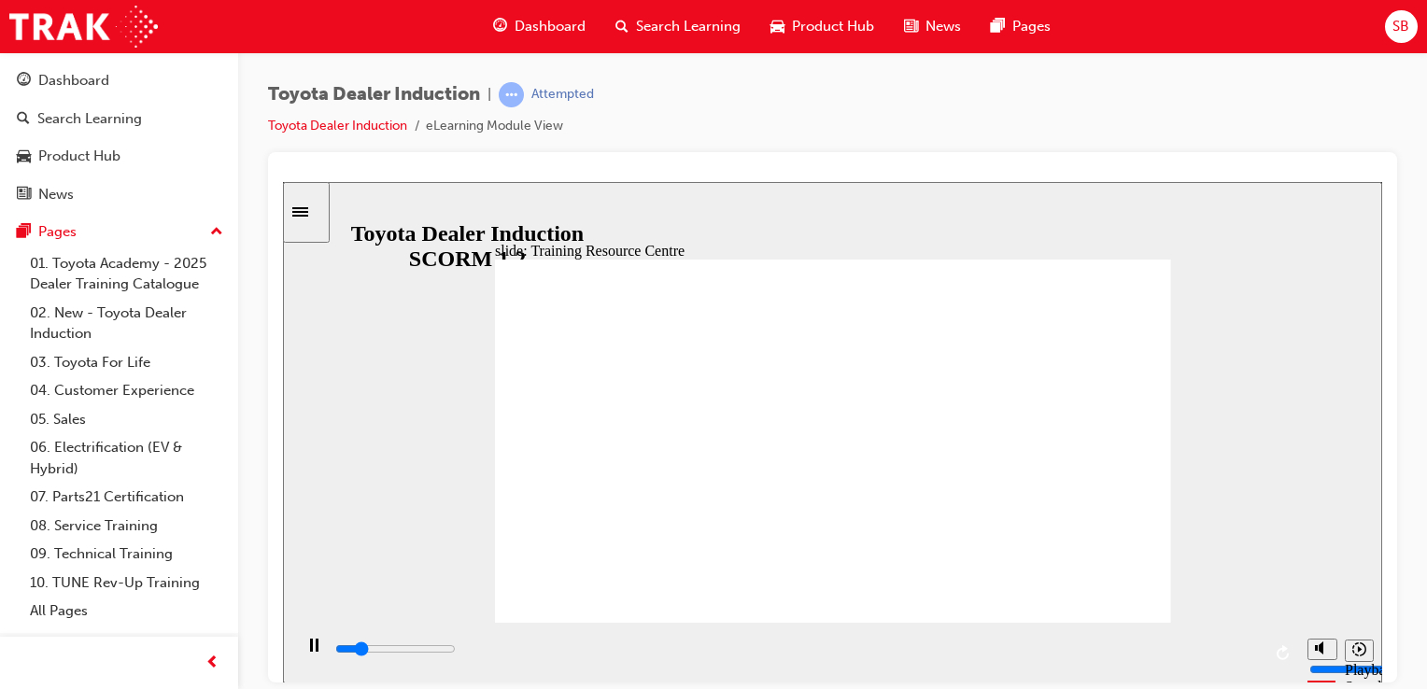
type input "5000"
radio input "true"
drag, startPoint x: 776, startPoint y: 527, endPoint x: 1114, endPoint y: 276, distance: 420.6
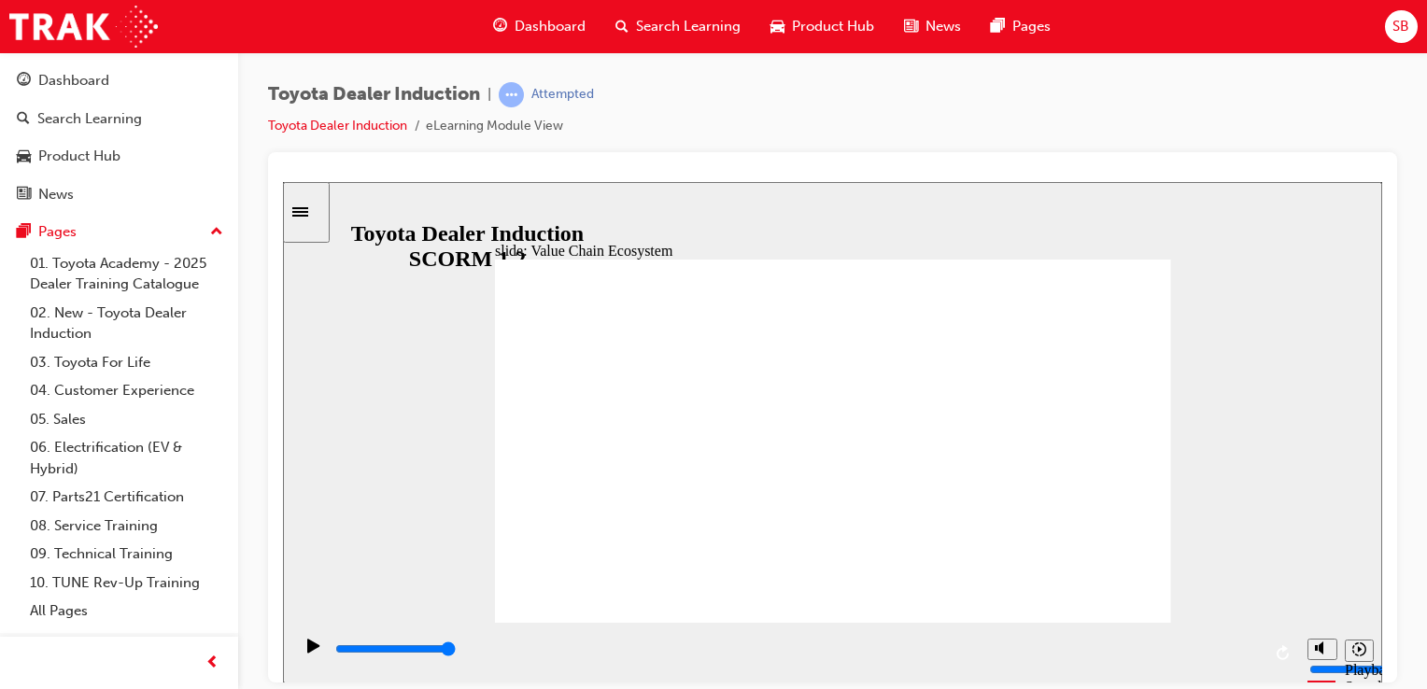
type input "11300"
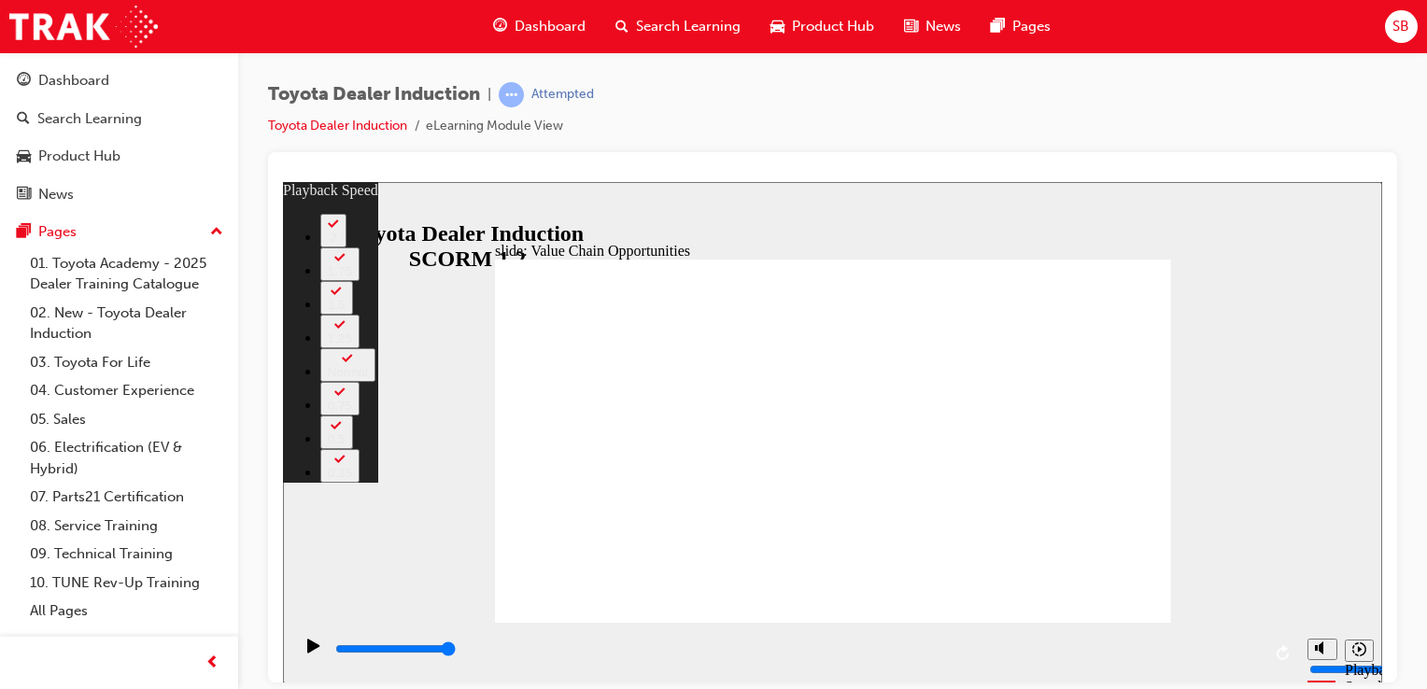
click at [1131, 240] on div "slide: Value Chain Opportunities Rectangle 1 playback speed 2 1.75 1.5 1.25 Nor…" at bounding box center [832, 431] width 1099 height 501
type input "64"
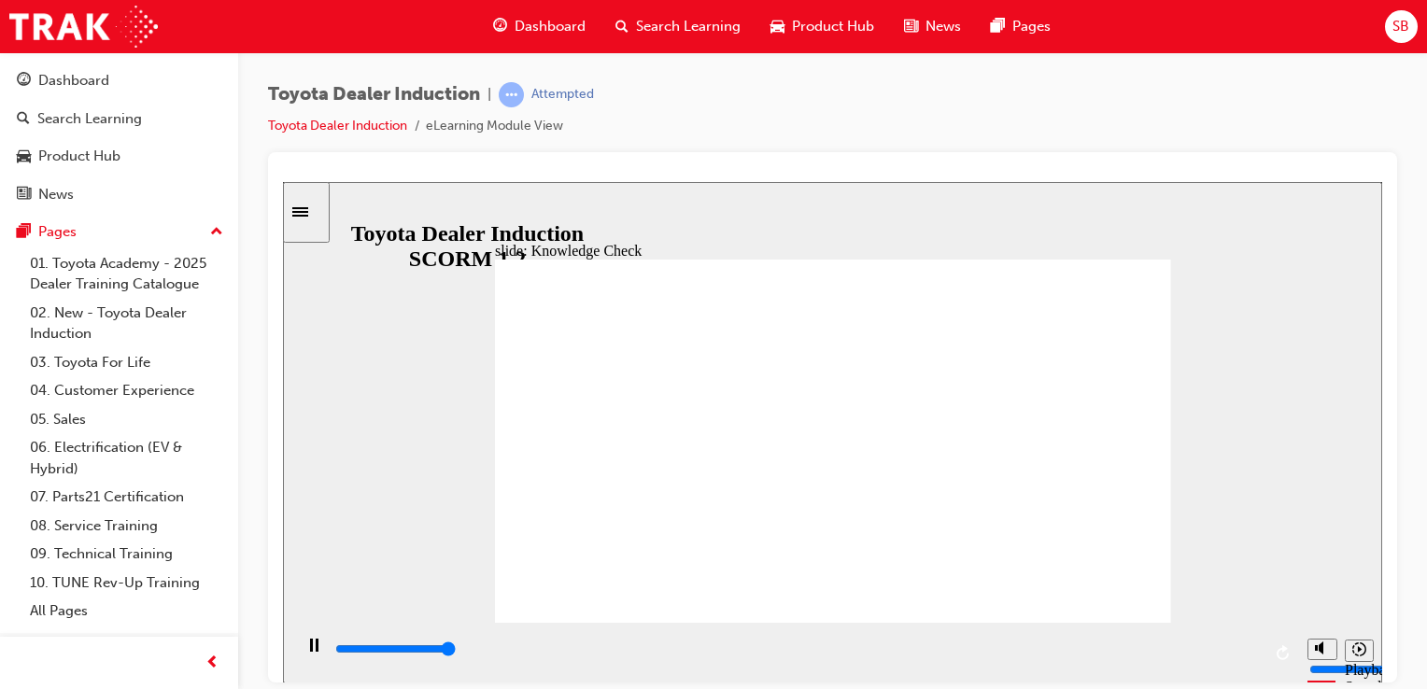
type input "5000"
radio input "true"
type input "5000"
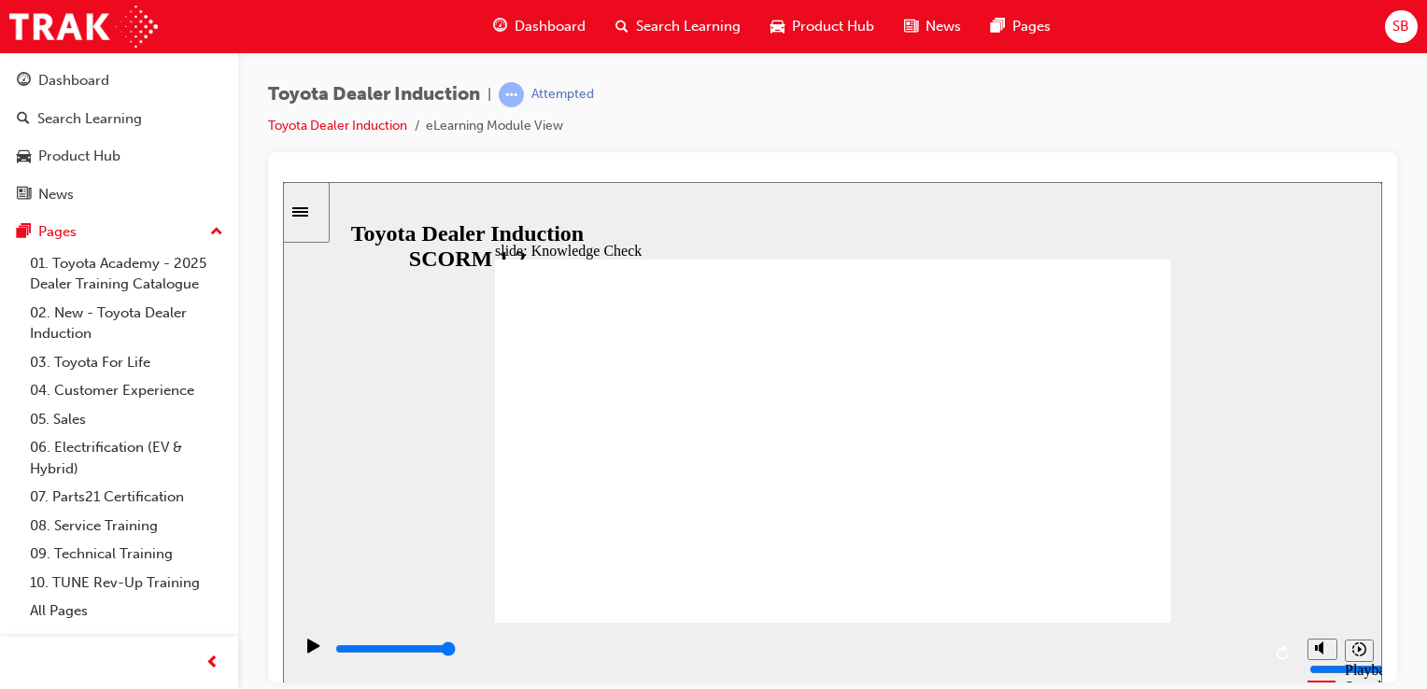
radio input "true"
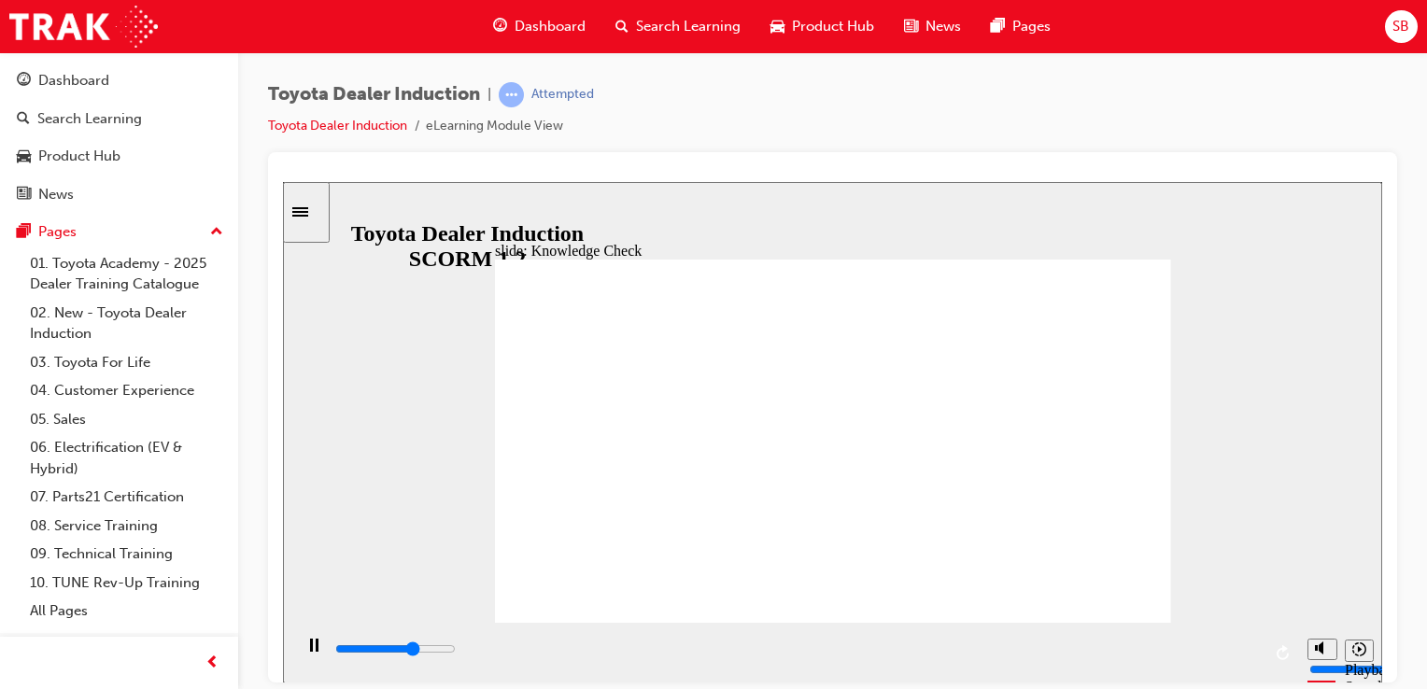
type input "5000"
type input "y"
type input "yp"
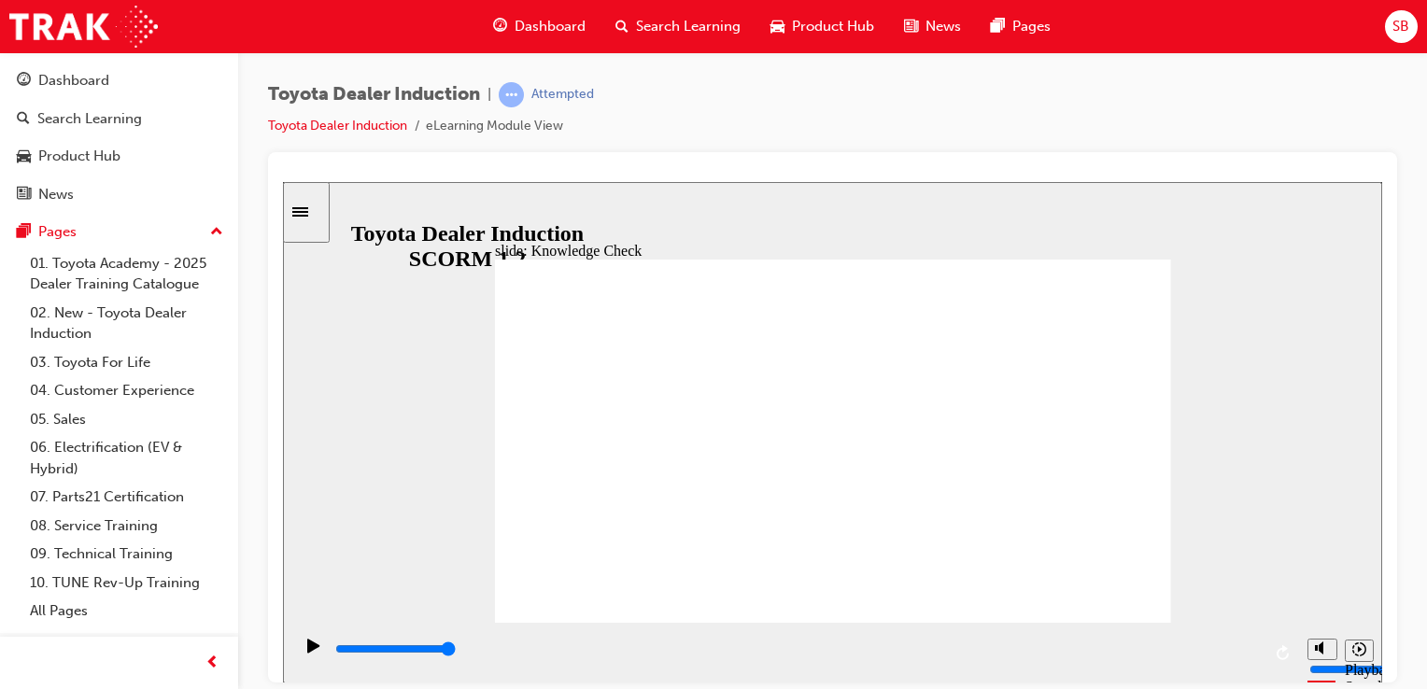
type input "yp"
type input "ypu"
type input "yp"
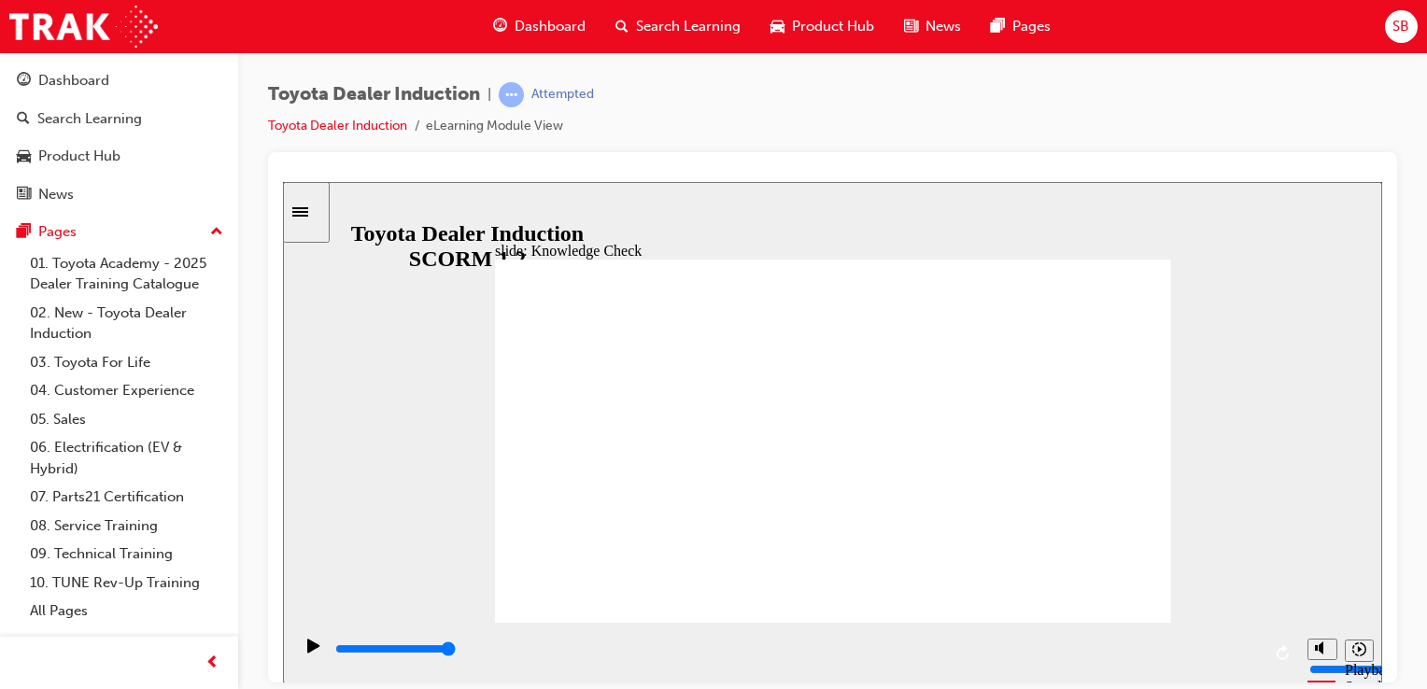
type input "y"
type input "yo"
type input "you"
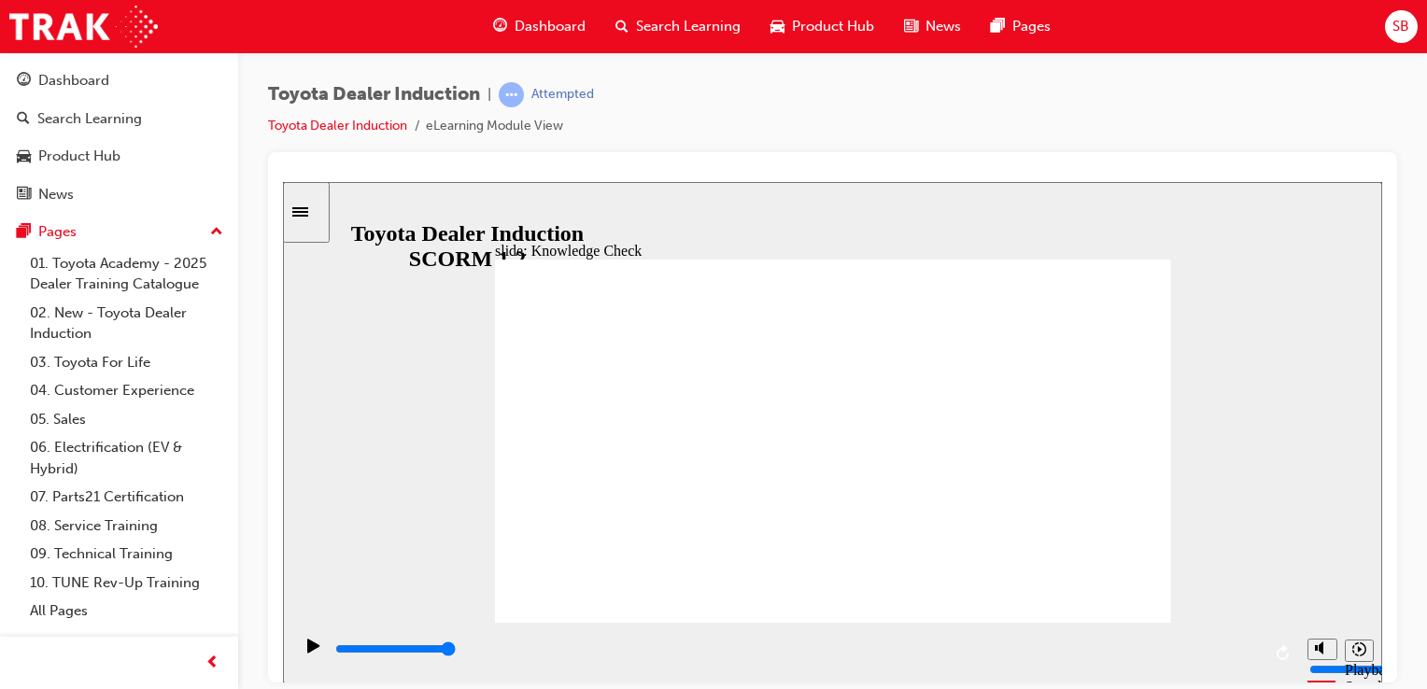
type input "you"
type input "youo"
type input "youot"
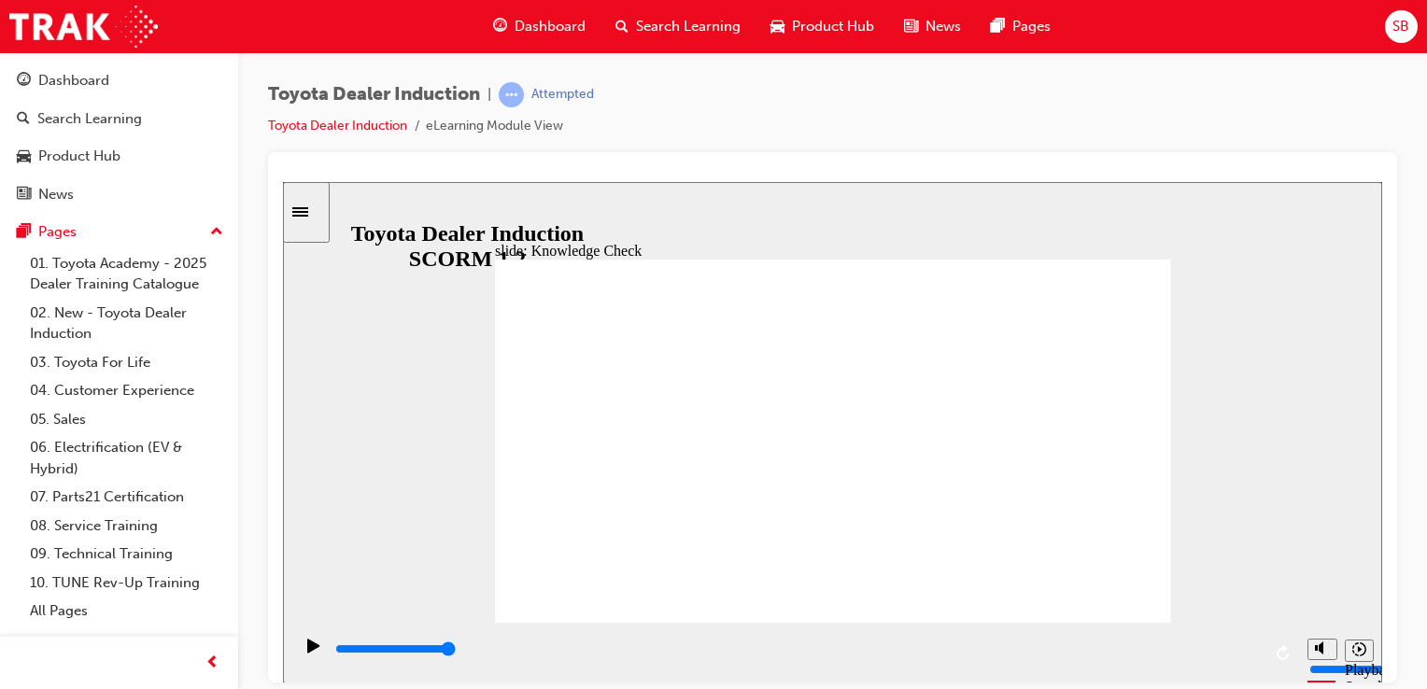
type input "youots"
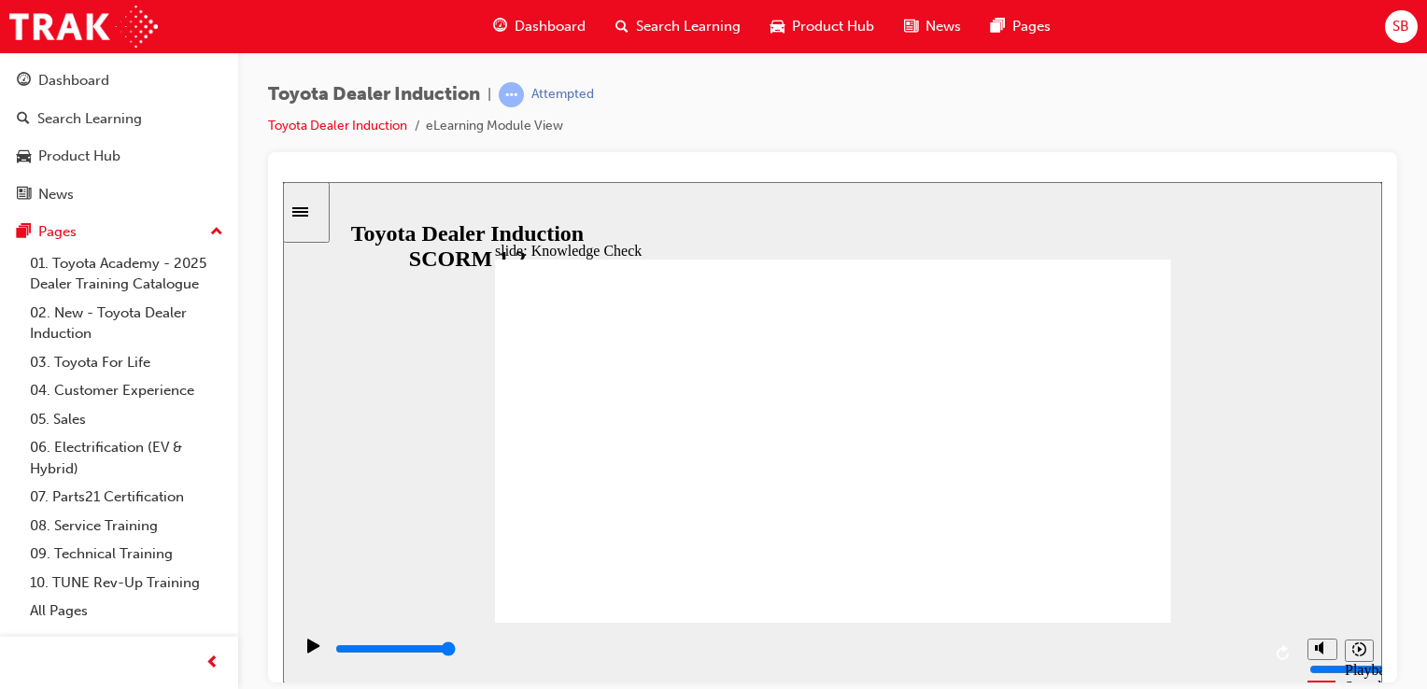
type input "youots"
type input "youot"
type input "youo"
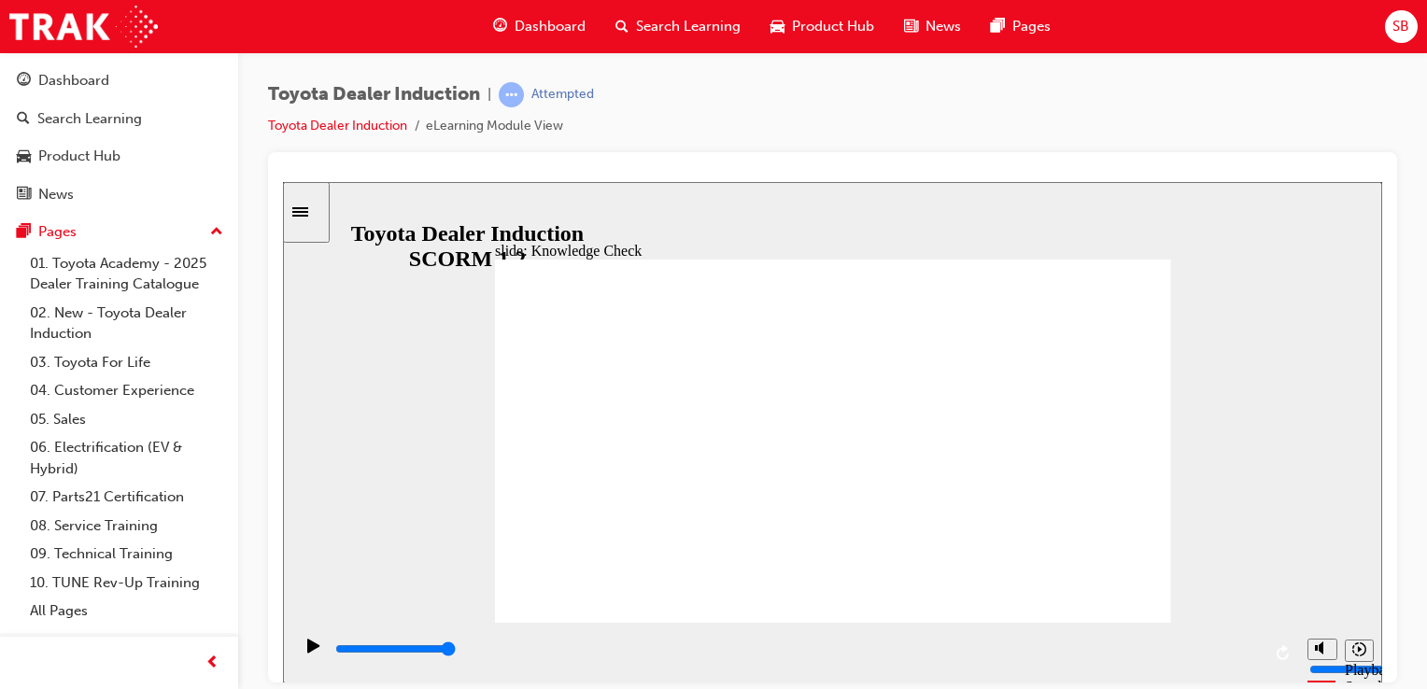
type input "you"
type input "yo"
type input "y"
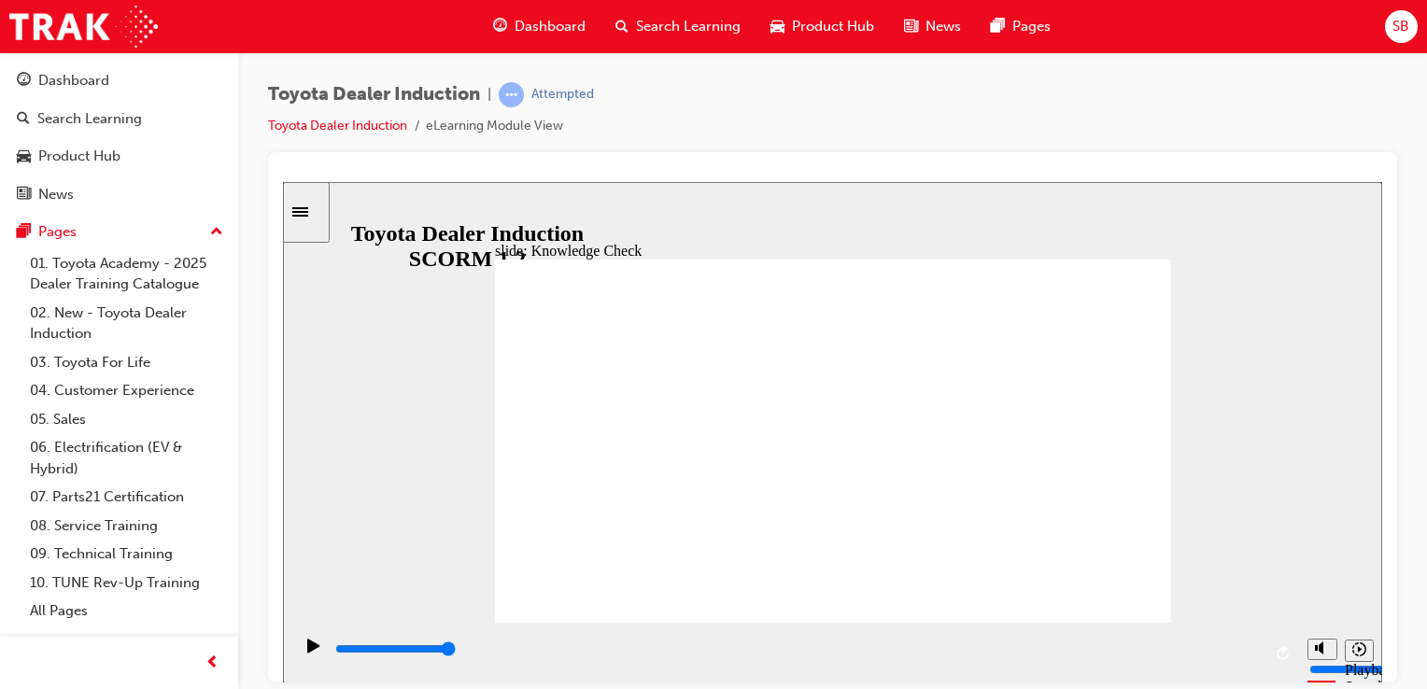
type input "y"
type input "t"
type input "to"
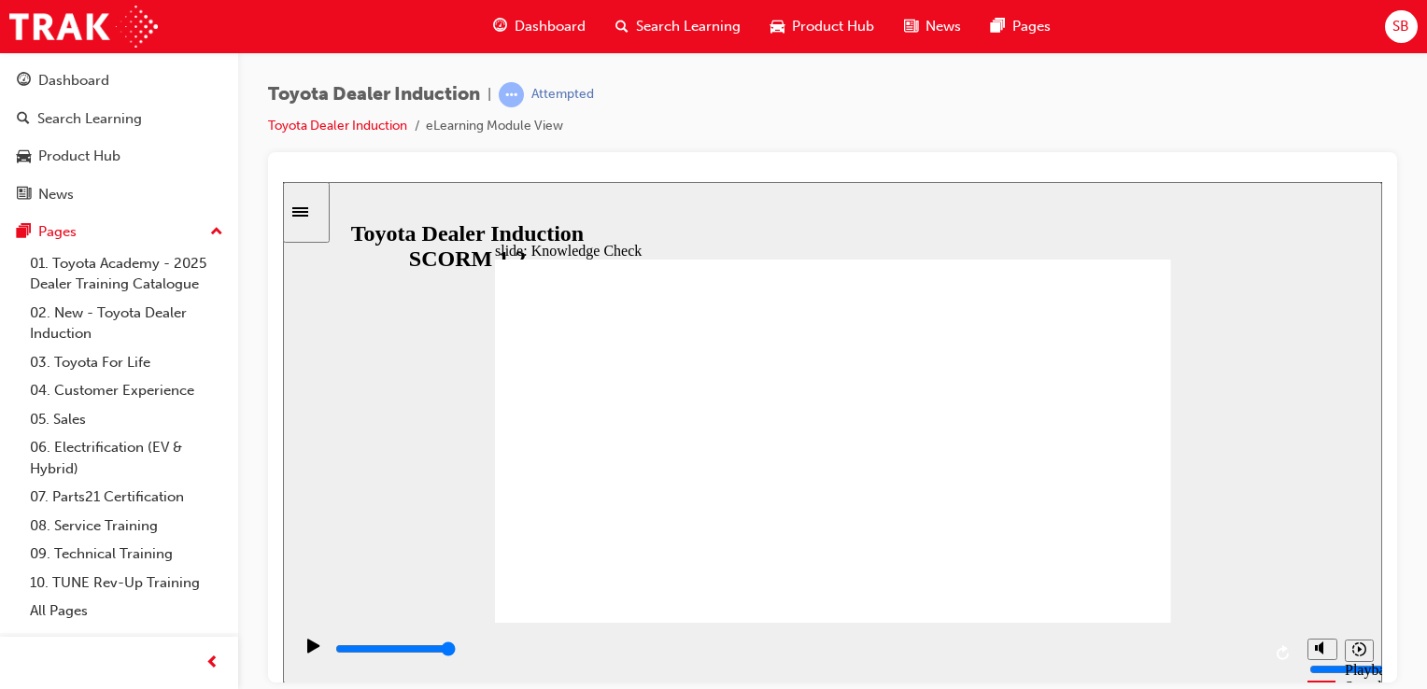
type input "toy"
type input "toyo"
type input "toyot"
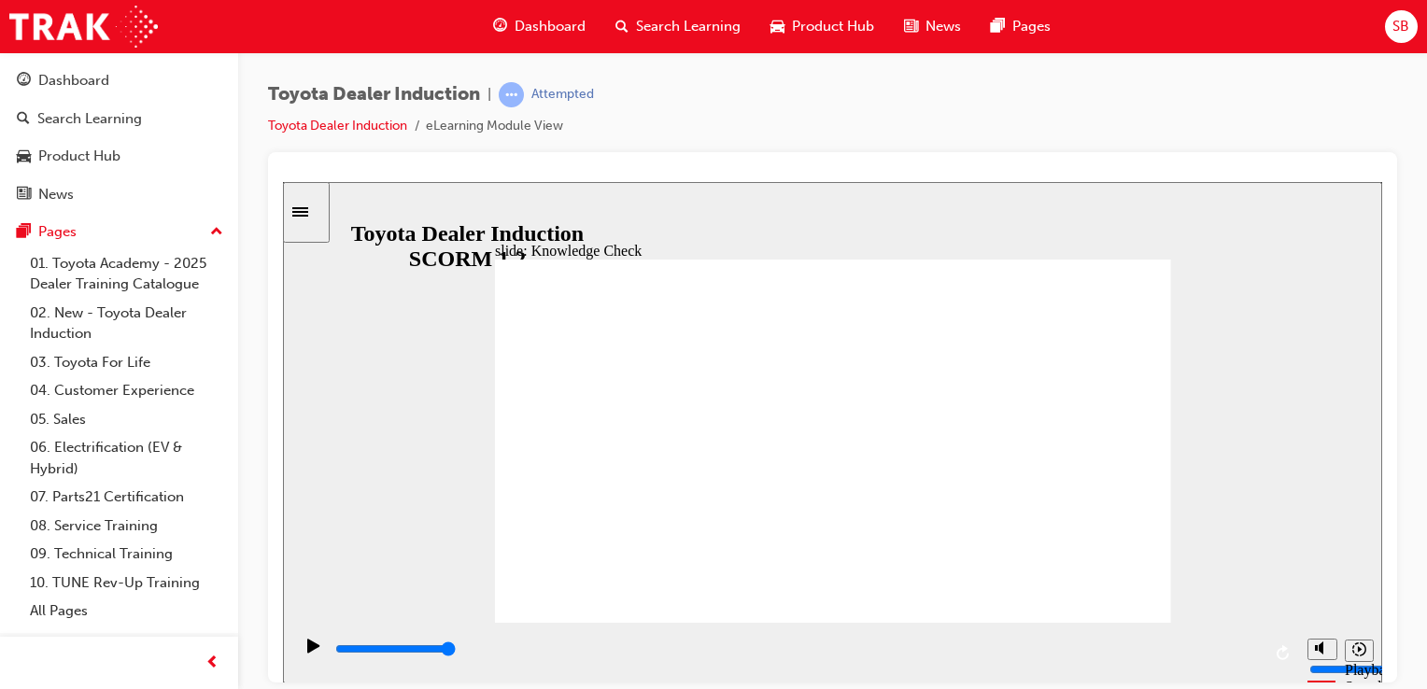
type input "toyot"
type input "toyota"
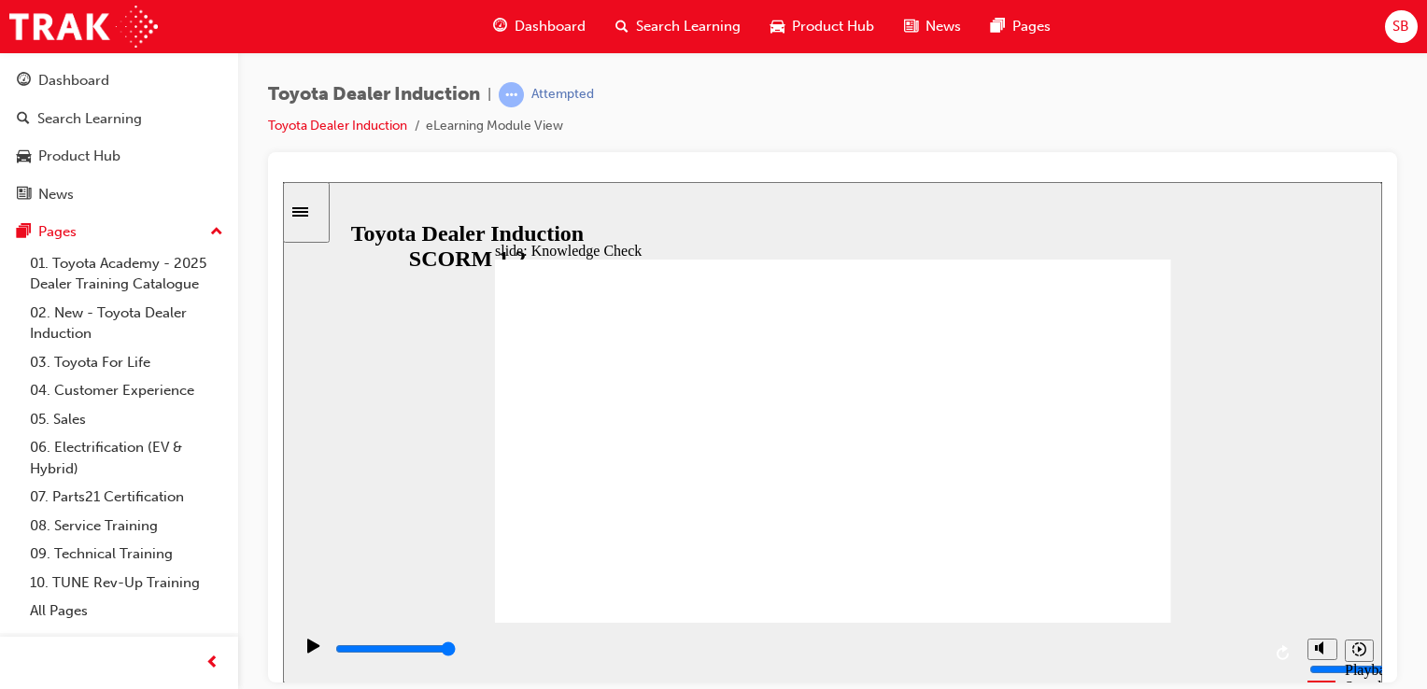
type input "toyota e"
type input "toyota en"
type input "toyota eng"
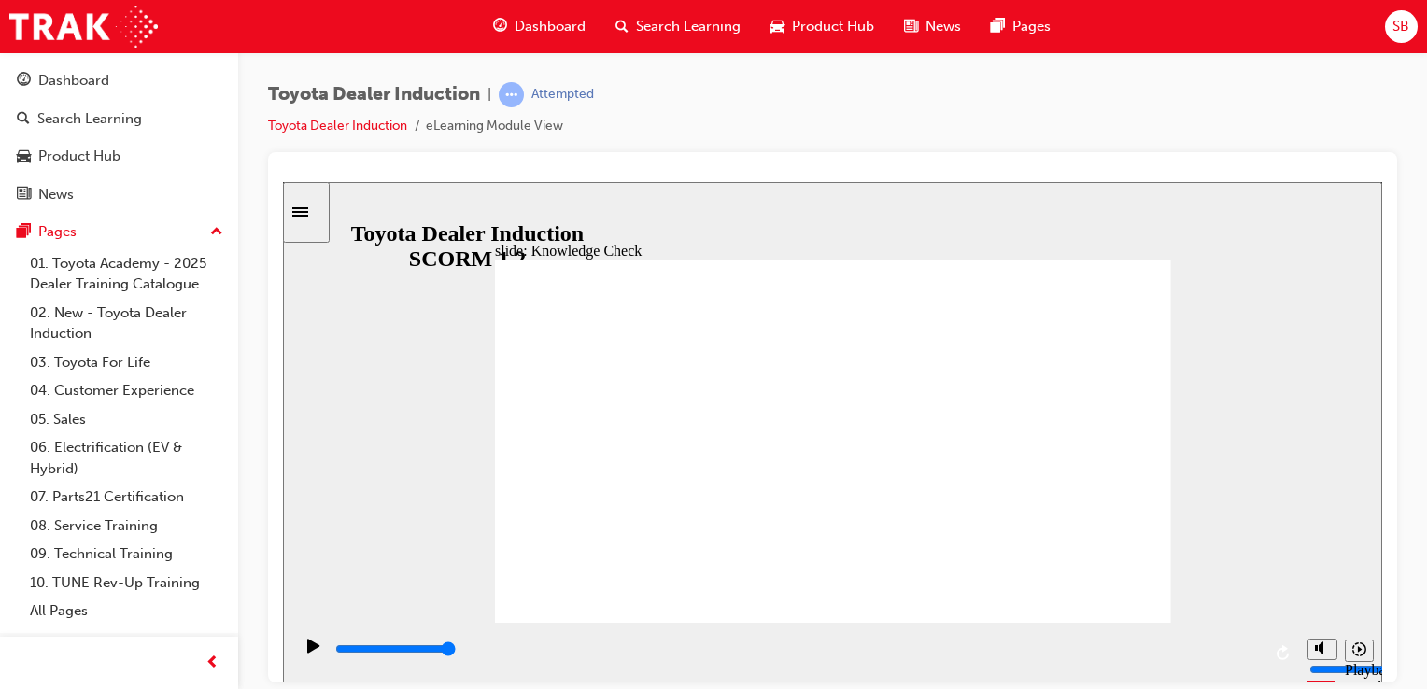
type input "toyota eng"
type input "toyota enga"
type input "toyota engau"
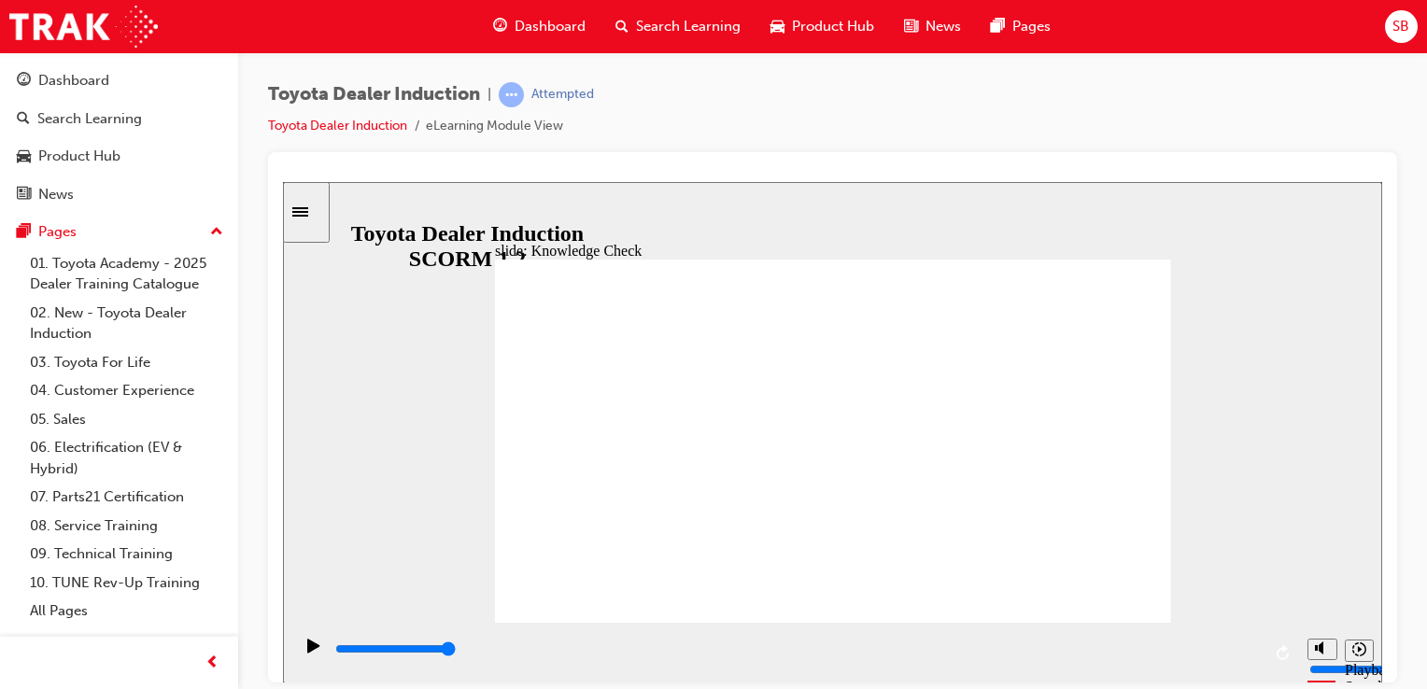
type input "toyota engaug"
type input "toyota engauge"
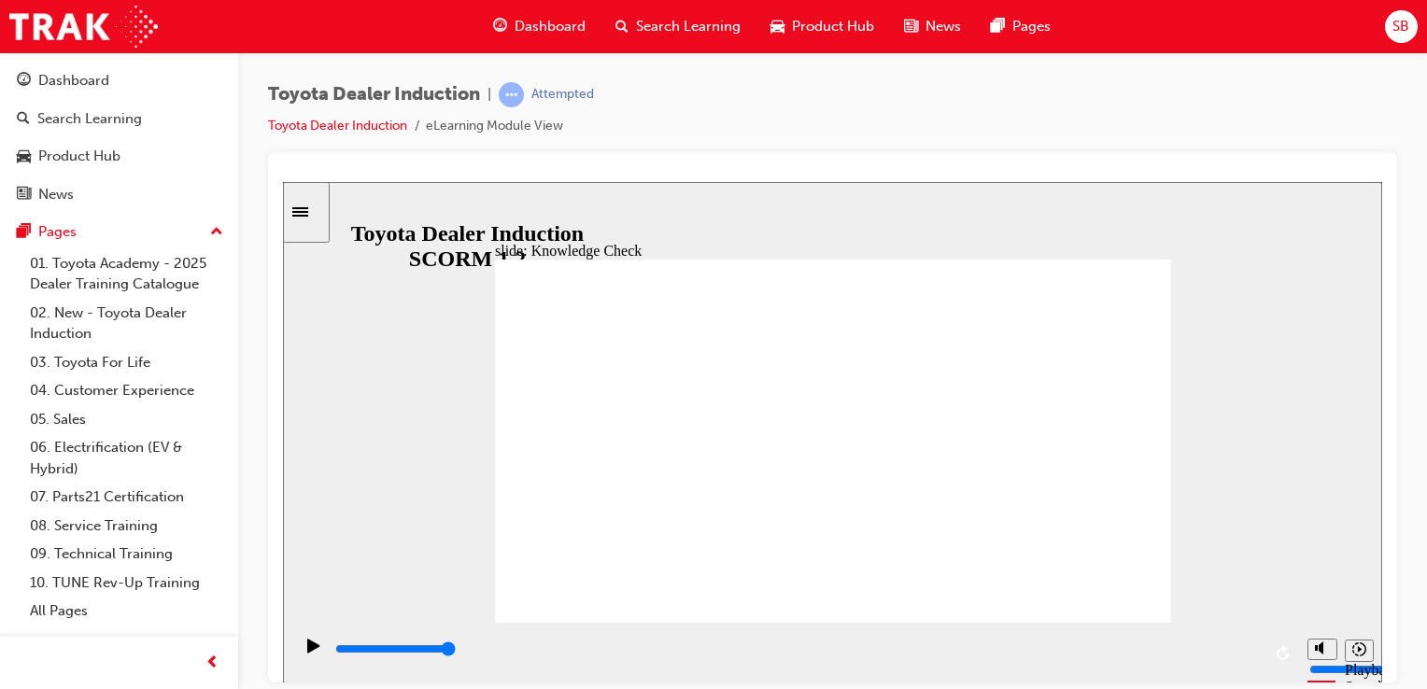
type input "toyota engauge"
type input "toyota engaug"
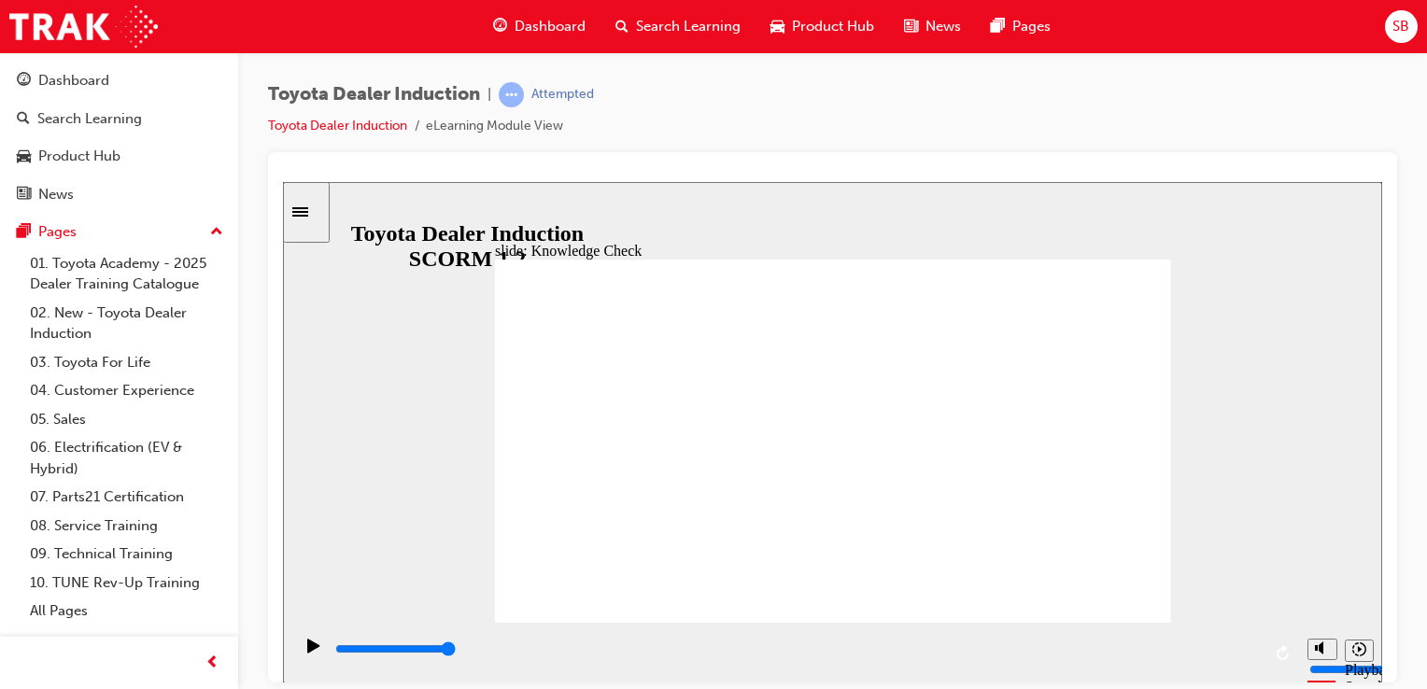
type input "toyota engau"
type input "toyota enga"
type input "toyota eng"
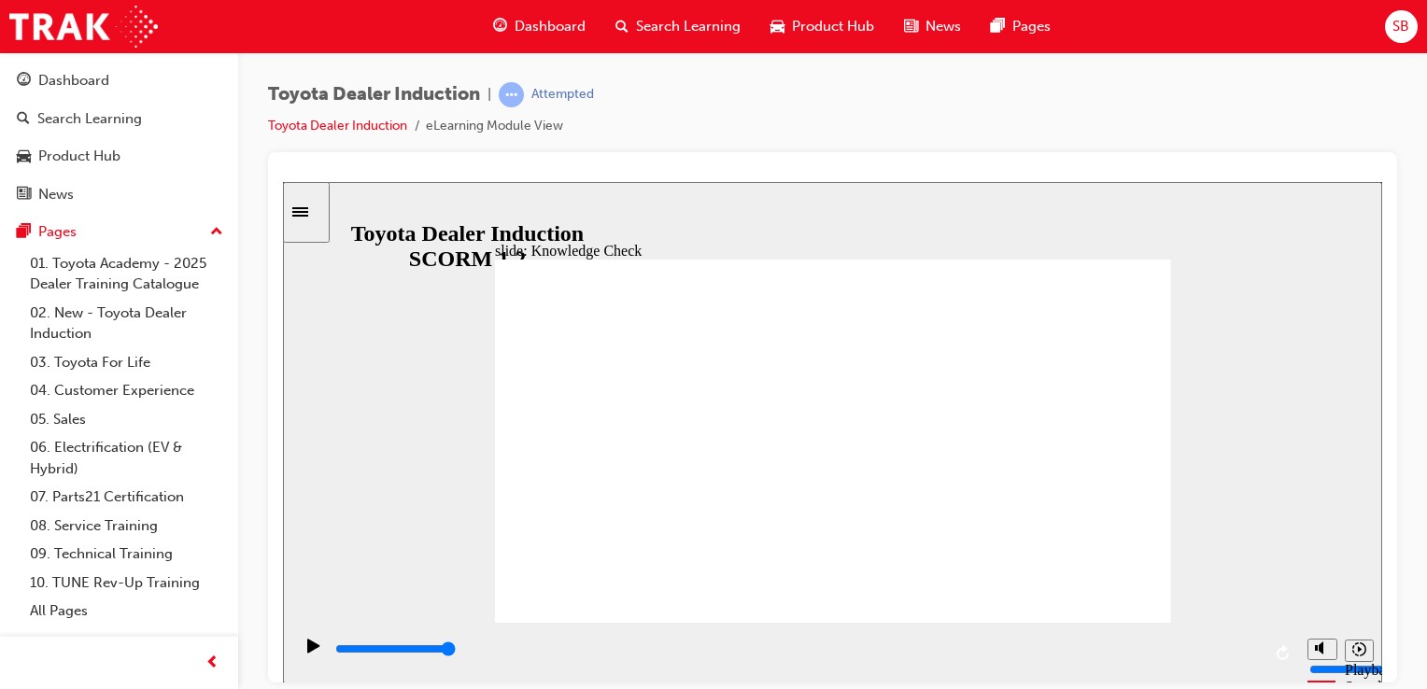
type input "toyota eng"
type input "toyota en"
type input "toyota eng"
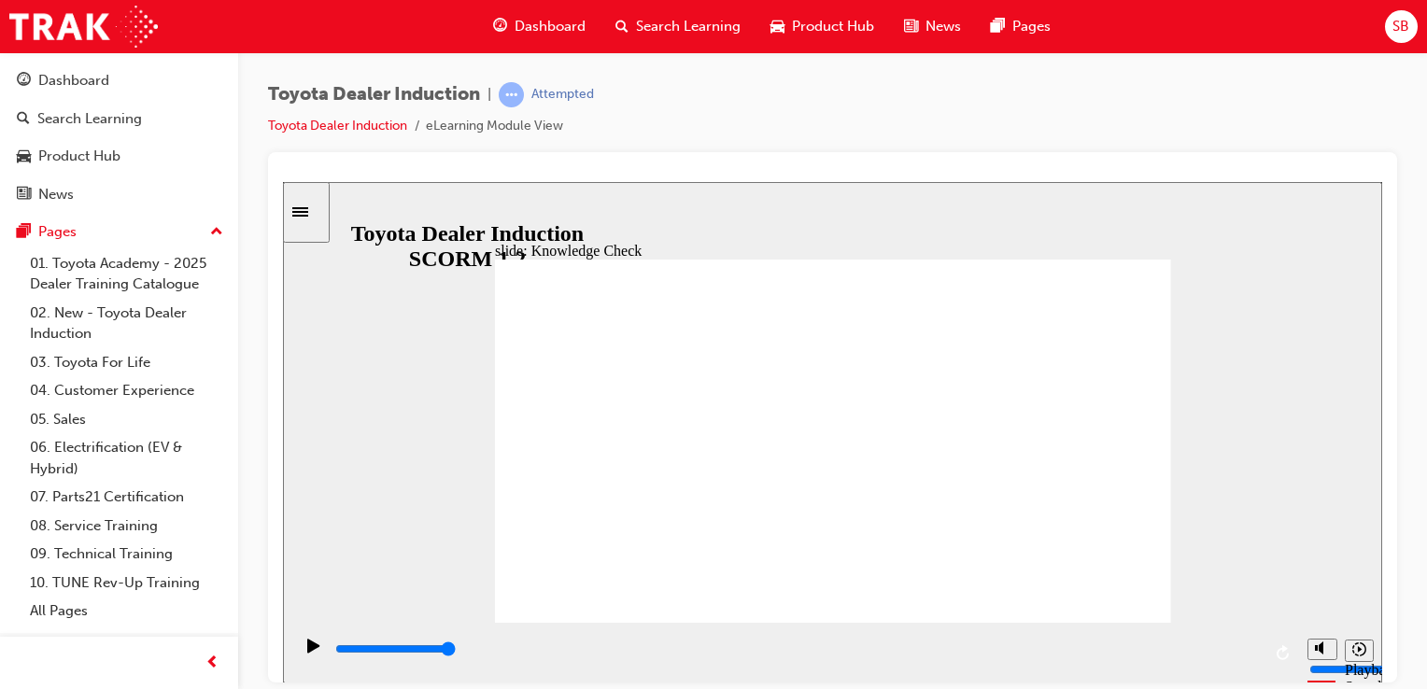
type input "toyota engu"
type input "toyota engua"
type input "toyota enguag"
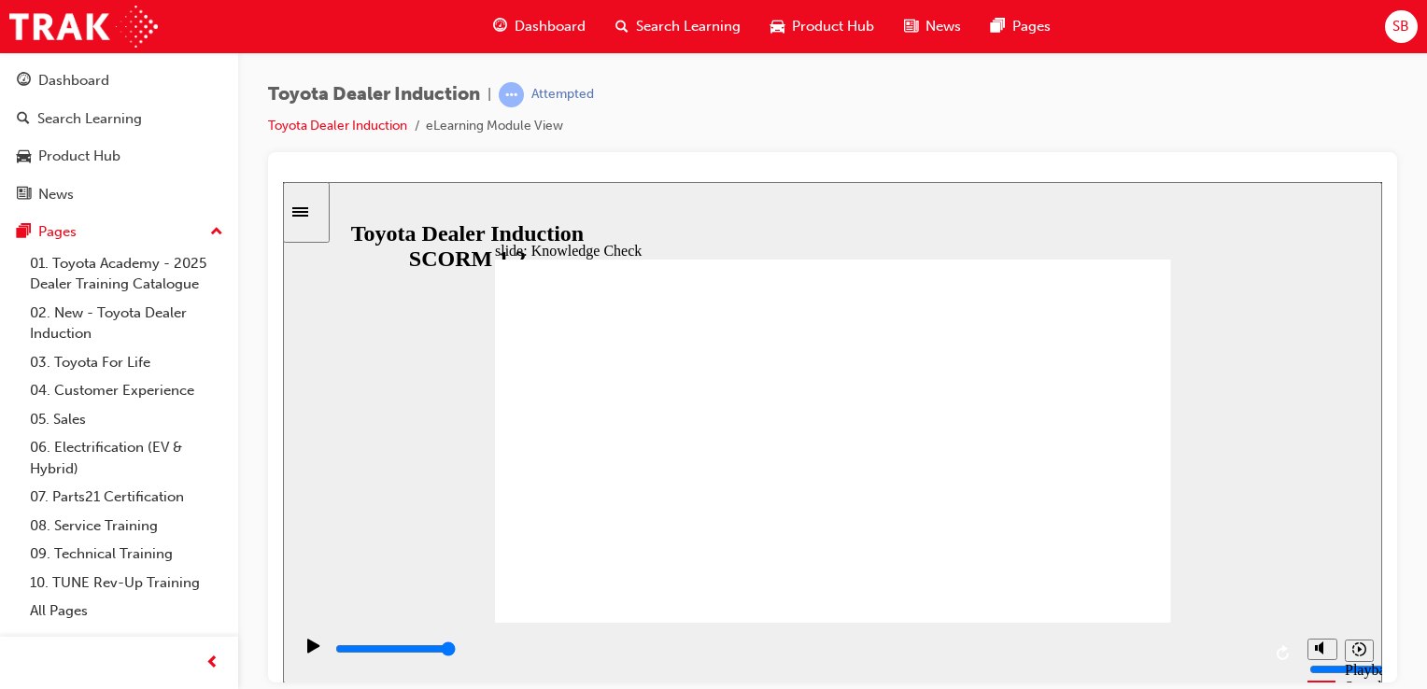
type input "toyota enguag"
type input "toyota enguage"
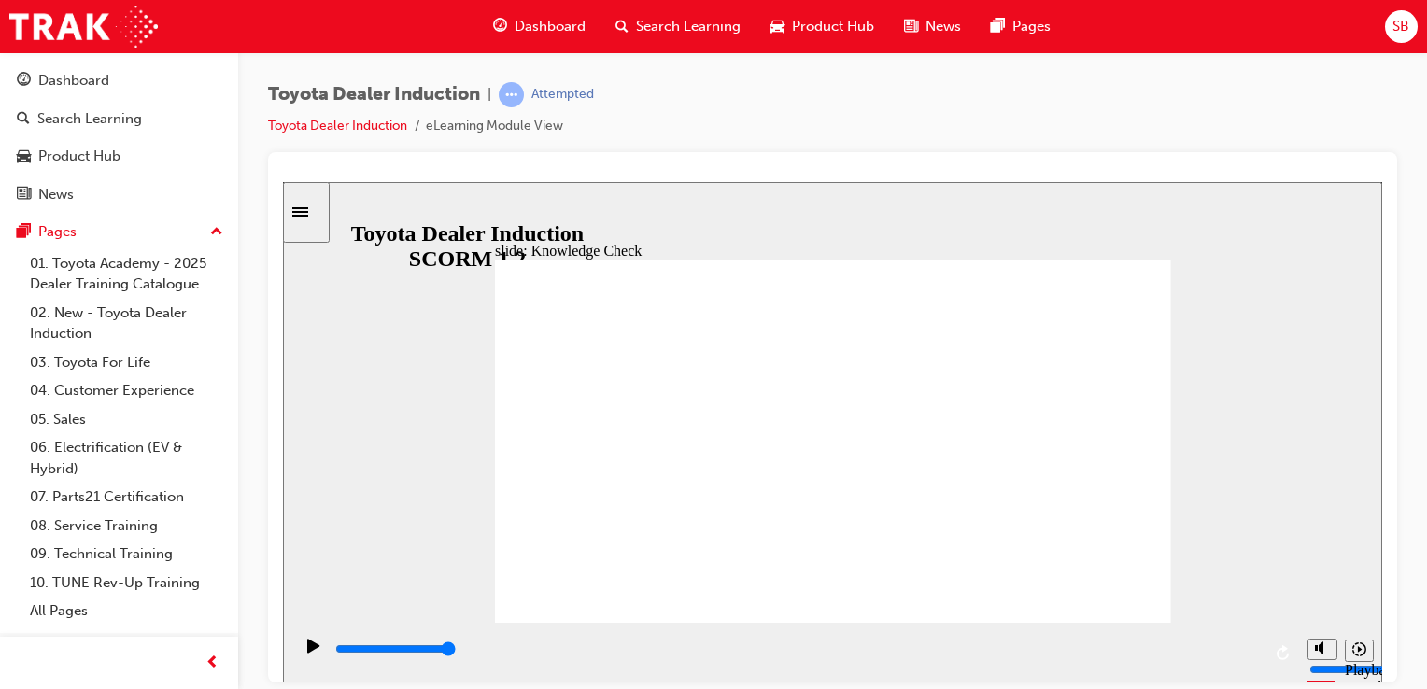
type input "toyota enguage"
drag, startPoint x: 852, startPoint y: 487, endPoint x: 1133, endPoint y: 601, distance: 303.3
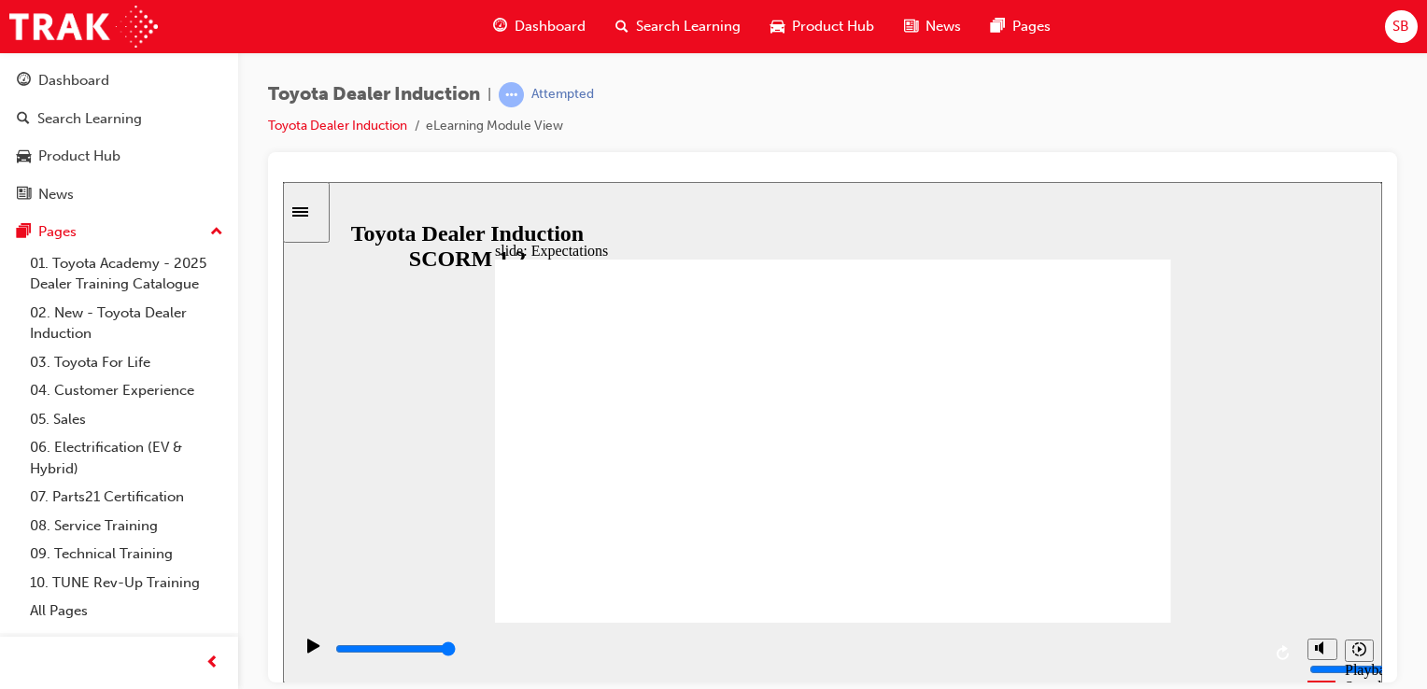
type input "17600"
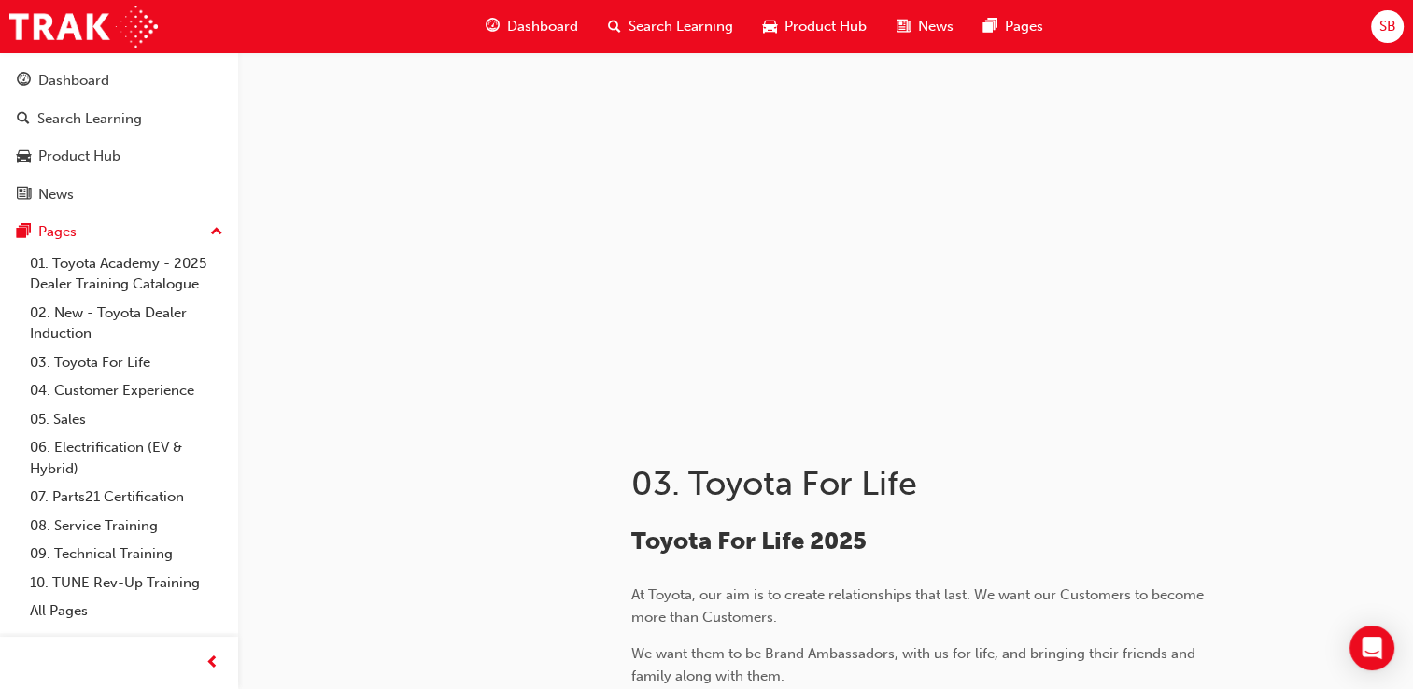
drag, startPoint x: 613, startPoint y: 127, endPoint x: 844, endPoint y: 428, distance: 379.5
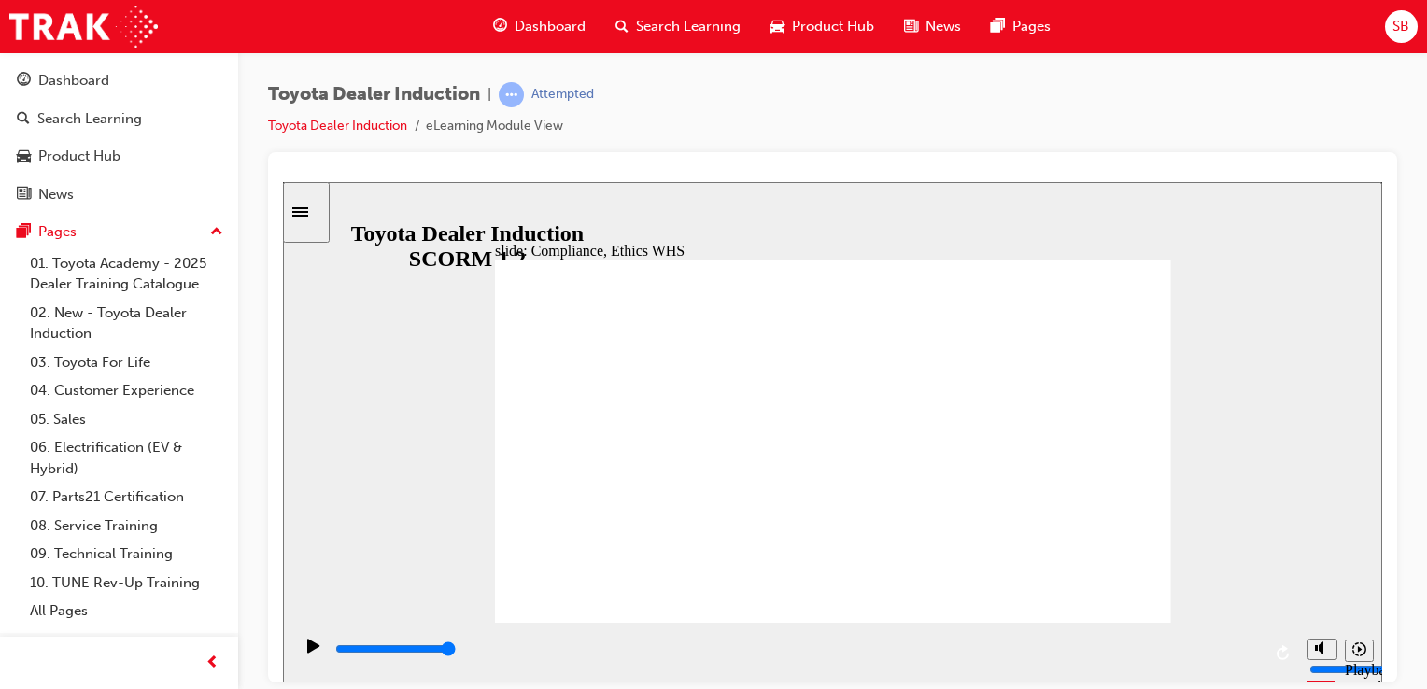
type input "6900"
checkbox input "true"
type input "7400"
checkbox input "true"
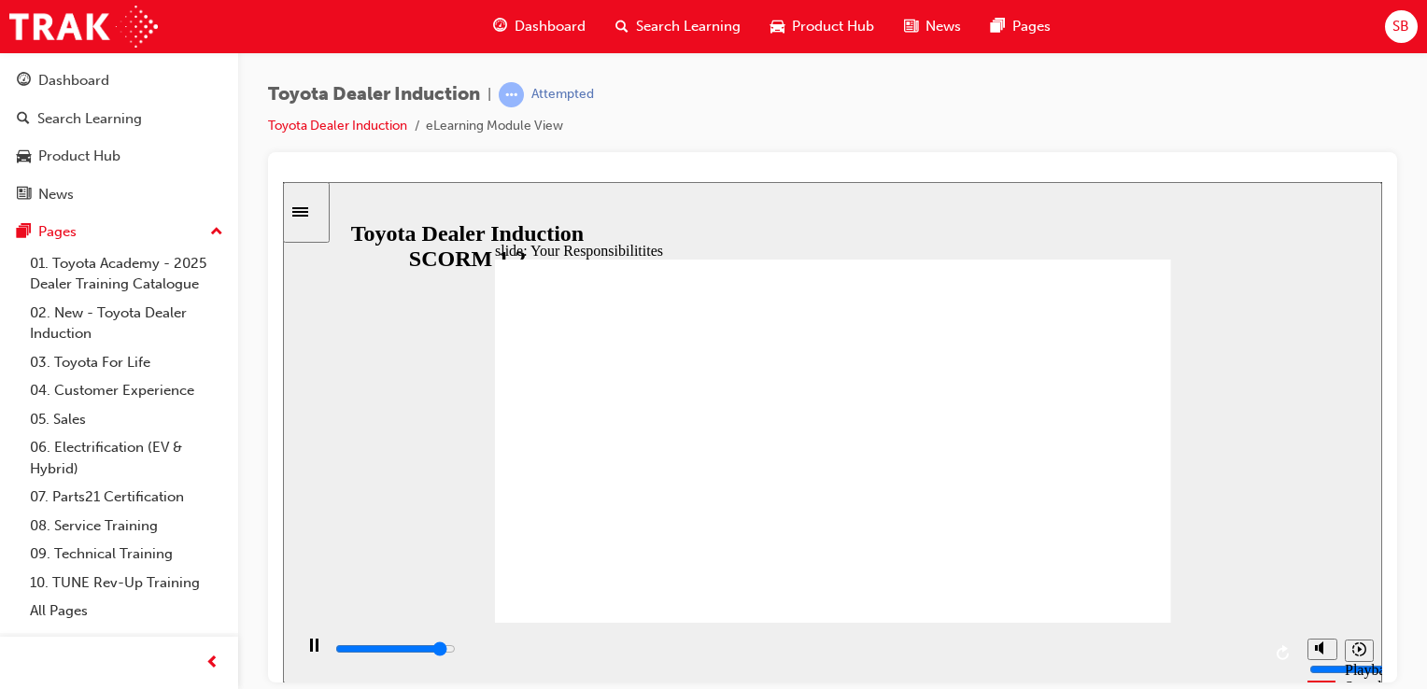
drag, startPoint x: 565, startPoint y: 379, endPoint x: 563, endPoint y: 368, distance: 11.4
type input "7800"
checkbox input "true"
type input "8300"
checkbox input "true"
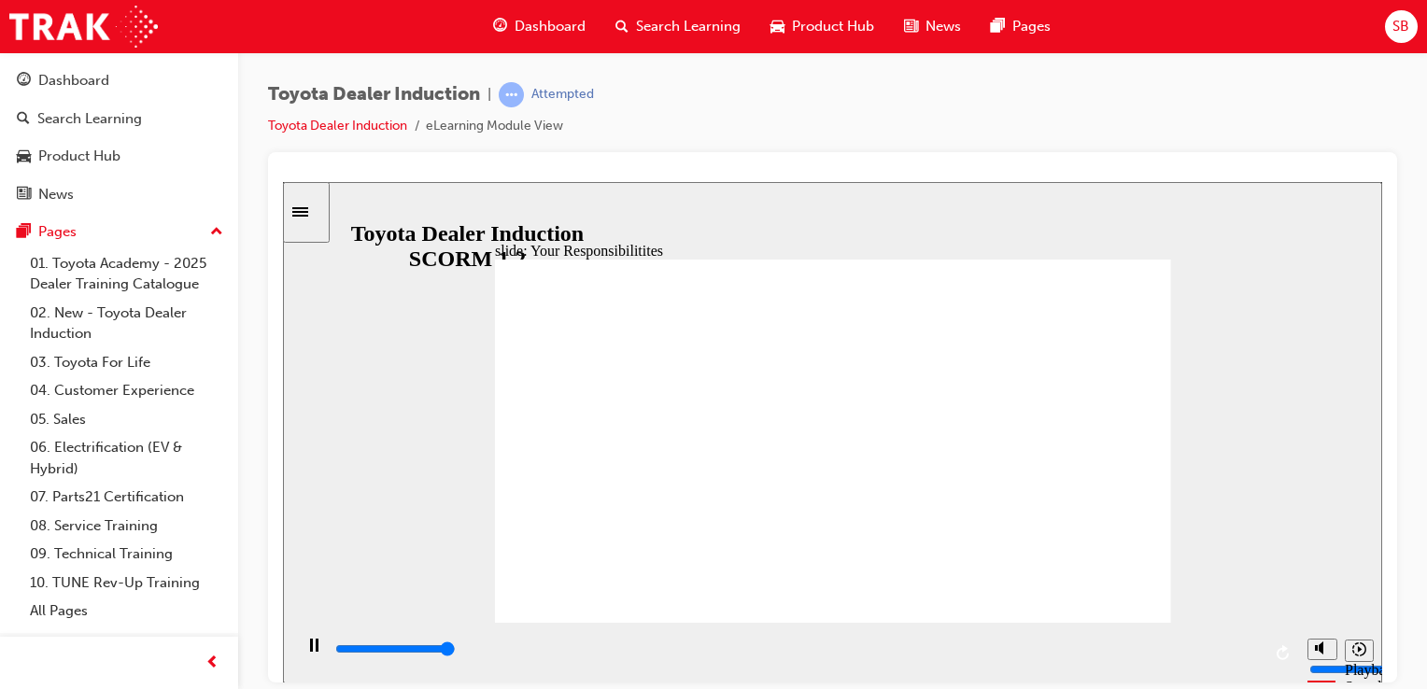
type input "8400"
checkbox input "true"
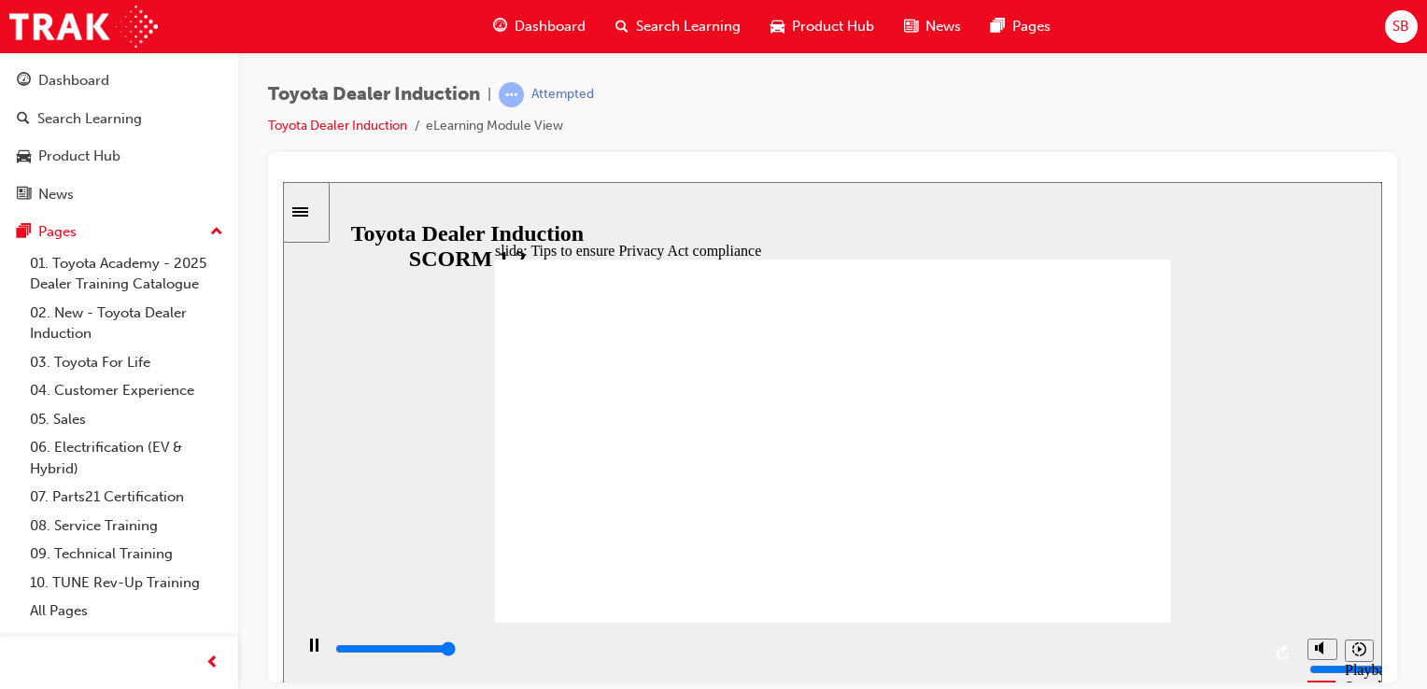
click at [310, 651] on icon "Pause (Ctrl+Alt+P)" at bounding box center [314, 644] width 8 height 13
type input "2600"
